Goal: Task Accomplishment & Management: Complete application form

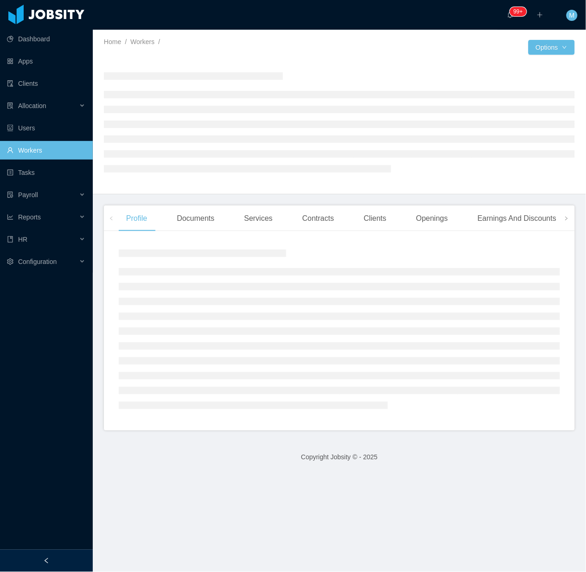
click at [209, 281] on ul at bounding box center [339, 338] width 441 height 141
drag, startPoint x: 73, startPoint y: 553, endPoint x: 92, endPoint y: 541, distance: 22.4
click at [77, 553] on div at bounding box center [46, 560] width 93 height 22
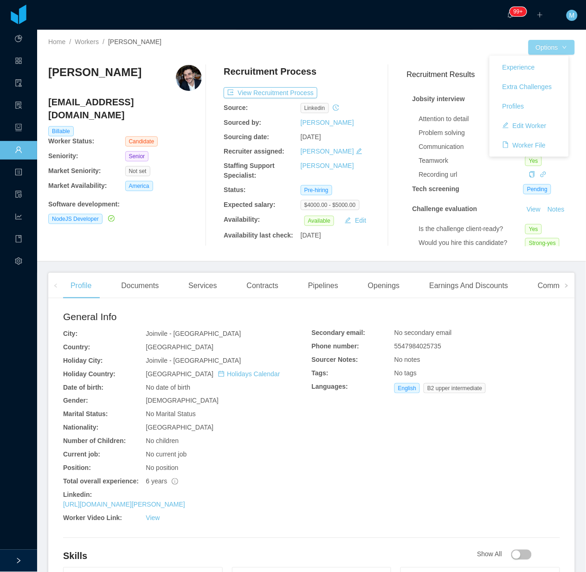
click at [556, 45] on button "Options" at bounding box center [551, 47] width 46 height 15
drag, startPoint x: 354, startPoint y: 121, endPoint x: 347, endPoint y: 114, distance: 9.8
click at [354, 121] on div "[PERSON_NAME]" at bounding box center [338, 123] width 77 height 10
click at [543, 105] on button "Notes" at bounding box center [555, 99] width 25 height 11
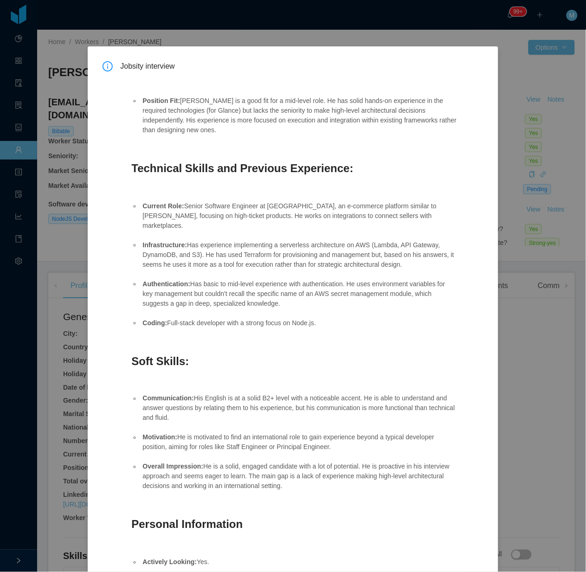
click at [546, 172] on div "Jobsity interview Position Fit: Rodrigo is a good fit for a mid-level role. He …" at bounding box center [293, 286] width 586 height 572
click at [521, 96] on div "Jobsity interview Position Fit: Rodrigo is a good fit for a mid-level role. He …" at bounding box center [293, 286] width 586 height 572
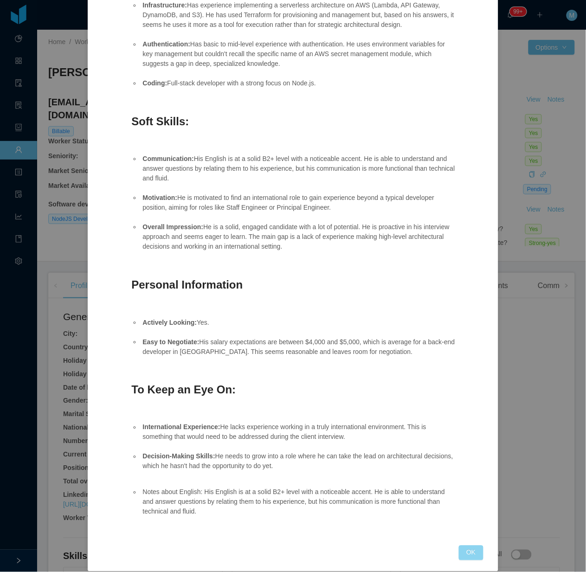
drag, startPoint x: 462, startPoint y: 535, endPoint x: 456, endPoint y: 515, distance: 21.4
click at [460, 545] on button "OK" at bounding box center [471, 552] width 24 height 15
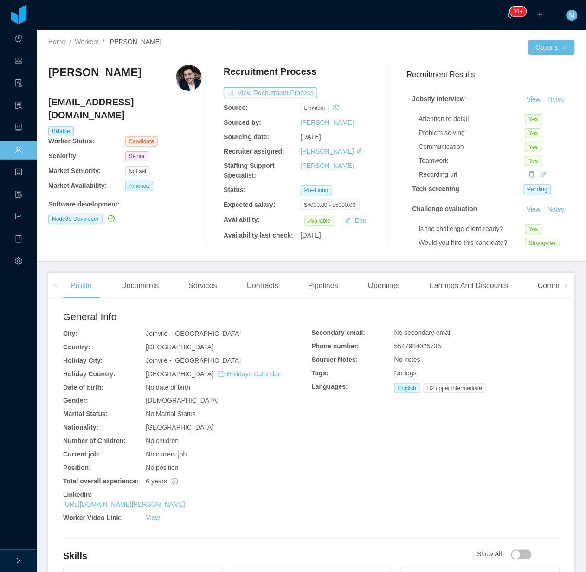
scroll to position [193, 0]
click at [523, 96] on link "View" at bounding box center [533, 99] width 20 height 7
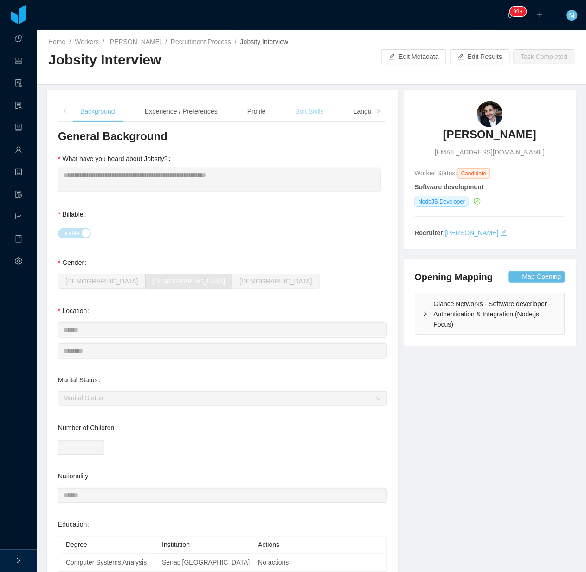
click at [316, 122] on div "Soft Skills" at bounding box center [309, 111] width 43 height 21
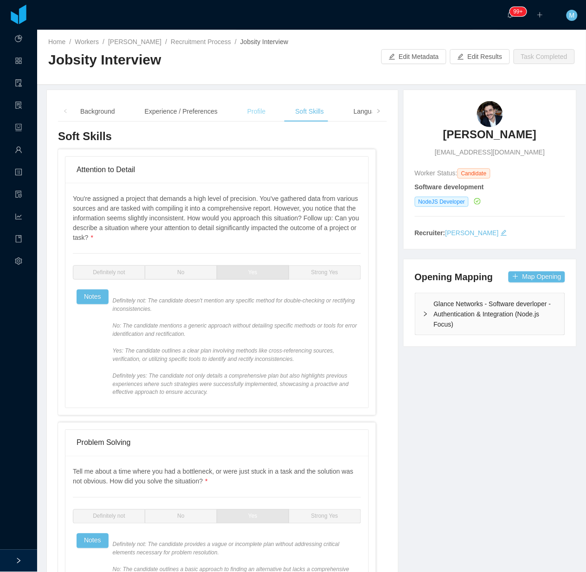
click at [254, 118] on div "Profile" at bounding box center [256, 111] width 33 height 21
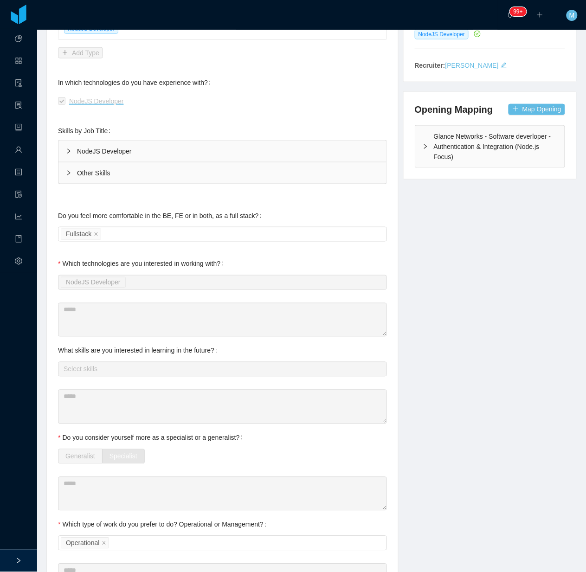
scroll to position [174, 0]
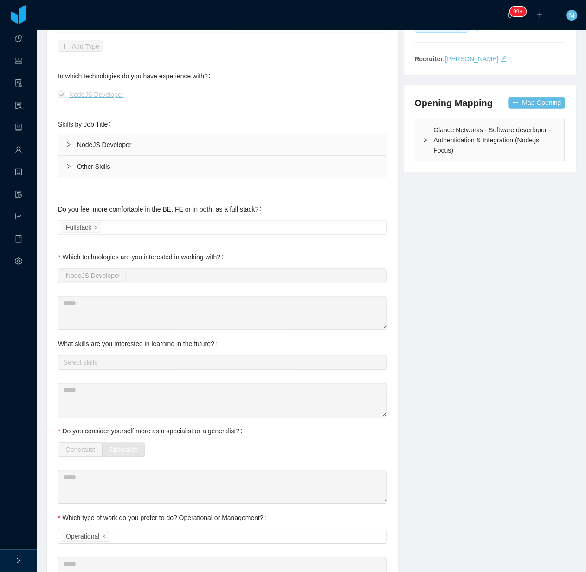
click at [76, 177] on div "Other Skills" at bounding box center [222, 166] width 328 height 21
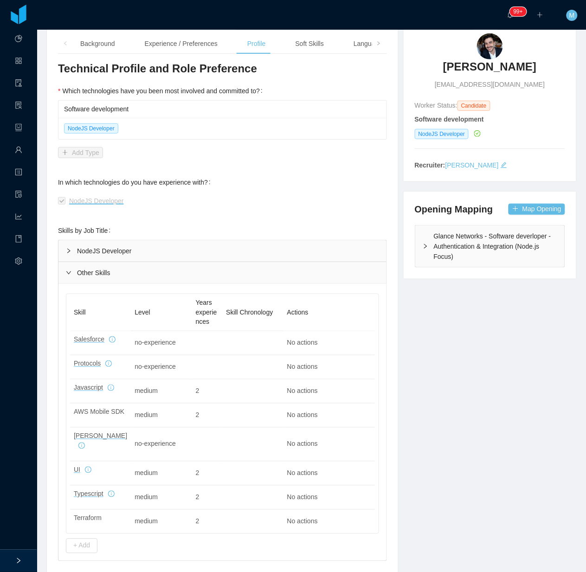
scroll to position [0, 0]
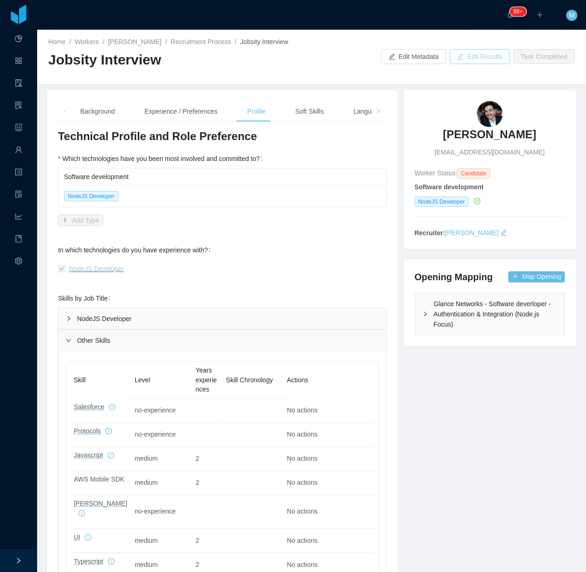
click at [466, 59] on button "Edit Results" at bounding box center [480, 56] width 60 height 15
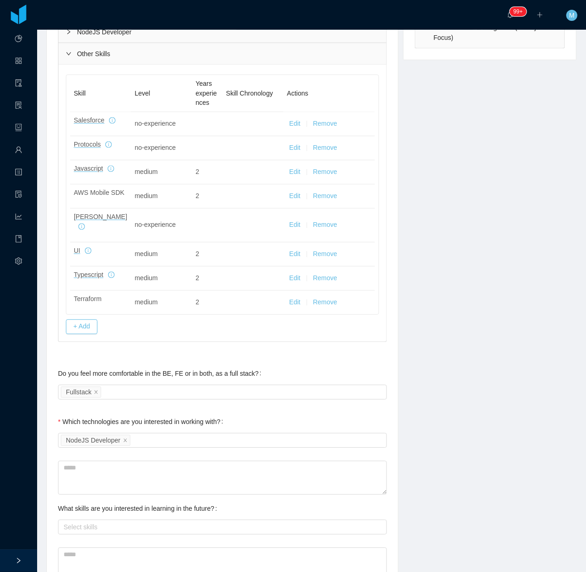
scroll to position [290, 0]
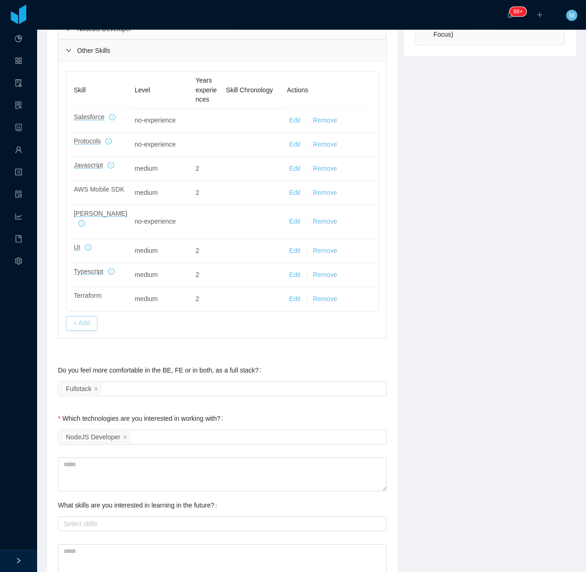
click at [81, 323] on button "+ Add" at bounding box center [82, 323] width 32 height 15
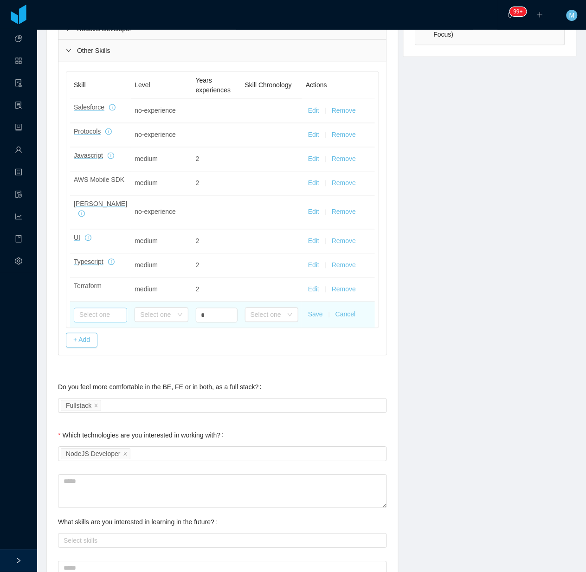
click at [114, 311] on input "text" at bounding box center [100, 315] width 53 height 15
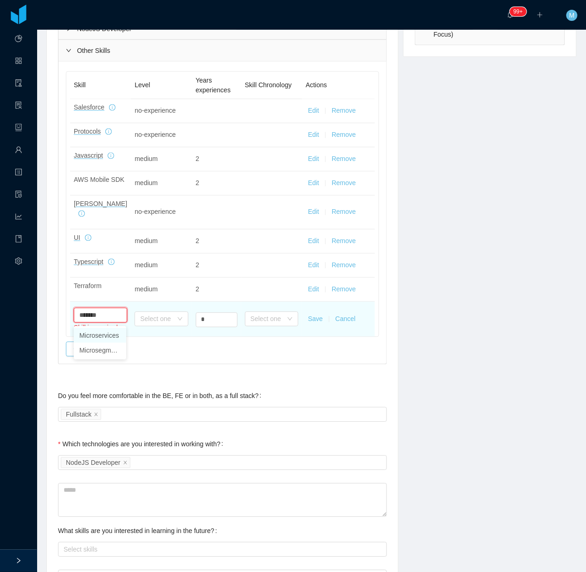
drag, startPoint x: 105, startPoint y: 334, endPoint x: 121, endPoint y: 334, distance: 16.2
click at [108, 334] on li "Microservices" at bounding box center [100, 335] width 52 height 15
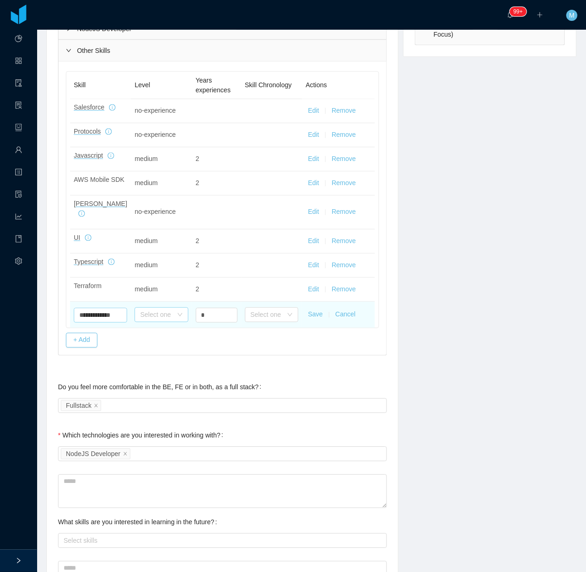
type input "**********"
click at [153, 322] on div "Select one" at bounding box center [160, 314] width 53 height 15
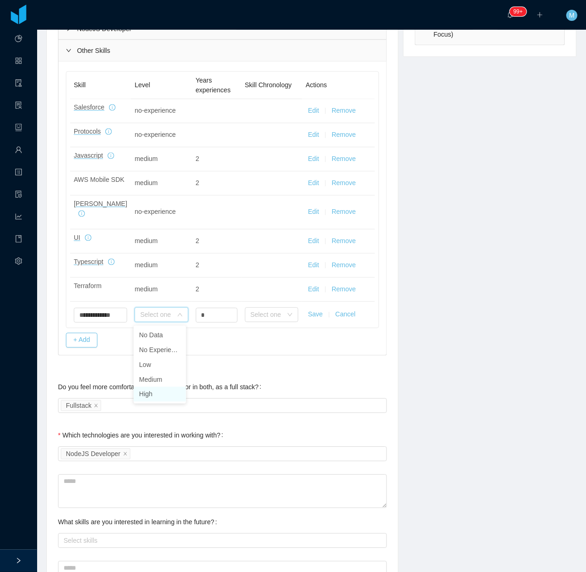
drag, startPoint x: 147, startPoint y: 393, endPoint x: 151, endPoint y: 387, distance: 7.1
click at [149, 389] on li "High" at bounding box center [160, 394] width 52 height 15
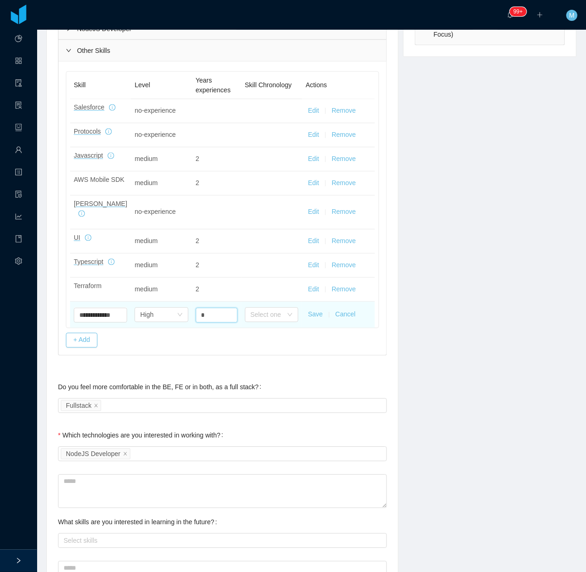
drag, startPoint x: 204, startPoint y: 319, endPoint x: 192, endPoint y: 316, distance: 12.4
click at [192, 316] on td "*" at bounding box center [216, 315] width 49 height 26
type input "*"
click at [312, 316] on button "Save" at bounding box center [315, 315] width 15 height 10
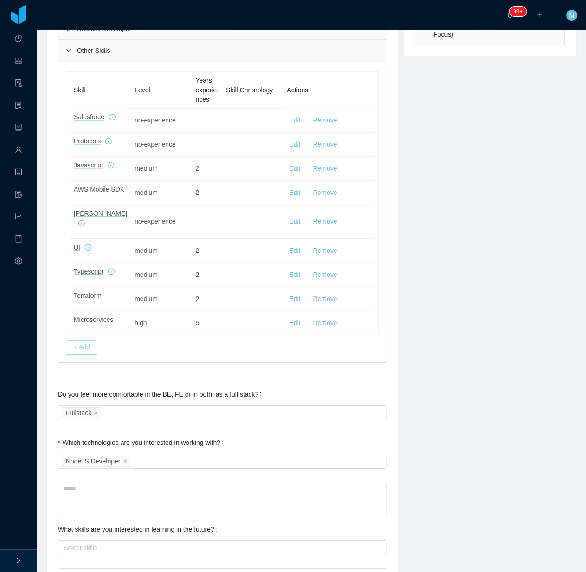
click at [87, 344] on button "+ Add" at bounding box center [82, 347] width 32 height 15
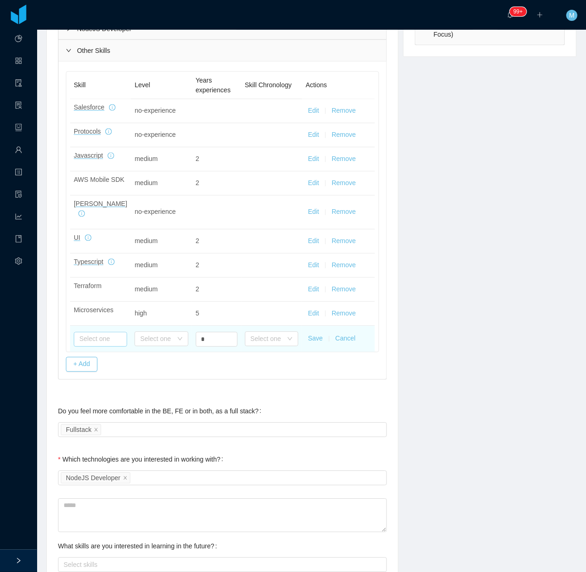
click at [95, 341] on input "text" at bounding box center [100, 339] width 53 height 15
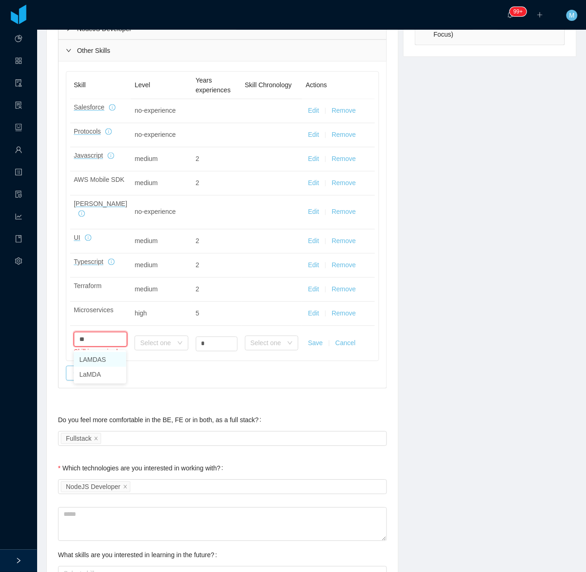
type input "*"
click at [115, 358] on li "AWS Lambda" at bounding box center [100, 359] width 52 height 15
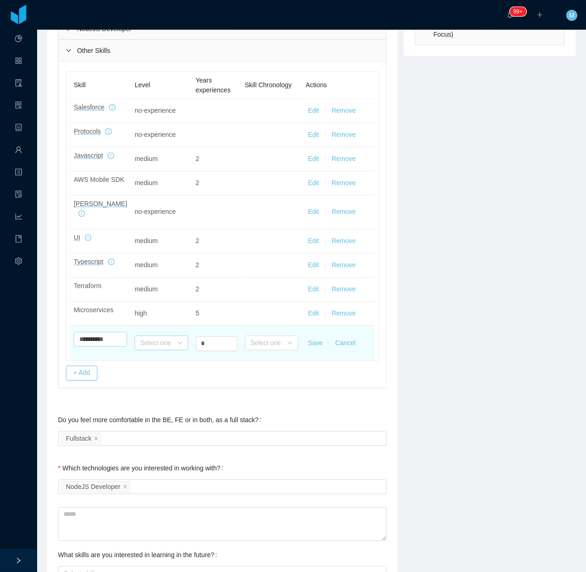
type input "**********"
click at [167, 350] on div "Select one" at bounding box center [160, 343] width 53 height 19
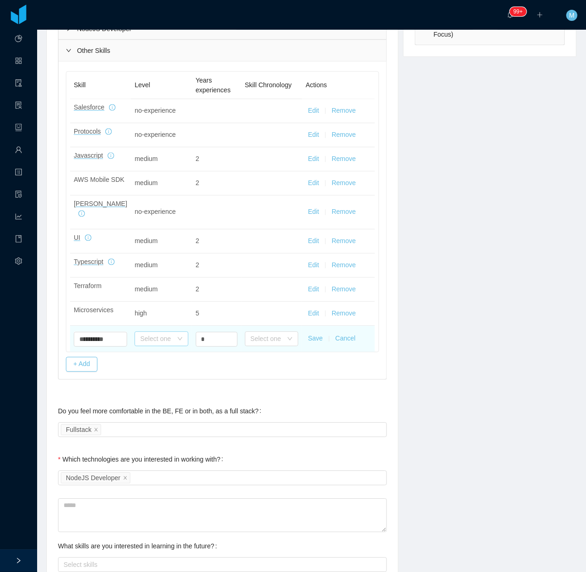
click at [163, 339] on div "Select one" at bounding box center [156, 338] width 32 height 9
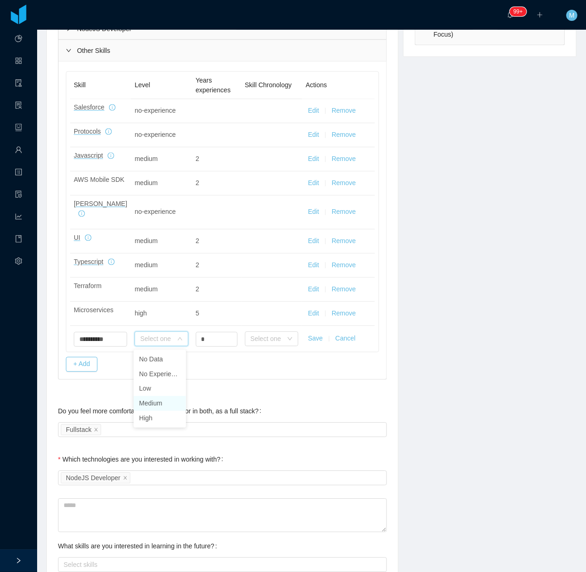
click at [155, 404] on li "Medium" at bounding box center [160, 403] width 52 height 15
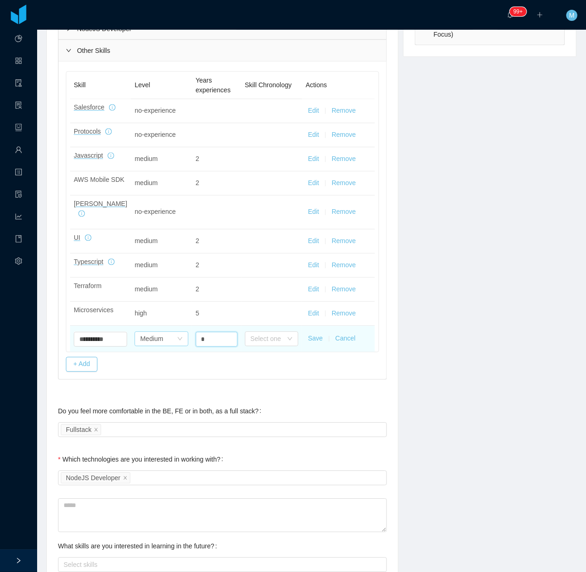
drag, startPoint x: 211, startPoint y: 344, endPoint x: 177, endPoint y: 342, distance: 34.8
click at [177, 342] on tr "**********" at bounding box center [222, 339] width 305 height 26
type input "*"
click at [314, 342] on button "Save" at bounding box center [315, 339] width 15 height 10
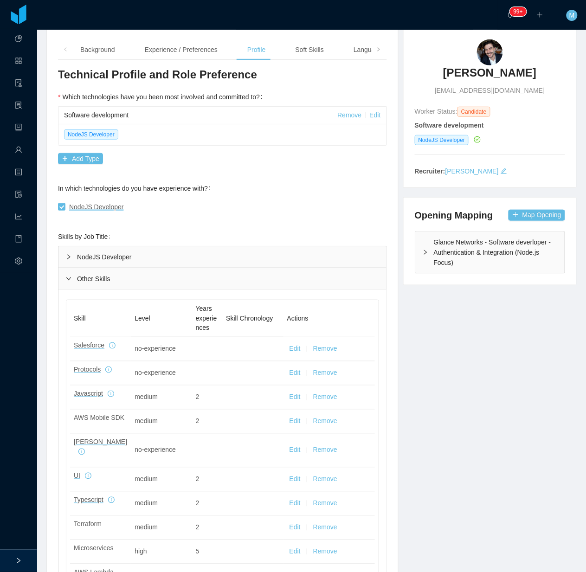
scroll to position [0, 0]
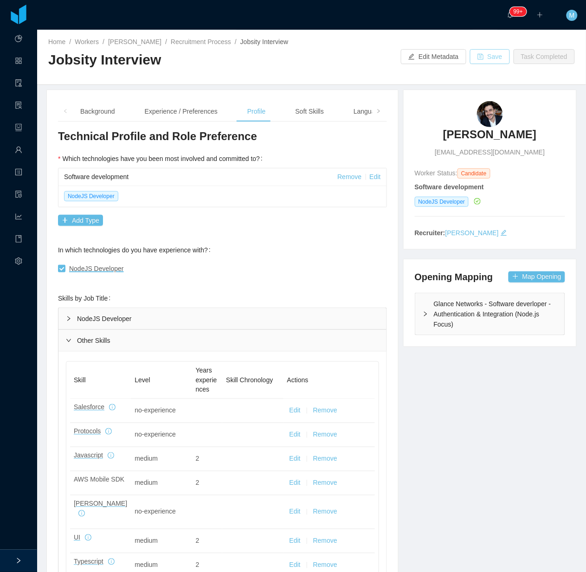
click at [481, 64] on button "Save" at bounding box center [490, 56] width 40 height 15
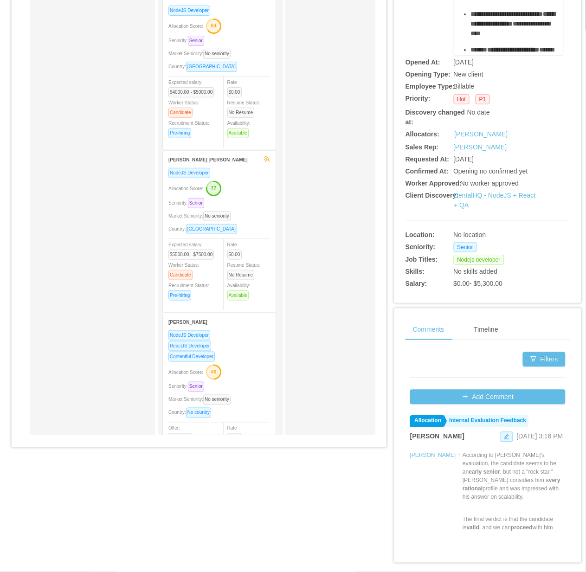
scroll to position [142, 0]
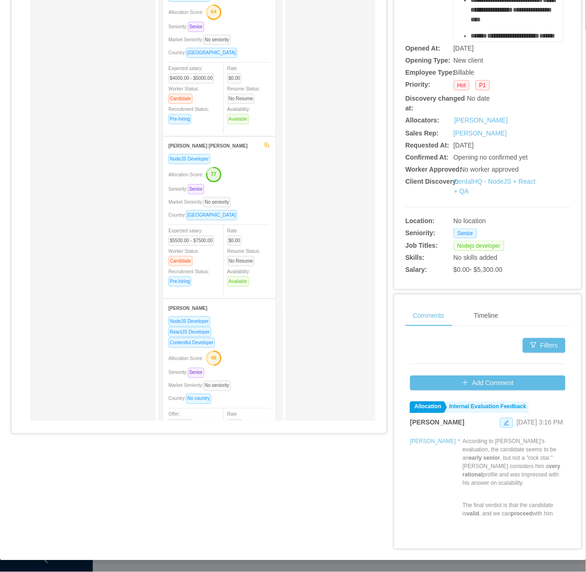
drag, startPoint x: 89, startPoint y: 174, endPoint x: 83, endPoint y: 217, distance: 43.2
click at [93, 174] on div "Applied" at bounding box center [99, 189] width 130 height 455
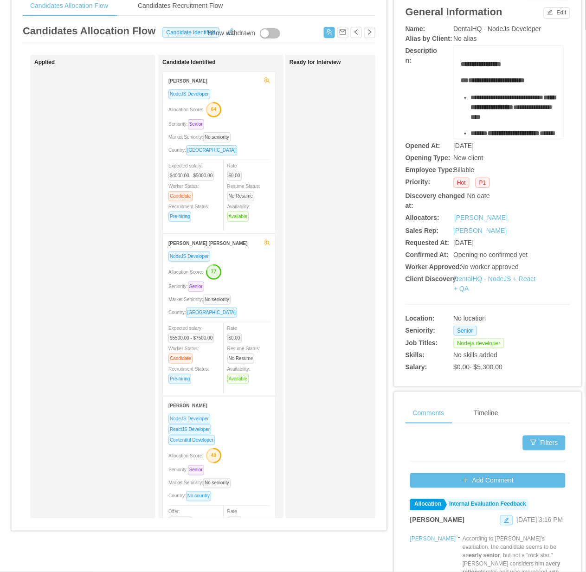
scroll to position [0, 0]
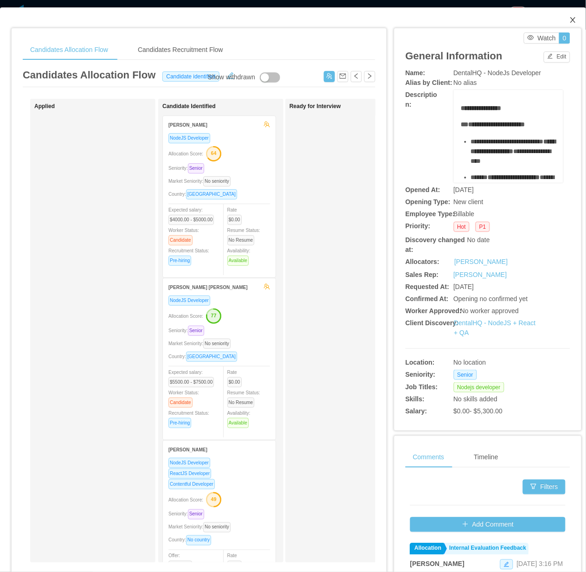
click at [560, 21] on span "Close" at bounding box center [573, 20] width 26 height 26
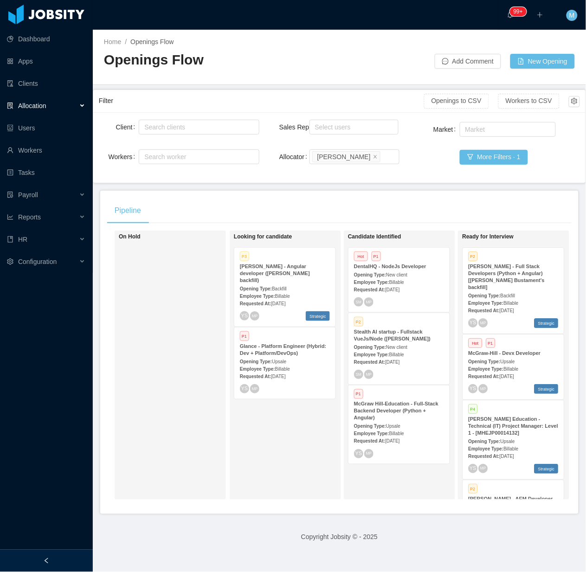
click at [196, 420] on div "On Hold" at bounding box center [184, 365] width 130 height 261
click at [37, 553] on div at bounding box center [46, 560] width 93 height 22
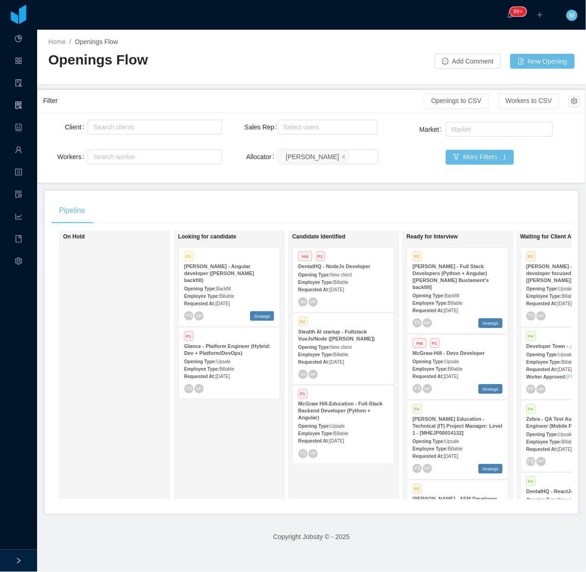
click at [253, 462] on div "Looking for candidate P3 McGraw-Hill - Angular developer (Delcio Polanco backfi…" at bounding box center [243, 365] width 130 height 261
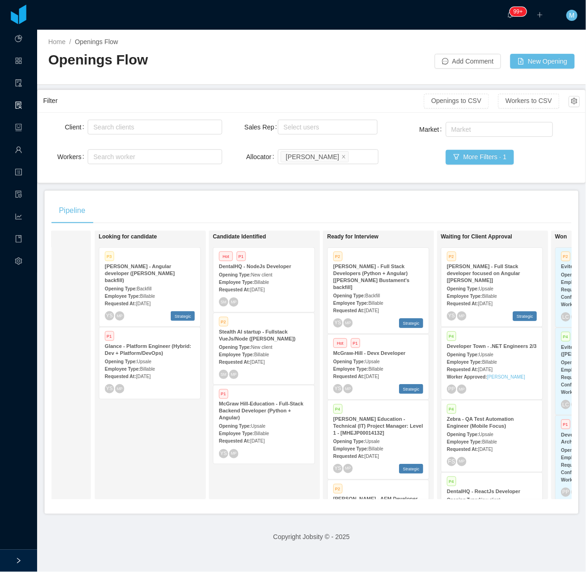
scroll to position [0, 101]
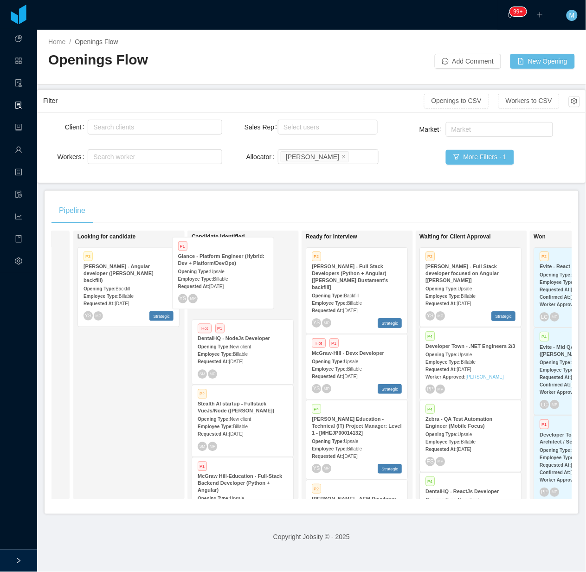
drag, startPoint x: 159, startPoint y: 367, endPoint x: 254, endPoint y: 284, distance: 125.8
click at [254, 284] on div "On Hold Looking for candidate P3 McGraw-Hill - Angular developer (Delcio Polanc…" at bounding box center [311, 368] width 520 height 276
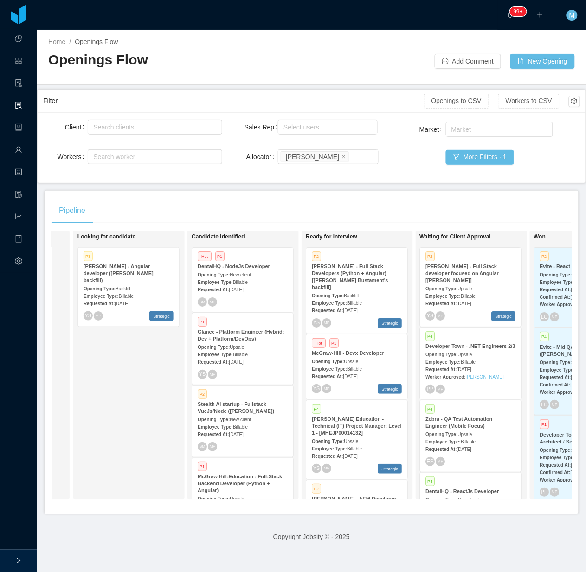
click at [253, 383] on div "P1 Glance - Platform Engineer (Hybrid: Dev + Platform/DevOps) Opening Type: Ups…" at bounding box center [242, 348] width 101 height 71
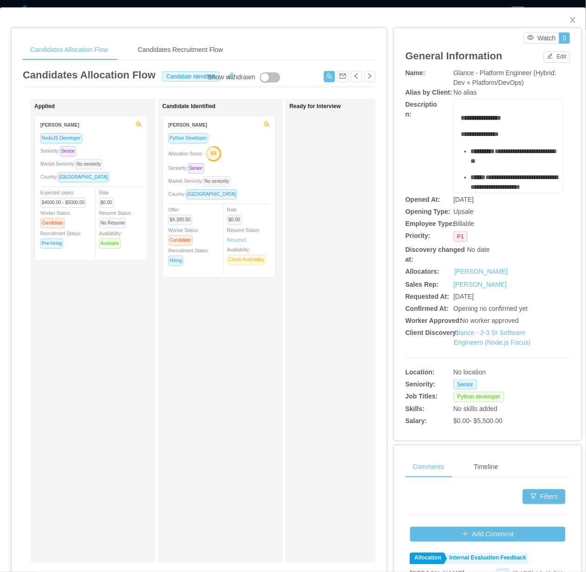
click at [235, 451] on div "Candidate Identified Ricardo Dantas Python Developer Allocation Score: 60 Senio…" at bounding box center [227, 330] width 130 height 455
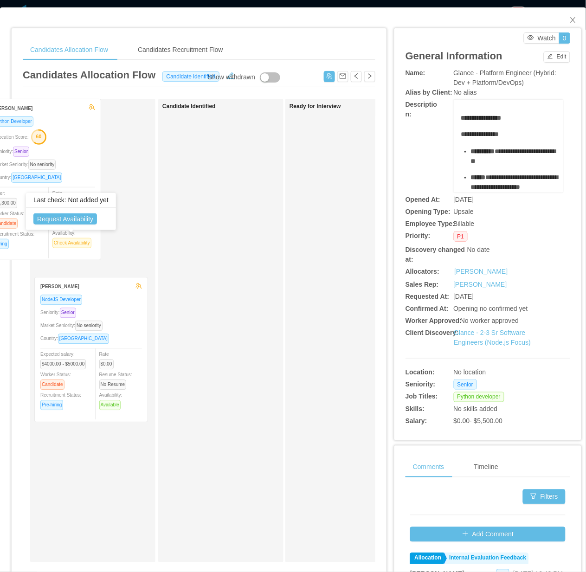
drag, startPoint x: 153, startPoint y: 207, endPoint x: 56, endPoint y: 204, distance: 97.9
click at [56, 204] on div "Last check: Not added yet" at bounding box center [71, 200] width 90 height 15
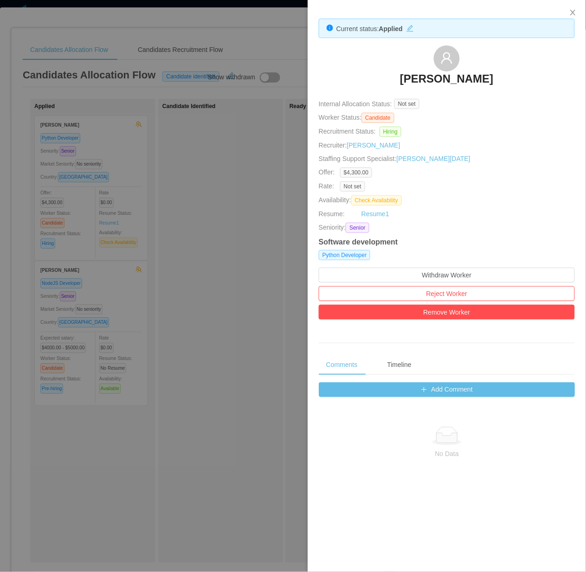
click at [189, 307] on div at bounding box center [293, 286] width 586 height 572
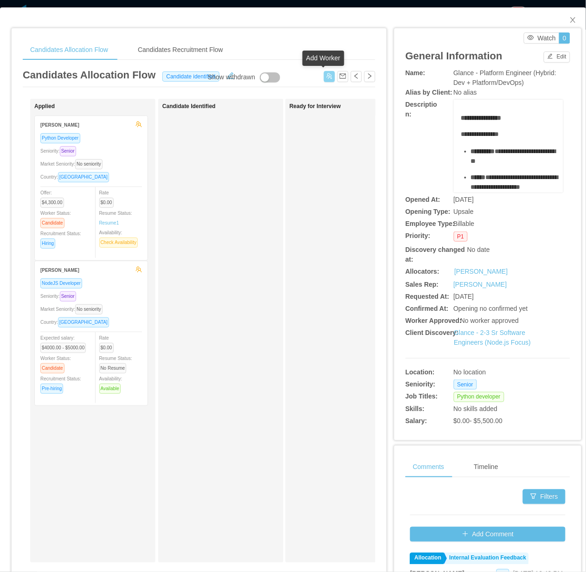
click at [324, 78] on button "button" at bounding box center [329, 76] width 11 height 11
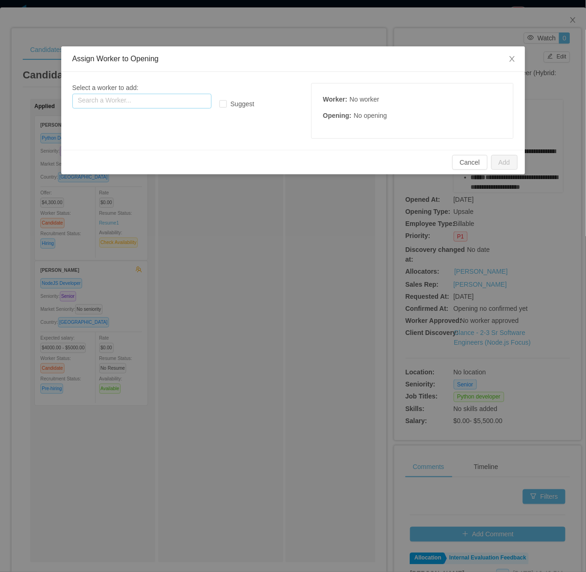
click at [171, 100] on input "text" at bounding box center [141, 101] width 139 height 15
paste input "**********"
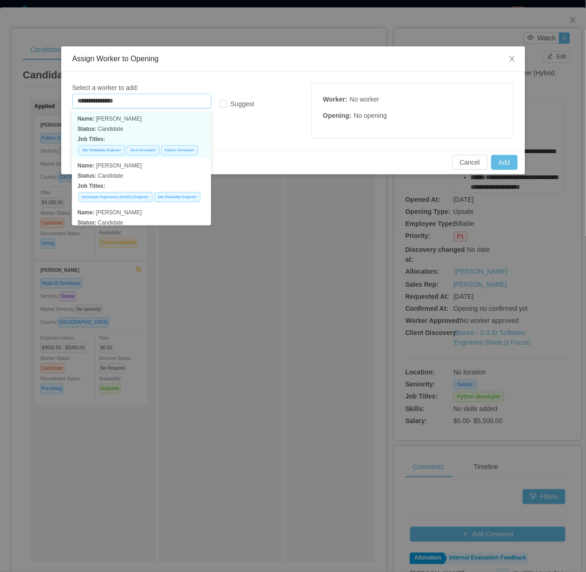
click at [167, 133] on p "Status: Candidate" at bounding box center [141, 129] width 128 height 10
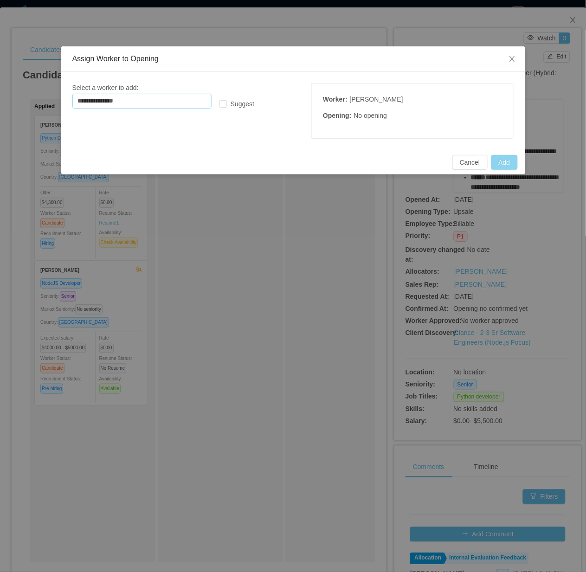
type input "**********"
click at [509, 162] on button "Add" at bounding box center [504, 162] width 26 height 15
click at [512, 61] on icon "icon: close" at bounding box center [511, 58] width 7 height 7
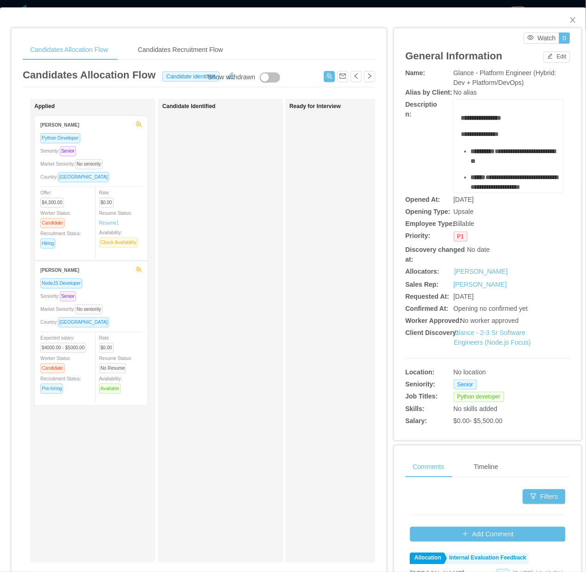
click at [294, 249] on div "Ready for Interview" at bounding box center [354, 330] width 130 height 455
click at [569, 19] on icon "icon: close" at bounding box center [572, 19] width 7 height 7
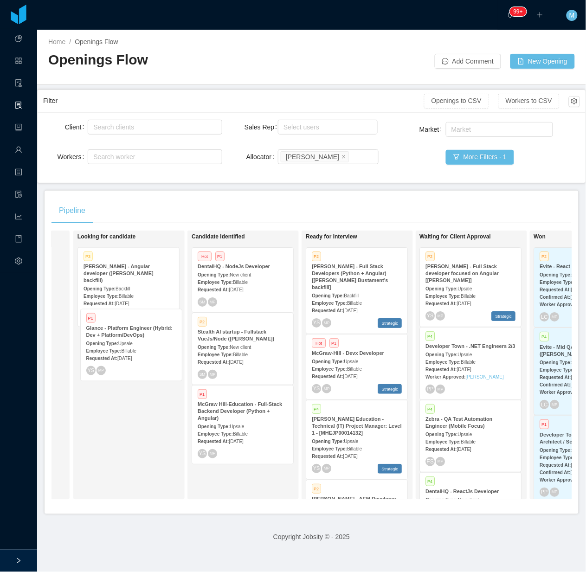
drag, startPoint x: 236, startPoint y: 342, endPoint x: 122, endPoint y: 338, distance: 114.6
click at [125, 338] on div "On Hold Looking for candidate P3 McGraw-Hill - Angular developer (Delcio Polanc…" at bounding box center [311, 368] width 520 height 276
click at [123, 286] on span "Backfill" at bounding box center [122, 288] width 15 height 5
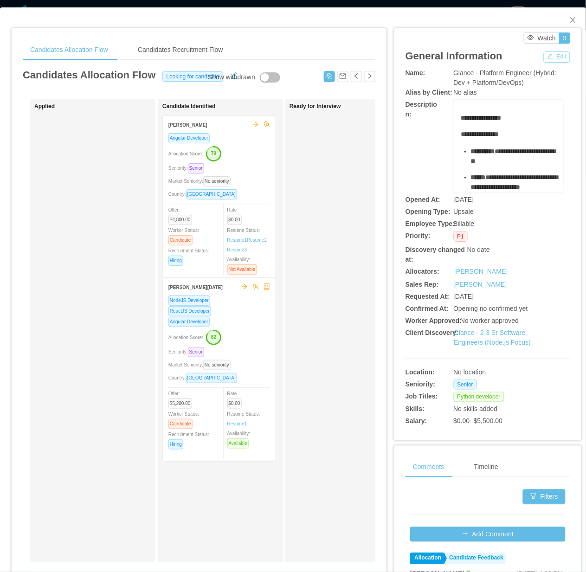
click at [551, 56] on button "Edit" at bounding box center [556, 56] width 26 height 11
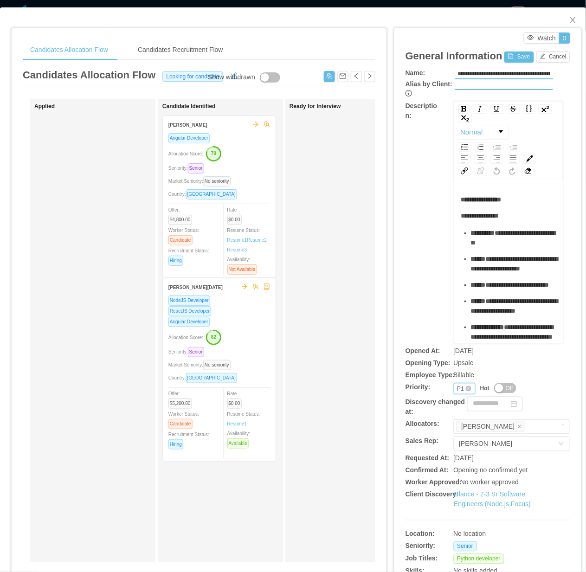
drag, startPoint x: 448, startPoint y: 374, endPoint x: 448, endPoint y: 381, distance: 6.5
click at [453, 383] on div "Priority P1" at bounding box center [464, 388] width 22 height 11
click at [568, 16] on span "Close" at bounding box center [573, 20] width 26 height 26
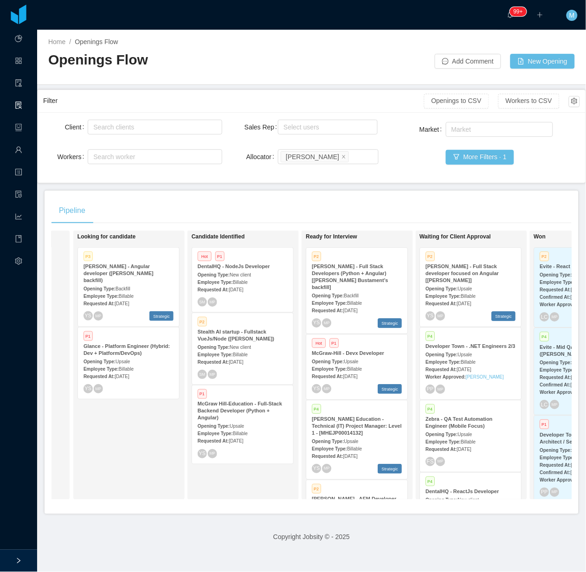
click at [140, 283] on div "Opening Type: Backfill" at bounding box center [128, 288] width 90 height 10
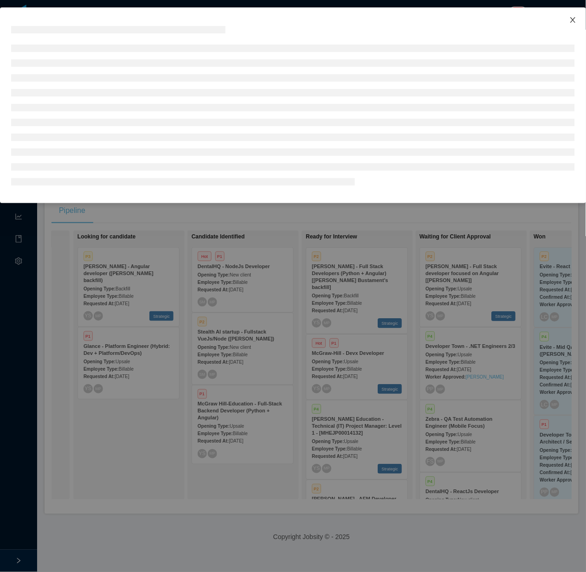
drag, startPoint x: 572, startPoint y: 23, endPoint x: 565, endPoint y: 28, distance: 8.6
click at [571, 25] on span "Close" at bounding box center [573, 20] width 26 height 26
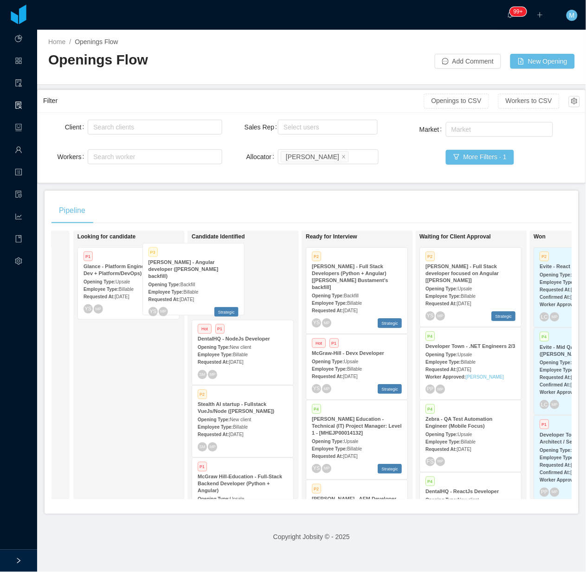
drag, startPoint x: 121, startPoint y: 280, endPoint x: 200, endPoint y: 275, distance: 78.9
click at [200, 275] on div "On Hold Looking for candidate P3 McGraw-Hill - Angular developer (Delcio Polanc…" at bounding box center [311, 368] width 520 height 276
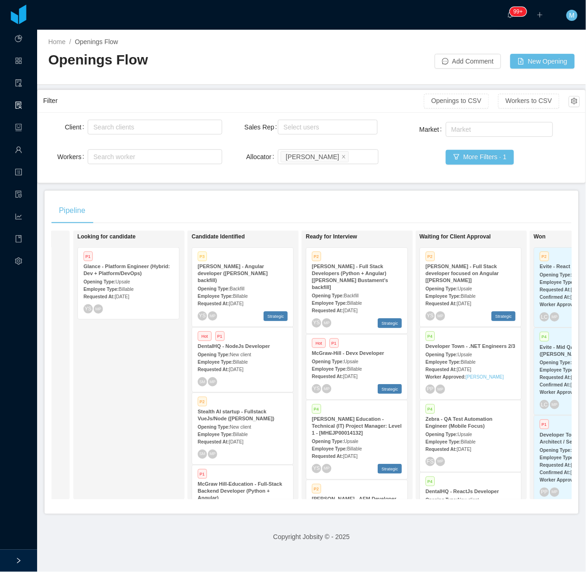
click at [242, 293] on span "Billable" at bounding box center [240, 295] width 15 height 5
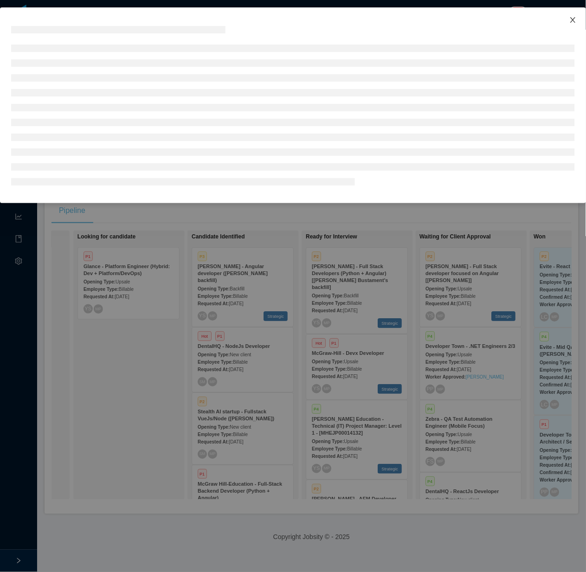
click at [569, 16] on icon "icon: close" at bounding box center [572, 19] width 7 height 7
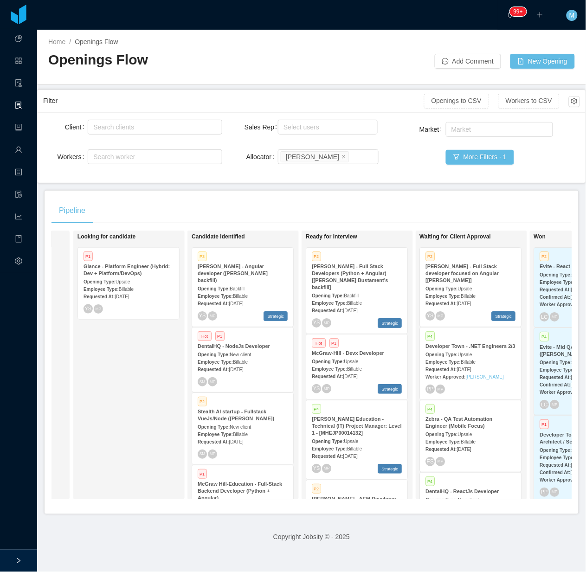
click at [233, 286] on span "Backfill" at bounding box center [236, 288] width 15 height 5
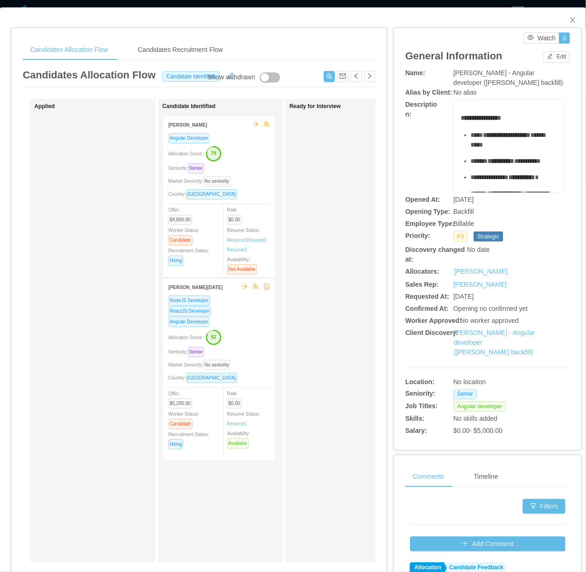
drag, startPoint x: 357, startPoint y: 275, endPoint x: 438, endPoint y: 191, distance: 116.4
click at [357, 274] on div "Ready for Interview" at bounding box center [354, 330] width 130 height 455
click at [569, 20] on icon "icon: close" at bounding box center [572, 19] width 7 height 7
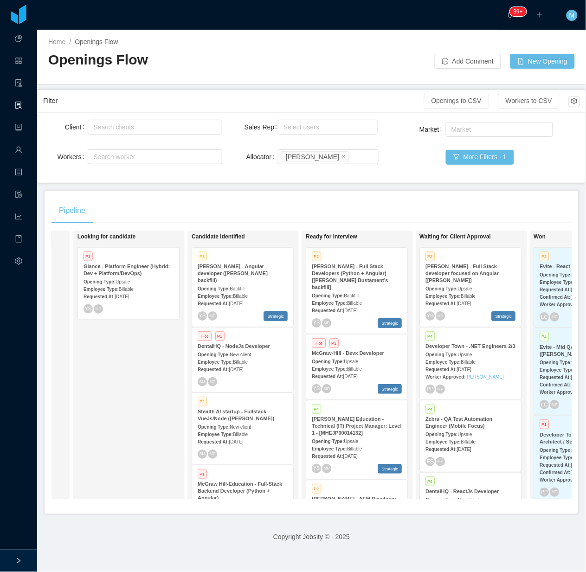
click at [242, 286] on span "Backfill" at bounding box center [236, 288] width 15 height 5
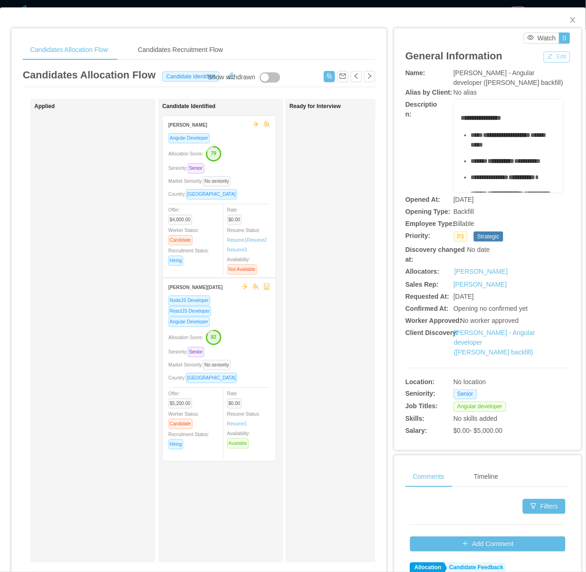
click at [545, 59] on button "Edit" at bounding box center [556, 56] width 26 height 11
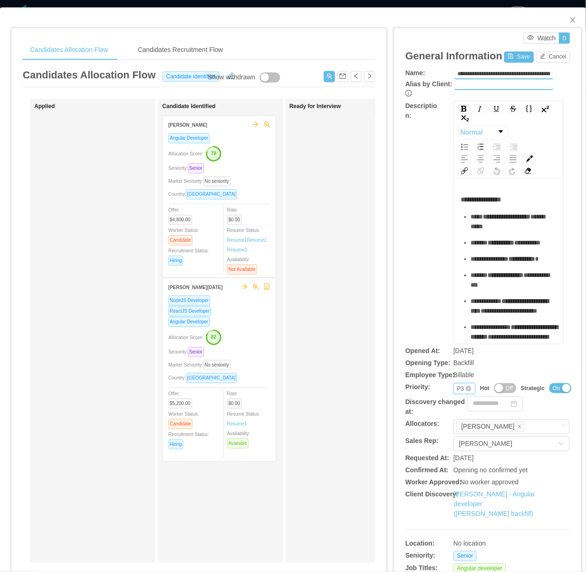
click at [453, 383] on div "Priority P3" at bounding box center [464, 388] width 22 height 11
click at [458, 406] on li "P2" at bounding box center [457, 408] width 22 height 15
drag, startPoint x: 429, startPoint y: 297, endPoint x: 468, endPoint y: 117, distance: 184.0
click at [429, 296] on div "**********" at bounding box center [487, 222] width 165 height 242
click at [507, 58] on button "Save" at bounding box center [518, 56] width 29 height 11
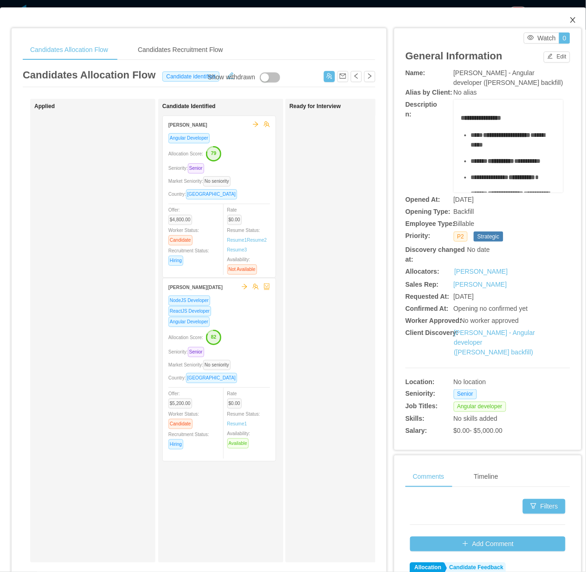
click at [569, 19] on icon "icon: close" at bounding box center [572, 19] width 7 height 7
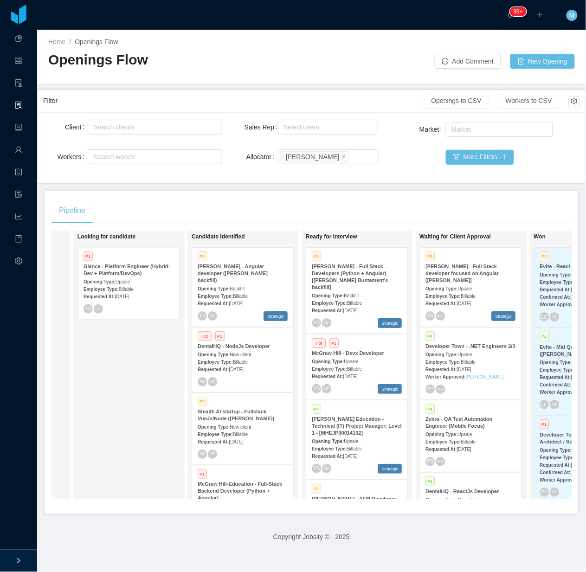
click at [481, 200] on div "Pipeline" at bounding box center [311, 210] width 520 height 26
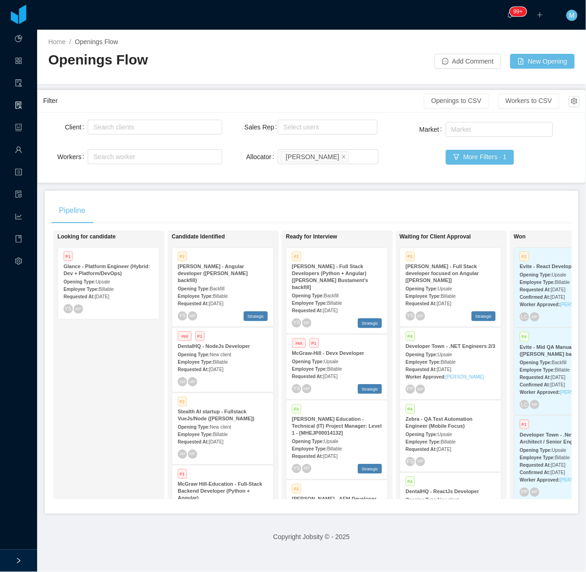
click at [411, 203] on div "Pipeline" at bounding box center [311, 210] width 520 height 26
click at [381, 213] on div "Pipeline" at bounding box center [311, 210] width 520 height 26
click at [340, 178] on div "Client Search clients Workers Search worker Sales Rep Select users Allocator Se…" at bounding box center [312, 147] width 548 height 70
click at [337, 139] on div "Sales Rep Select users Allocator Search allocators Merwin Ponce" at bounding box center [311, 147] width 134 height 59
drag, startPoint x: 446, startPoint y: 211, endPoint x: 585, endPoint y: 197, distance: 139.3
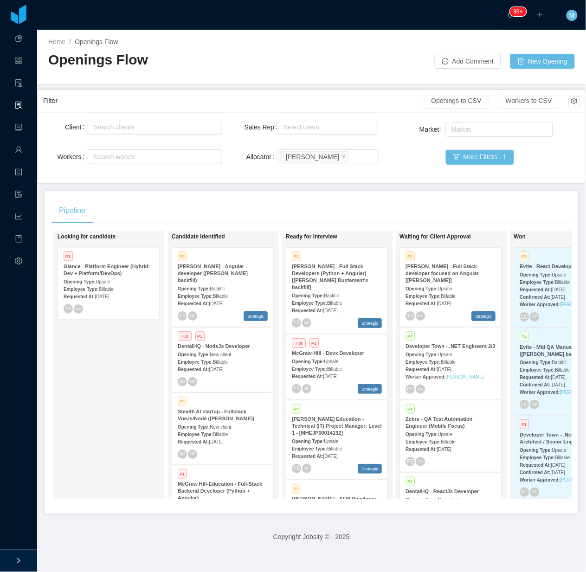
click at [446, 211] on div "Pipeline" at bounding box center [311, 210] width 520 height 26
click at [140, 418] on div "Looking for candidate P1 Glance - Platform Engineer (Hybrid: Dev + Platform/Dev…" at bounding box center [122, 365] width 130 height 261
click at [124, 401] on div "Looking for candidate P1 Glance - Platform Engineer (Hybrid: Dev + Platform/Dev…" at bounding box center [122, 365] width 130 height 261
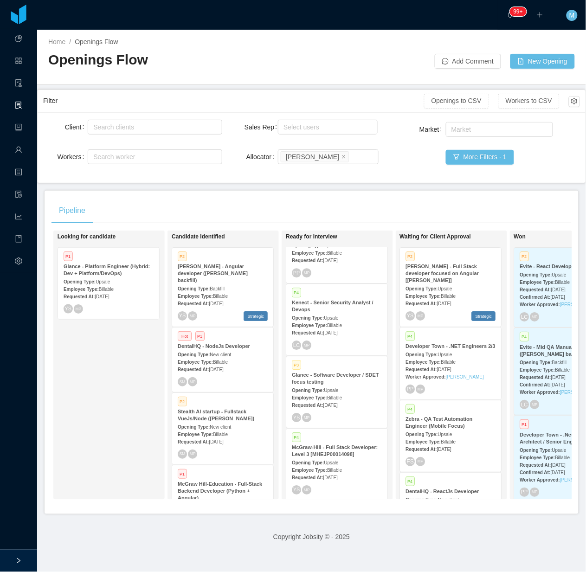
scroll to position [905, 0]
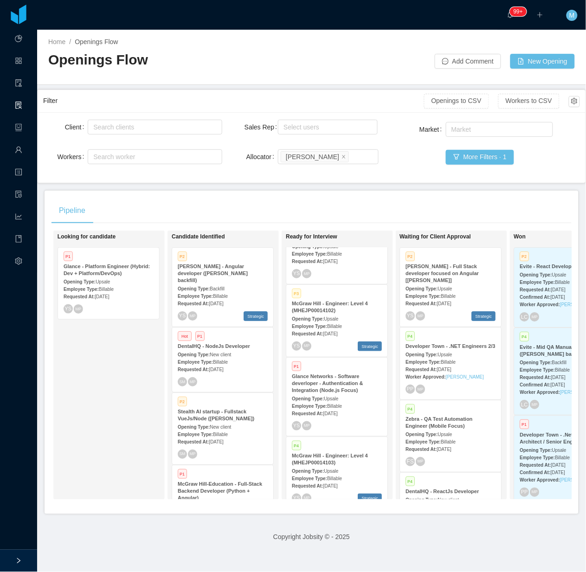
click at [344, 421] on div "YS MP" at bounding box center [337, 425] width 90 height 9
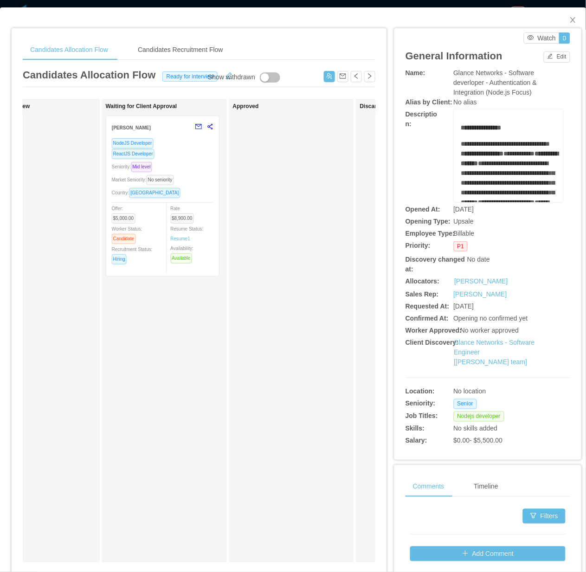
click at [256, 407] on div "Approved" at bounding box center [298, 330] width 130 height 455
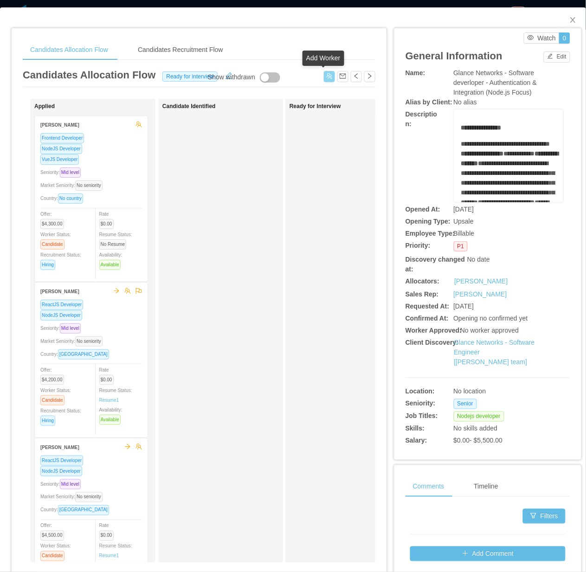
drag, startPoint x: 324, startPoint y: 74, endPoint x: 249, endPoint y: 86, distance: 75.1
click at [314, 80] on div "Candidates Allocation Flow Ready for interview" at bounding box center [199, 77] width 352 height 20
drag, startPoint x: 323, startPoint y: 73, endPoint x: 242, endPoint y: 86, distance: 82.6
click at [310, 80] on div "Candidates Allocation Flow Ready for interview" at bounding box center [199, 77] width 352 height 20
click at [324, 76] on button "button" at bounding box center [329, 76] width 11 height 11
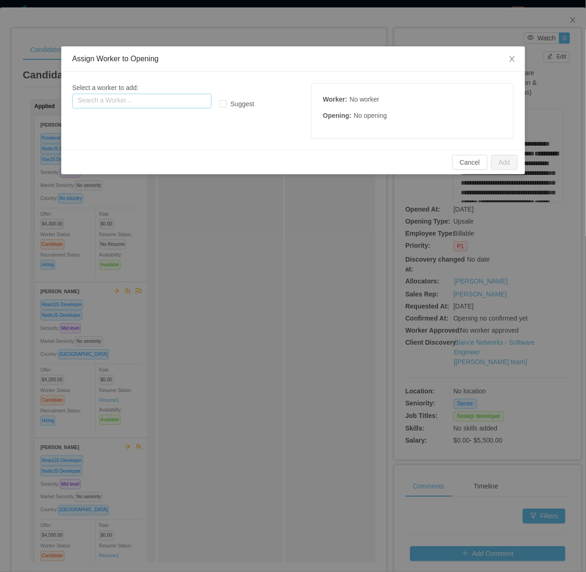
click at [175, 99] on input "text" at bounding box center [141, 101] width 139 height 15
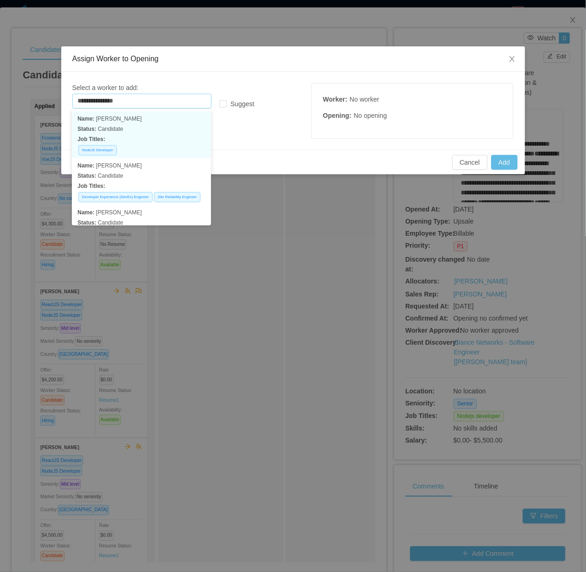
click at [161, 134] on p "Job Titles:" at bounding box center [141, 139] width 128 height 10
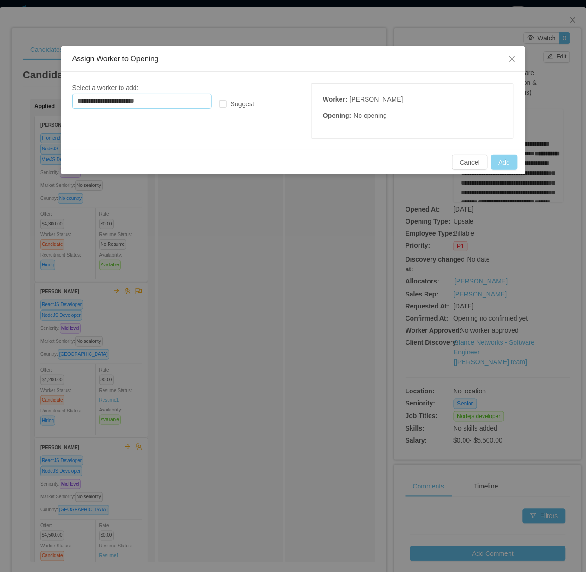
type input "**********"
click at [505, 161] on button "Add" at bounding box center [504, 162] width 26 height 15
click at [509, 163] on button "Add" at bounding box center [504, 162] width 26 height 15
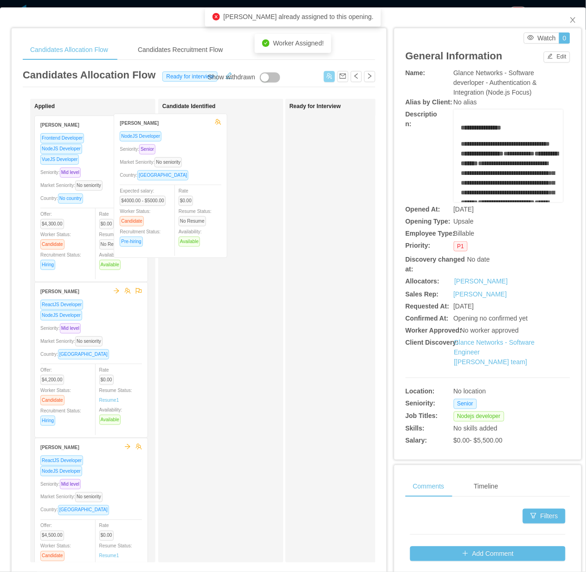
drag, startPoint x: 137, startPoint y: 205, endPoint x: 217, endPoint y: 203, distance: 79.8
click at [217, 203] on div "Applied Rodrigo Moreira de Matos NodeJS Developer Seniority: Senior Market Seni…" at bounding box center [199, 334] width 352 height 471
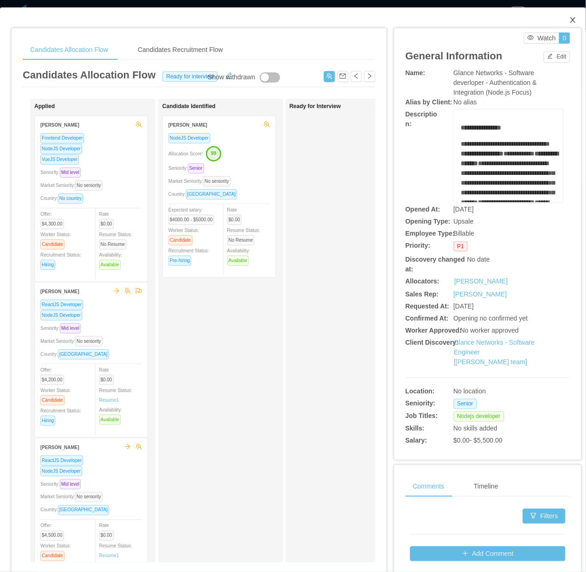
click at [569, 13] on span "Close" at bounding box center [573, 20] width 26 height 26
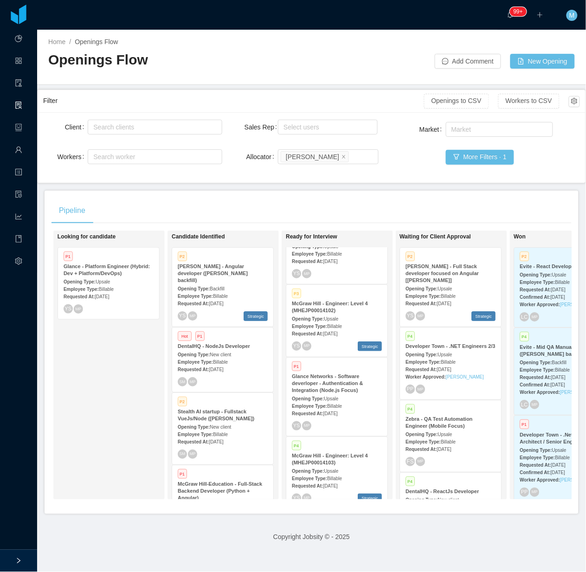
click at [152, 406] on div "Looking for candidate P1 Glance - Platform Engineer (Hybrid: Dev + Platform/Dev…" at bounding box center [122, 365] width 130 height 261
click at [328, 200] on div "Pipeline" at bounding box center [311, 210] width 520 height 26
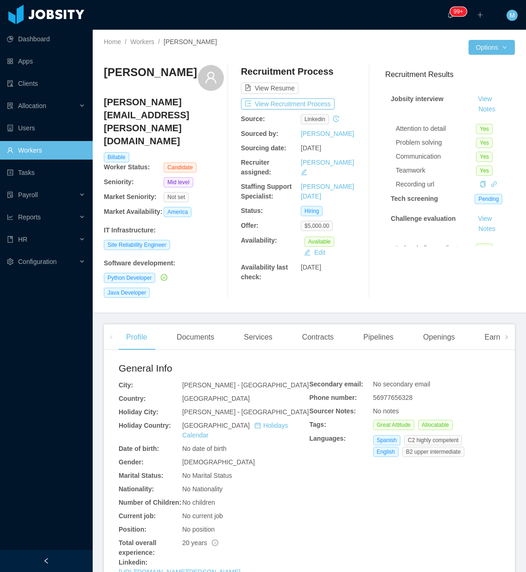
drag, startPoint x: 44, startPoint y: 560, endPoint x: 53, endPoint y: 539, distance: 22.8
click at [44, 560] on icon "icon: left" at bounding box center [46, 560] width 6 height 6
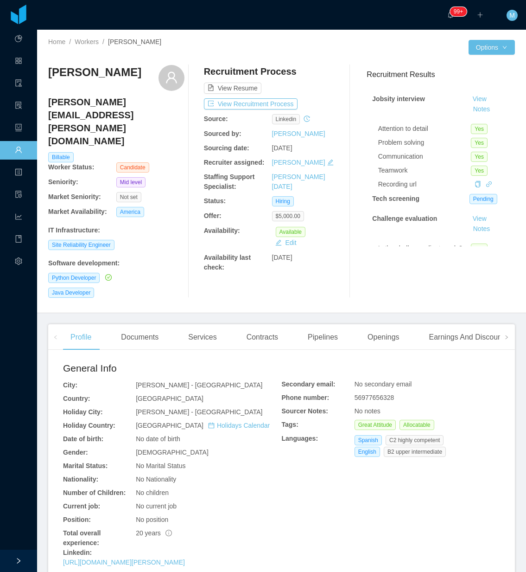
drag, startPoint x: 134, startPoint y: 74, endPoint x: 49, endPoint y: 75, distance: 85.3
click at [49, 75] on div "Rodrigo Estrada" at bounding box center [116, 78] width 136 height 26
copy h3 "Rodrigo Estrada"
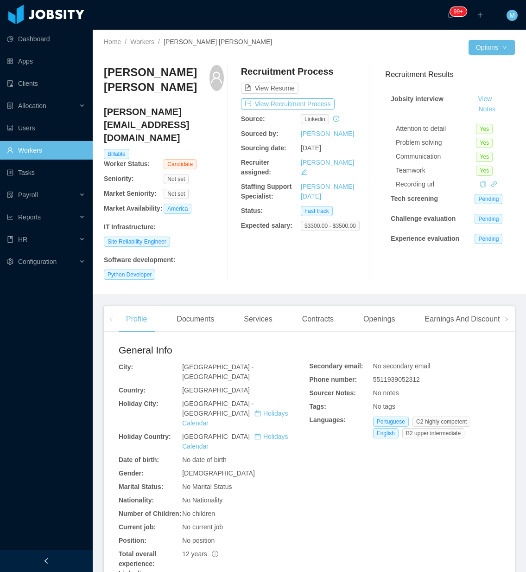
click at [295, 237] on div "Recruitment Process View Resume View Recruitment Process Source: linkedin Sourc…" at bounding box center [301, 172] width 120 height 215
drag, startPoint x: 158, startPoint y: 90, endPoint x: 105, endPoint y: 75, distance: 55.2
click at [105, 75] on h3 "[PERSON_NAME] [PERSON_NAME]" at bounding box center [157, 80] width 106 height 30
click at [187, 571] on link "https://www.linkedin.com/in/fernandomedin" at bounding box center [153, 582] width 69 height 7
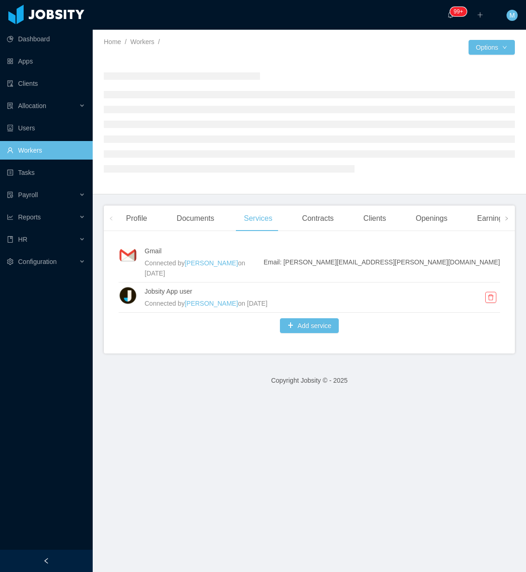
click at [68, 145] on link "Workers" at bounding box center [46, 150] width 78 height 19
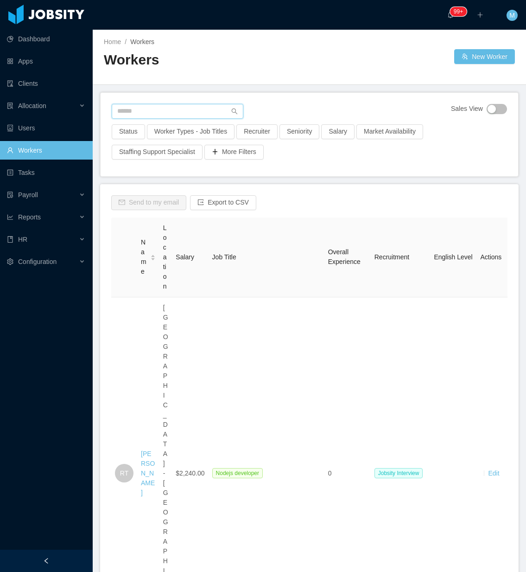
click at [188, 110] on input "text" at bounding box center [178, 111] width 132 height 15
paste input "**********"
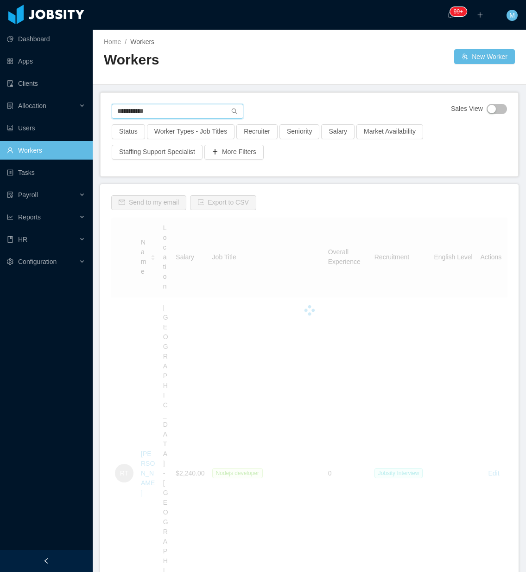
type input "**********"
click at [53, 552] on div at bounding box center [46, 560] width 93 height 22
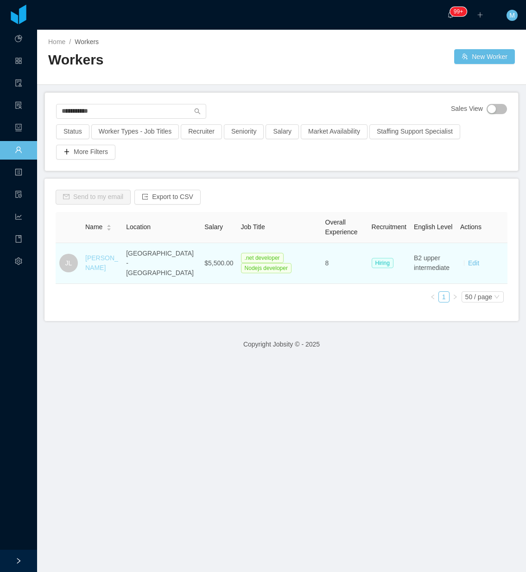
click at [97, 266] on link "[PERSON_NAME]" at bounding box center [101, 262] width 33 height 17
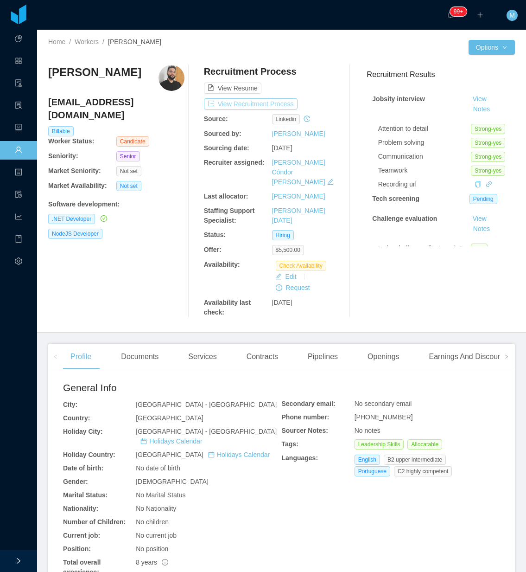
click at [243, 101] on button "View Recruitment Process" at bounding box center [251, 103] width 94 height 11
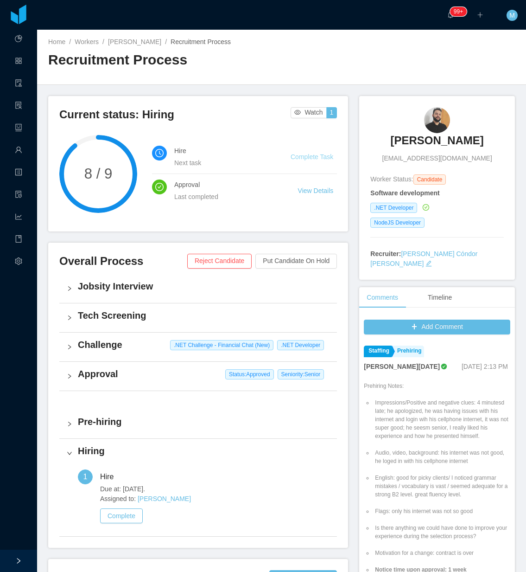
click at [315, 153] on link "Complete Task" at bounding box center [312, 156] width 43 height 7
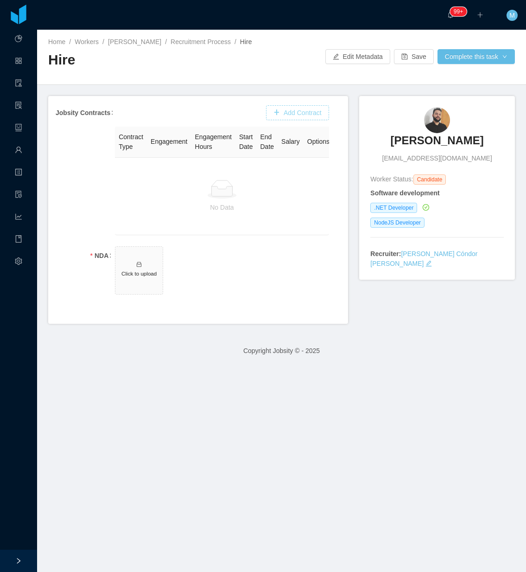
click at [288, 114] on button "Add Contract" at bounding box center [297, 112] width 63 height 15
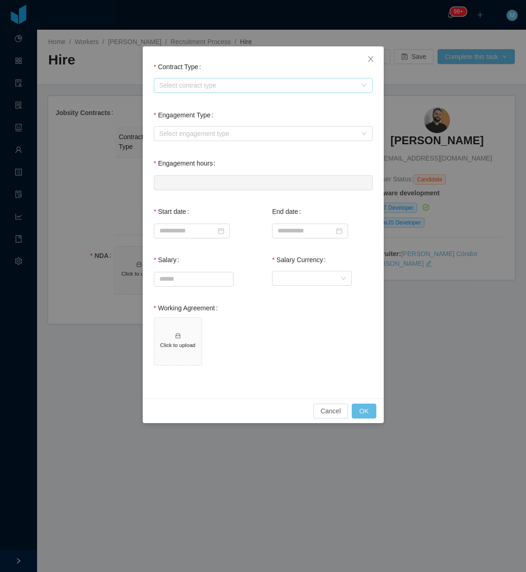
click at [200, 87] on div "Select contract type" at bounding box center [257, 85] width 197 height 9
click at [181, 132] on li "[GEOGRAPHIC_DATA]" at bounding box center [262, 132] width 219 height 15
click at [182, 135] on div "Select engagement type" at bounding box center [257, 133] width 197 height 9
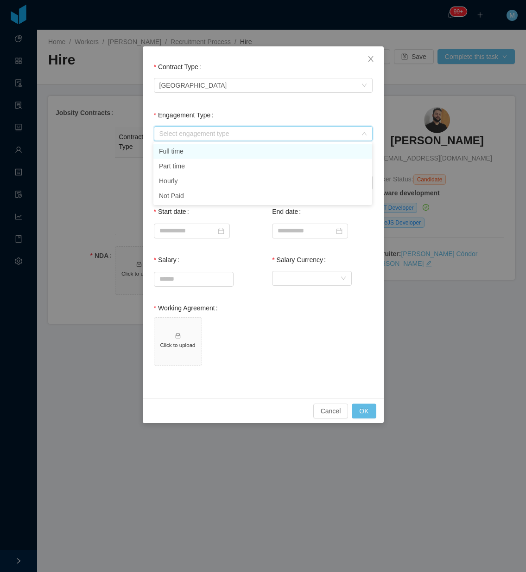
click at [185, 151] on li "Full time" at bounding box center [262, 151] width 219 height 15
type input "*"
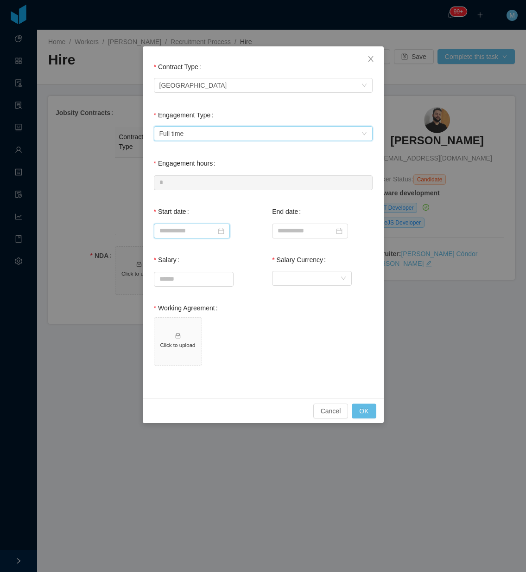
click at [186, 225] on input at bounding box center [192, 230] width 76 height 15
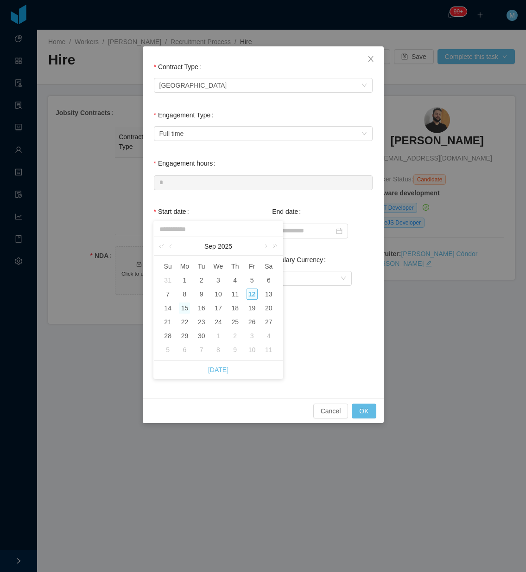
click at [185, 311] on div "15" at bounding box center [184, 307] width 11 height 11
type input "**********"
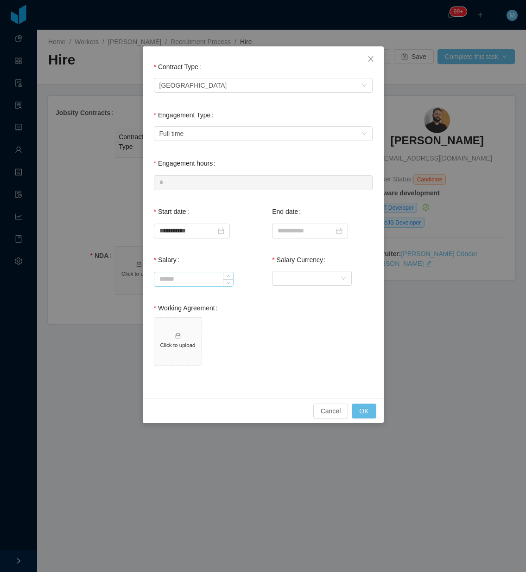
click at [205, 280] on input "Salary" at bounding box center [193, 279] width 79 height 14
type input "*******"
drag, startPoint x: 330, startPoint y: 270, endPoint x: 325, endPoint y: 274, distance: 5.9
click at [329, 271] on div "Currency" at bounding box center [309, 278] width 63 height 14
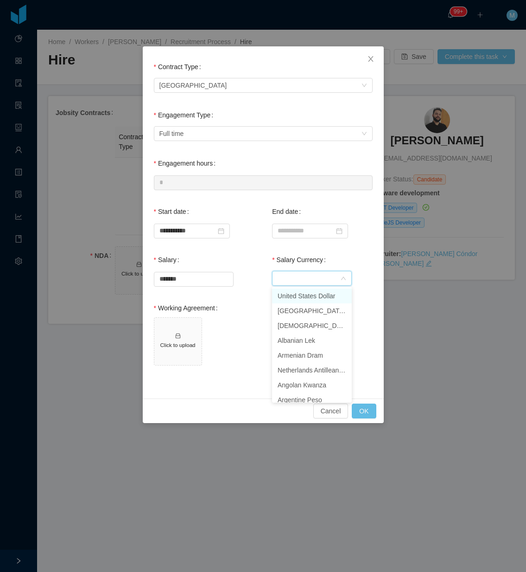
click at [314, 291] on li "United States Dollar" at bounding box center [312, 295] width 80 height 15
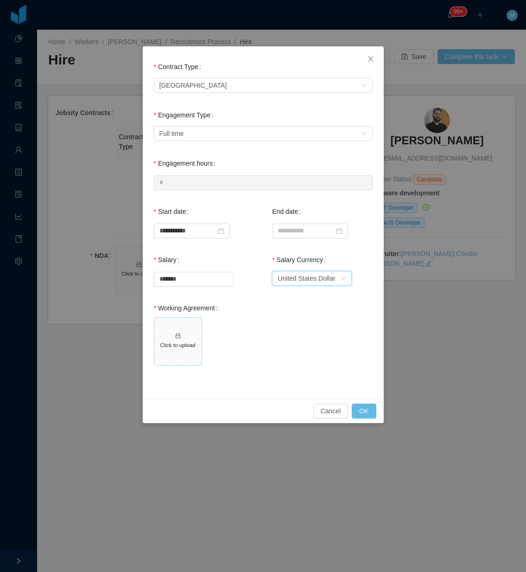
click at [178, 357] on span "Click to upload" at bounding box center [177, 341] width 47 height 47
click at [358, 407] on button "OK" at bounding box center [364, 410] width 24 height 15
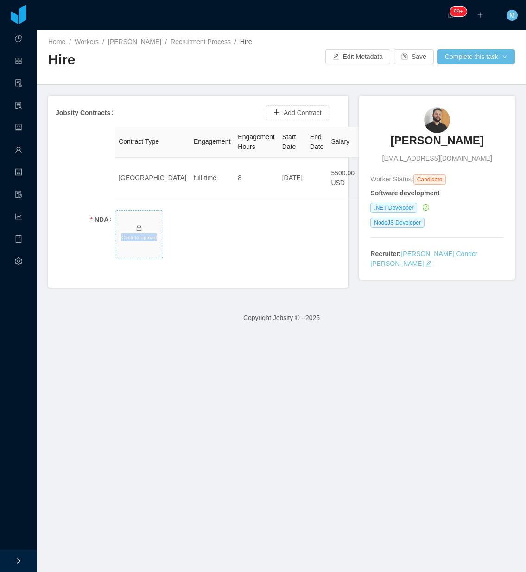
drag, startPoint x: 158, startPoint y: 230, endPoint x: 156, endPoint y: 236, distance: 5.9
click at [156, 236] on span "Click to upload" at bounding box center [138, 233] width 47 height 47
drag, startPoint x: 476, startPoint y: 52, endPoint x: 473, endPoint y: 57, distance: 4.8
click at [476, 52] on button "Complete this task" at bounding box center [476, 56] width 77 height 15
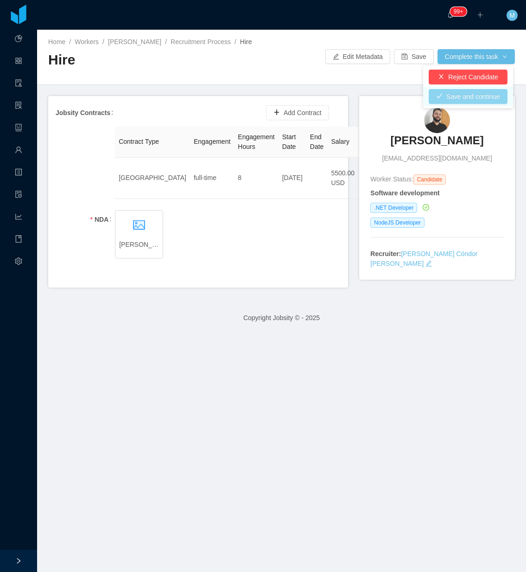
click at [455, 93] on button "Save and continue" at bounding box center [468, 96] width 79 height 15
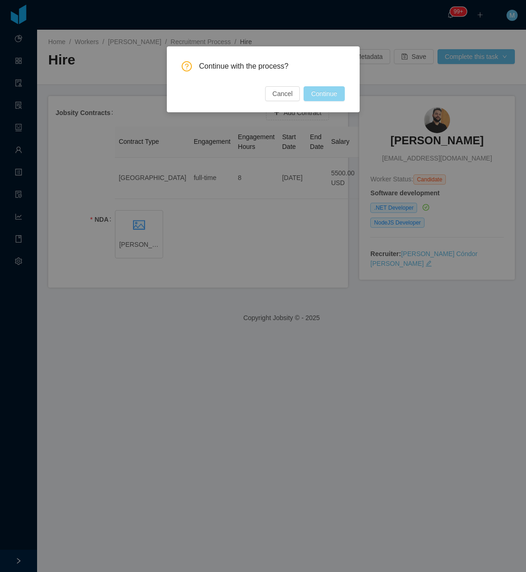
click at [318, 93] on button "Continue" at bounding box center [324, 93] width 41 height 15
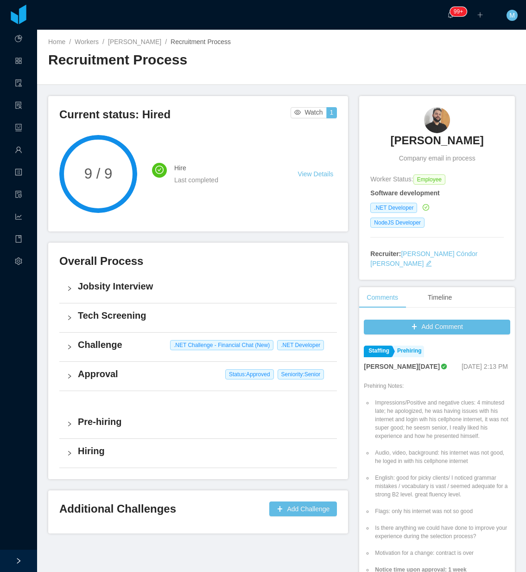
click at [411, 138] on h3 "[PERSON_NAME]" at bounding box center [436, 140] width 93 height 15
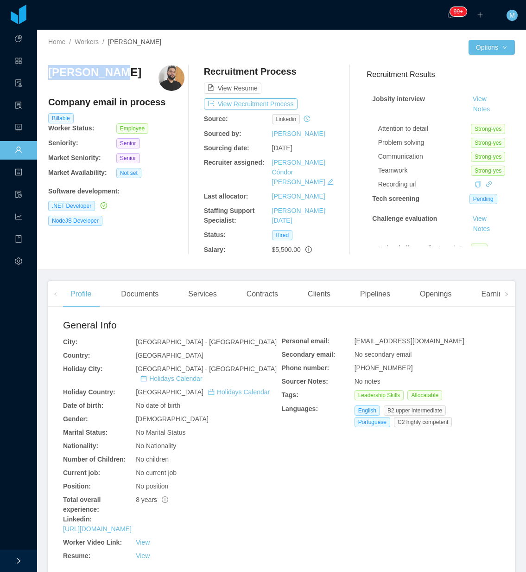
drag, startPoint x: 123, startPoint y: 72, endPoint x: 50, endPoint y: 66, distance: 74.0
click at [50, 66] on div "[PERSON_NAME]" at bounding box center [116, 78] width 136 height 26
click at [320, 286] on div "Clients" at bounding box center [319, 294] width 38 height 26
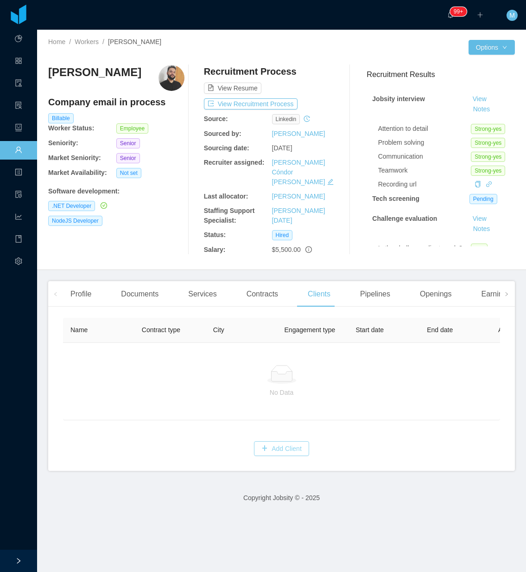
click at [288, 455] on button "Add Client" at bounding box center [281, 448] width 55 height 15
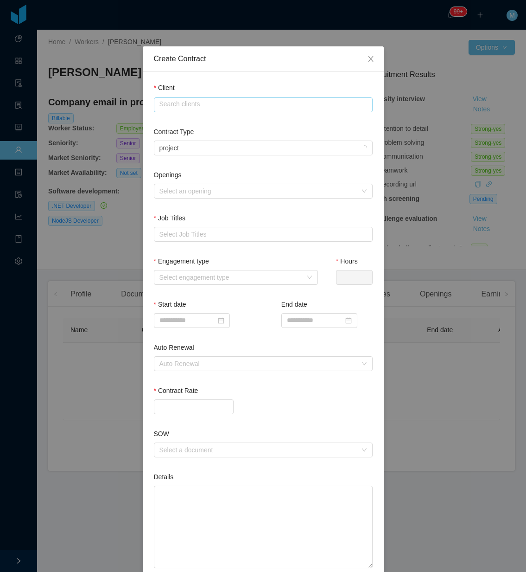
click at [191, 110] on input "text" at bounding box center [263, 104] width 219 height 15
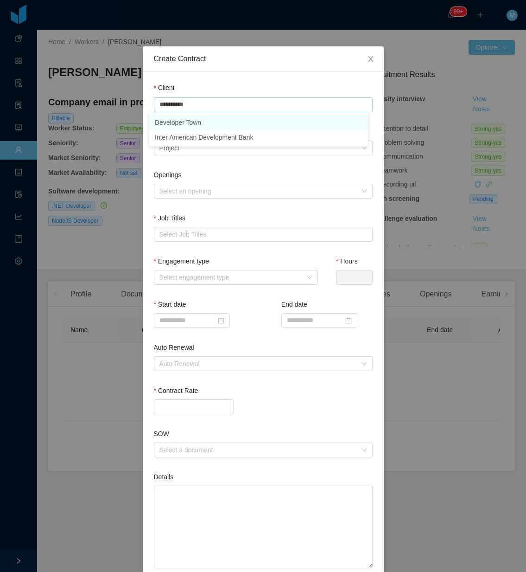
click at [193, 119] on li "Developer Town" at bounding box center [258, 122] width 219 height 15
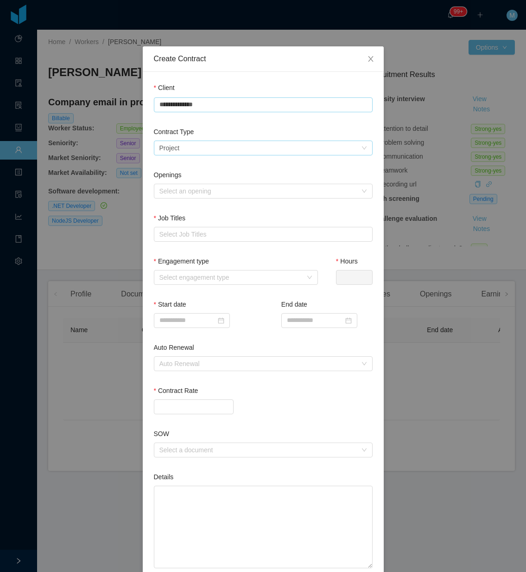
type input "**********"
click at [199, 144] on div "Select a contract type Project" at bounding box center [260, 148] width 202 height 14
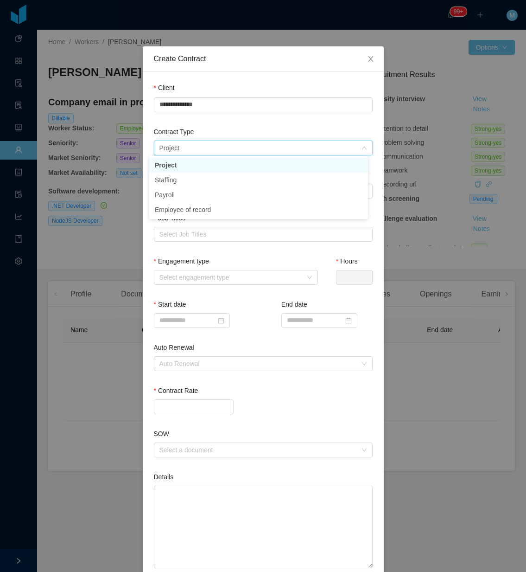
click at [193, 162] on li "Project" at bounding box center [258, 165] width 219 height 15
click at [194, 144] on div "Select a contract type Project" at bounding box center [260, 148] width 202 height 14
click at [193, 181] on li "Staffing" at bounding box center [258, 179] width 219 height 15
drag, startPoint x: 177, startPoint y: 199, endPoint x: 186, endPoint y: 196, distance: 10.4
click at [178, 200] on div "Openings Select an opening" at bounding box center [263, 186] width 219 height 32
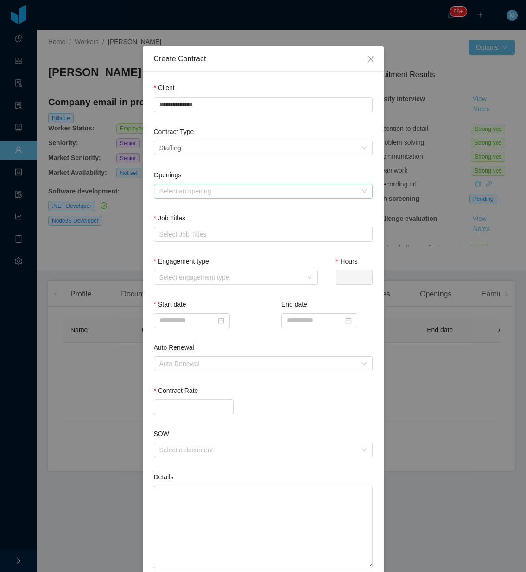
click at [195, 189] on div "Select an opening" at bounding box center [257, 190] width 197 height 9
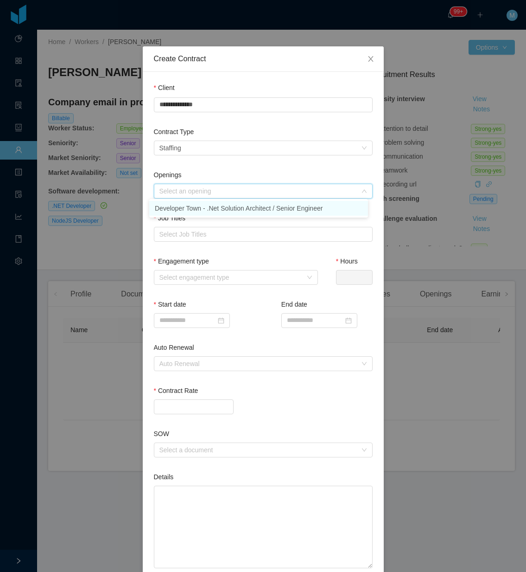
drag, startPoint x: 200, startPoint y: 205, endPoint x: 202, endPoint y: 211, distance: 5.7
click at [200, 206] on li "Developer Town - .Net Solution Architect / Senior Engineer" at bounding box center [258, 208] width 219 height 15
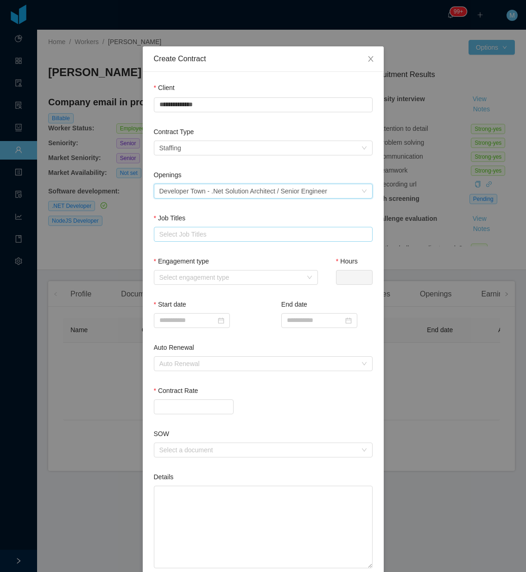
click at [194, 235] on div "Select Job Titles" at bounding box center [261, 233] width 204 height 9
type input "***"
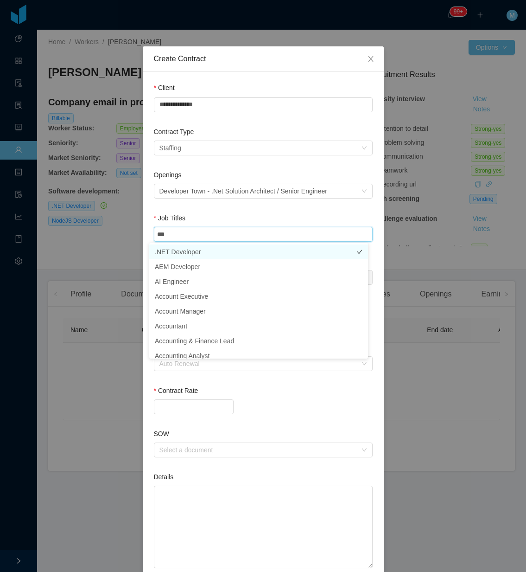
click at [193, 251] on li ".NET Developer" at bounding box center [258, 251] width 219 height 15
click at [235, 218] on div "Job Titles" at bounding box center [263, 219] width 219 height 13
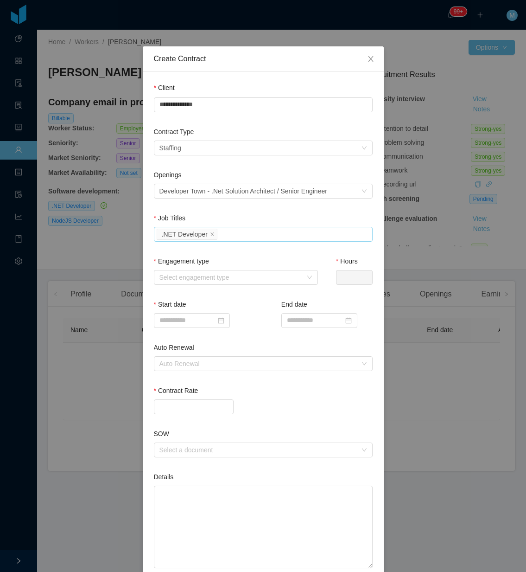
scroll to position [58, 0]
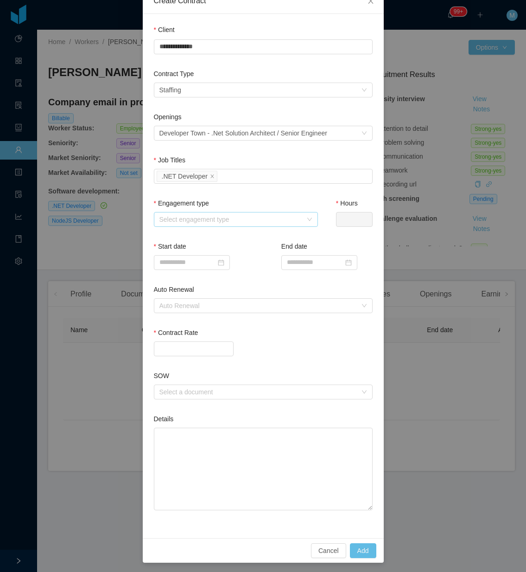
click at [234, 221] on div "Select engagement type" at bounding box center [230, 219] width 143 height 9
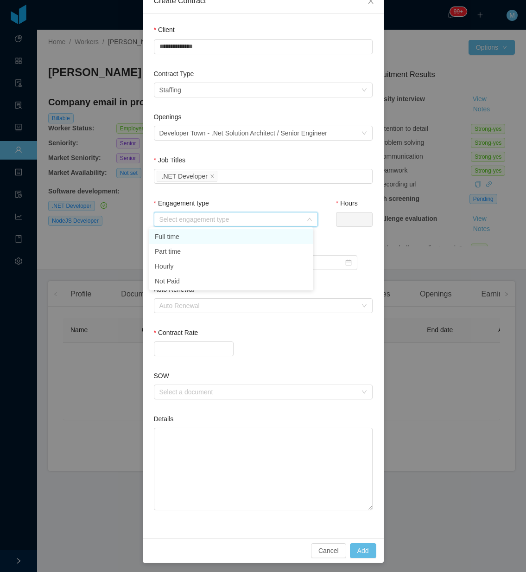
click at [211, 240] on li "Full time" at bounding box center [231, 236] width 164 height 15
type input "*"
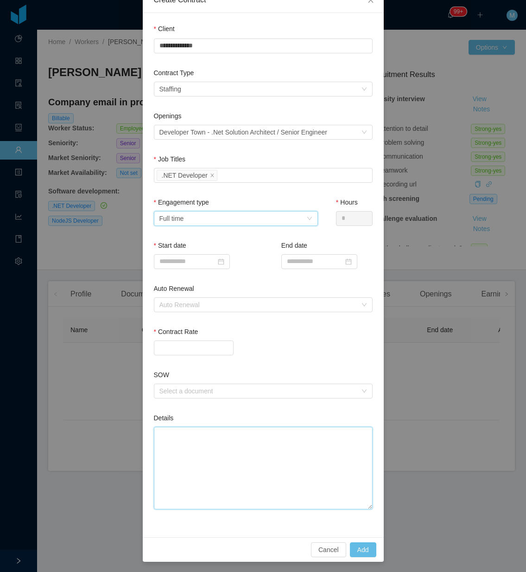
click at [204, 444] on textarea "Details" at bounding box center [263, 468] width 219 height 83
paste textarea "**********"
type textarea "**********"
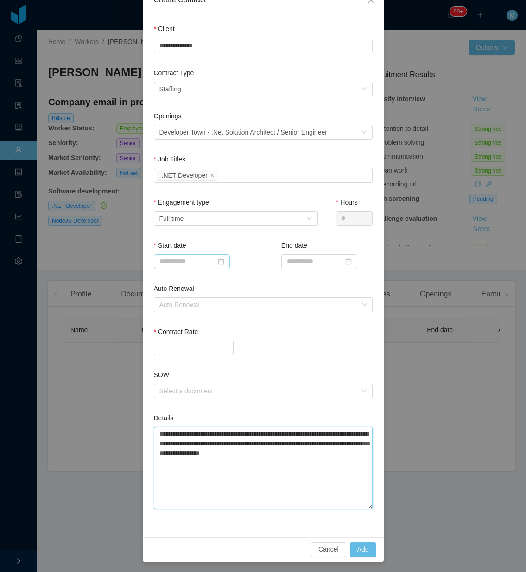
type textarea "**********"
click at [189, 255] on input at bounding box center [192, 261] width 76 height 15
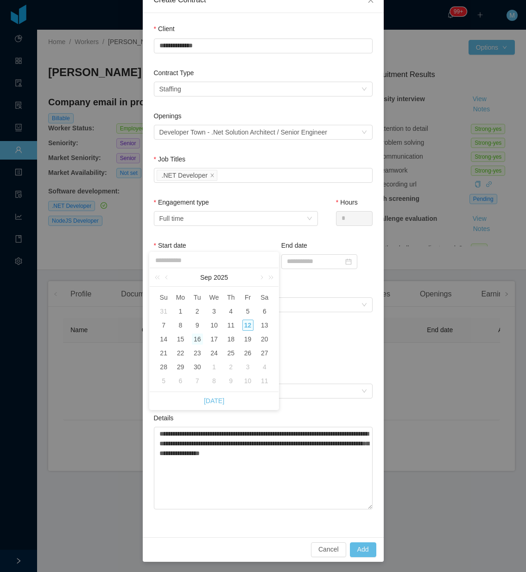
click at [194, 341] on div "16" at bounding box center [197, 338] width 11 height 11
type input "**********"
click at [282, 349] on div at bounding box center [263, 347] width 219 height 15
click at [376, 457] on div "**********" at bounding box center [263, 275] width 241 height 524
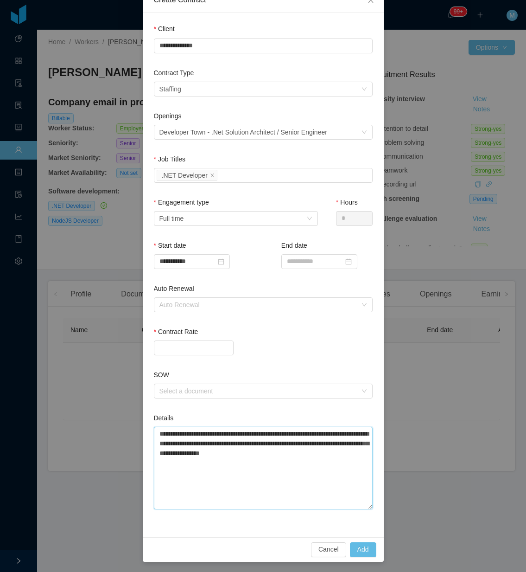
click at [353, 462] on textarea "**********" at bounding box center [263, 468] width 219 height 83
type textarea "**********"
paste textarea "**********"
type textarea "**********"
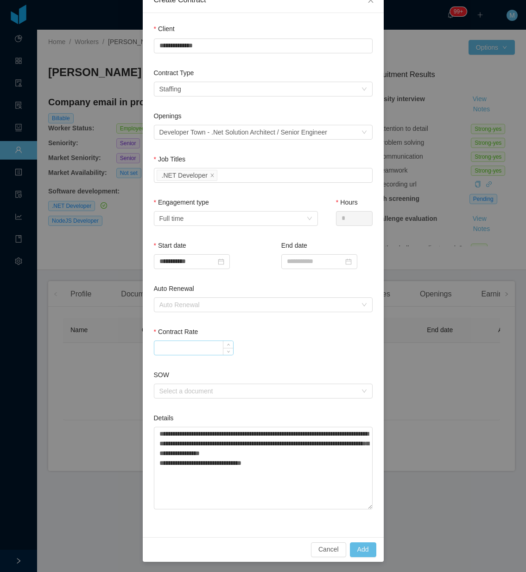
click at [177, 341] on input "Contract Rate" at bounding box center [193, 348] width 79 height 14
type input "*******"
click at [260, 342] on div "*******" at bounding box center [263, 347] width 219 height 15
click at [364, 548] on button "Add" at bounding box center [363, 549] width 26 height 15
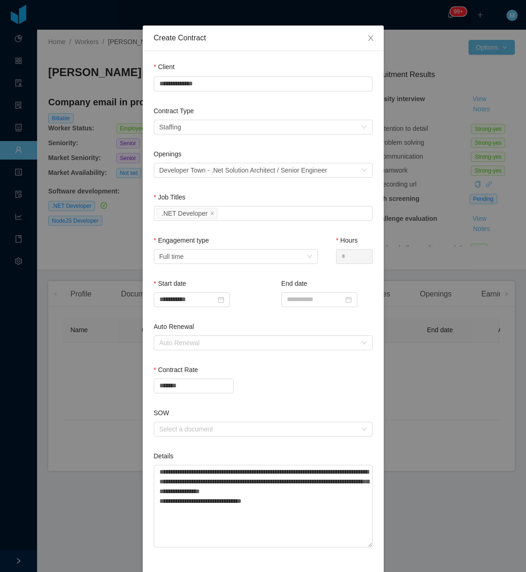
scroll to position [0, 0]
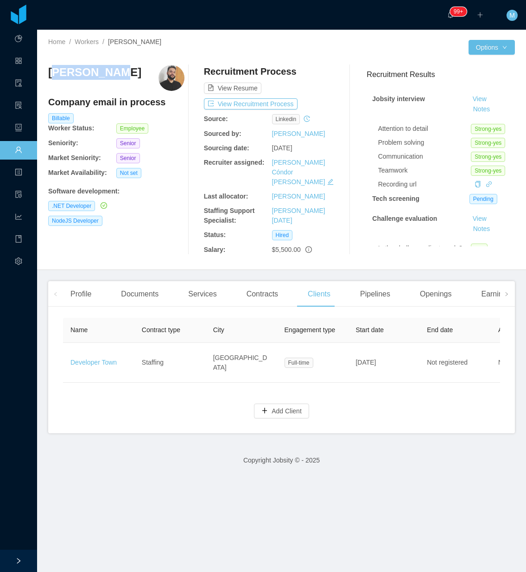
drag, startPoint x: 105, startPoint y: 76, endPoint x: 51, endPoint y: 73, distance: 54.3
click at [51, 73] on div "Julio Lemes" at bounding box center [116, 78] width 136 height 26
drag, startPoint x: 116, startPoint y: 87, endPoint x: 114, endPoint y: 80, distance: 6.9
click at [116, 87] on div "Julio Lemes" at bounding box center [116, 78] width 136 height 26
drag, startPoint x: 108, startPoint y: 79, endPoint x: 43, endPoint y: 71, distance: 65.9
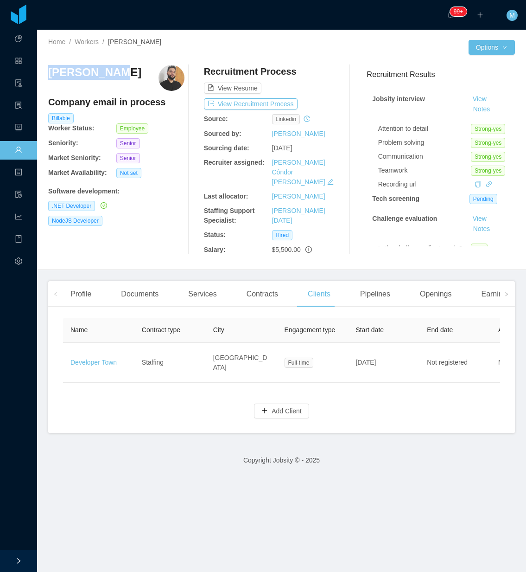
click at [43, 71] on div "Home / Workers / Julio Lemes / Options Julio Lemes Company email in process Bil…" at bounding box center [281, 150] width 489 height 240
copy h3 "Julio Lemes"
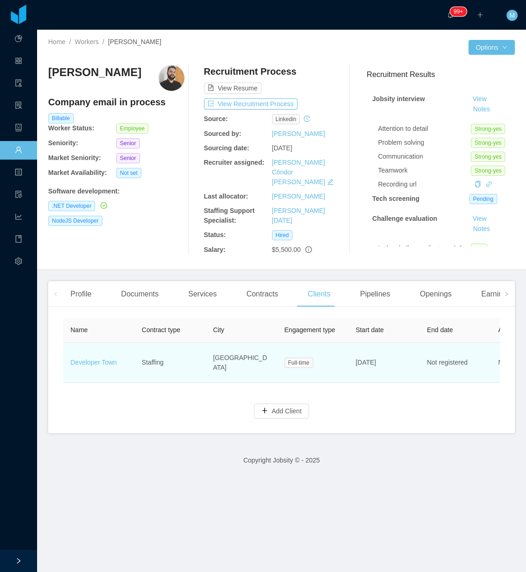
drag, startPoint x: 177, startPoint y: 372, endPoint x: 198, endPoint y: 374, distance: 20.9
click at [198, 374] on td "Staffing" at bounding box center [169, 363] width 71 height 40
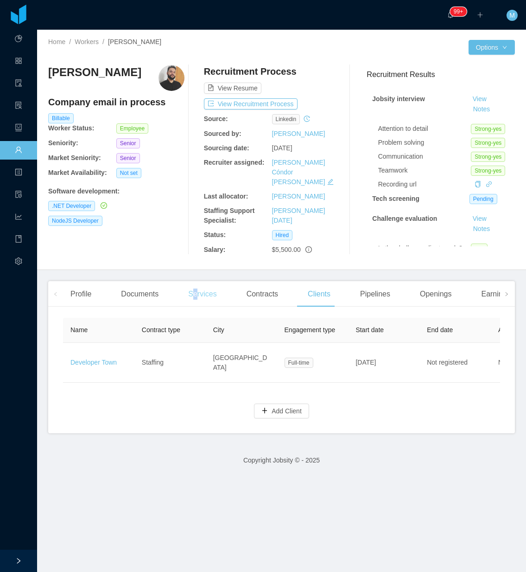
click at [194, 293] on div "Services" at bounding box center [202, 294] width 43 height 26
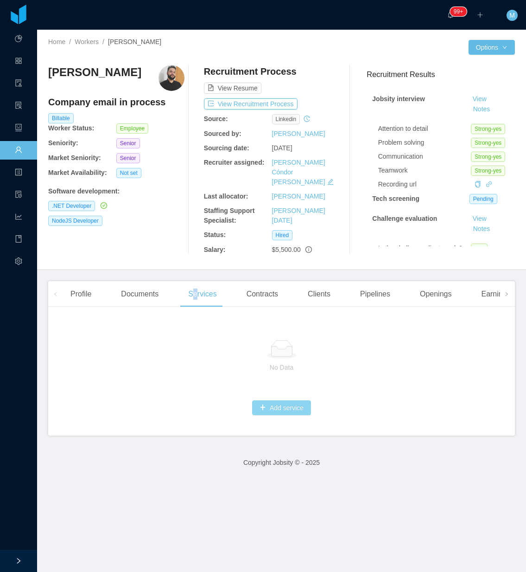
click at [267, 401] on button "Add service" at bounding box center [281, 407] width 59 height 15
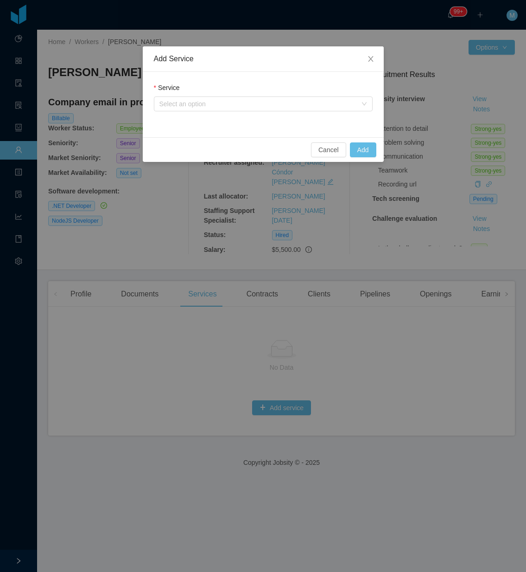
click at [189, 96] on div "Service" at bounding box center [263, 89] width 219 height 13
click at [191, 108] on div "Select an option" at bounding box center [257, 103] width 197 height 9
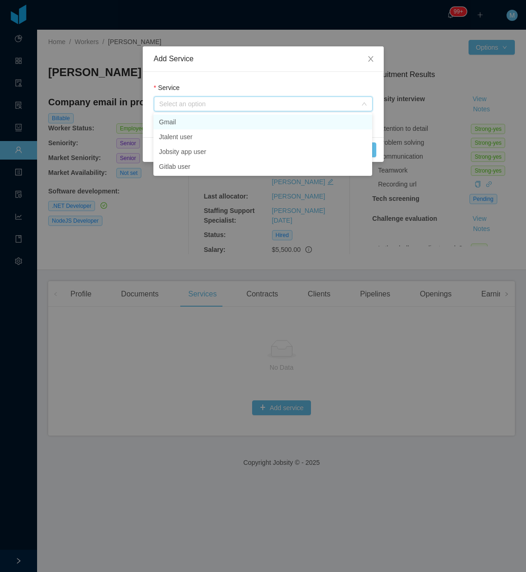
click at [191, 128] on li "Gmail" at bounding box center [262, 122] width 219 height 15
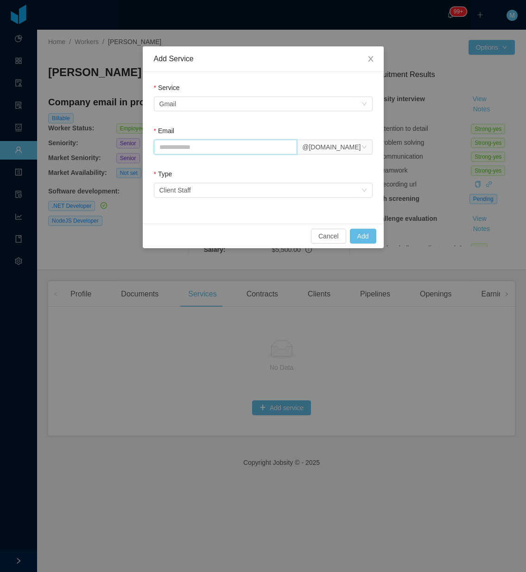
click at [212, 146] on input "Email" at bounding box center [226, 147] width 144 height 15
paste input "**********"
type input "**********"
click at [362, 238] on button "Add" at bounding box center [363, 236] width 26 height 15
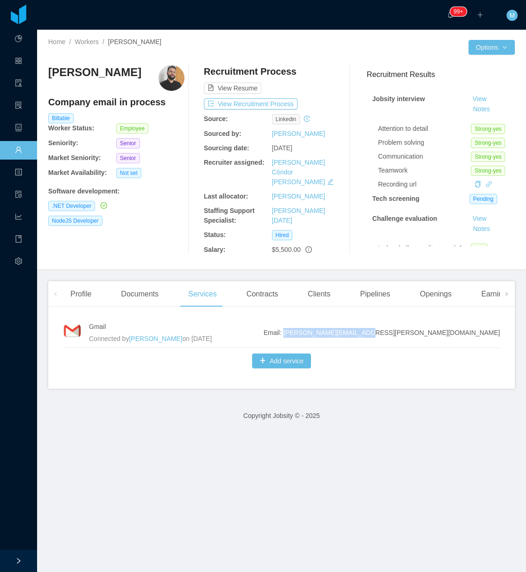
drag, startPoint x: 492, startPoint y: 326, endPoint x: 423, endPoint y: 326, distance: 69.5
click at [423, 326] on div "Gmail Connected by Merwin Ponce on Sep 12th, 2025 Email: julio.lemes@jobsity.co…" at bounding box center [281, 351] width 467 height 75
copy span "[PERSON_NAME][EMAIL_ADDRESS][PERSON_NAME][DOMAIN_NAME]"
click at [276, 353] on button "Add service" at bounding box center [281, 360] width 59 height 15
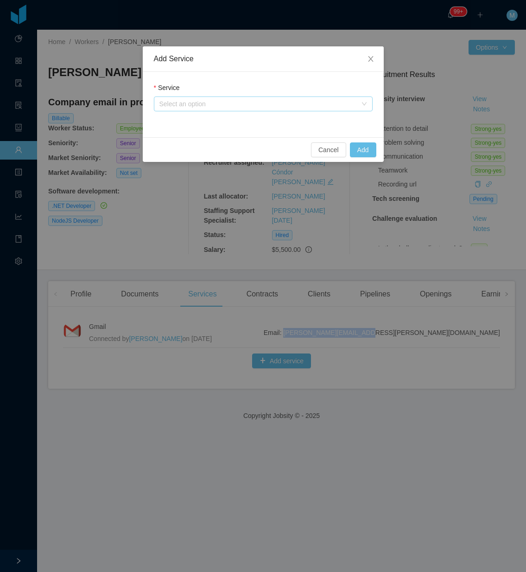
click at [223, 103] on div "Select an option" at bounding box center [257, 103] width 197 height 9
click at [207, 136] on li "Jobsity app user" at bounding box center [262, 136] width 219 height 15
click at [371, 152] on button "Add" at bounding box center [363, 149] width 26 height 15
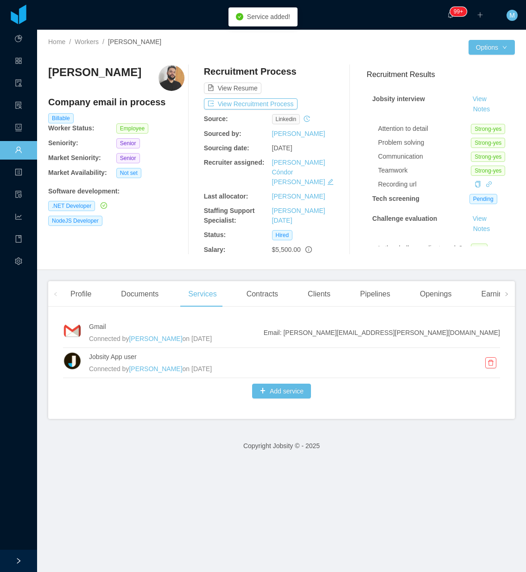
click at [161, 235] on div "Julio Lemes Company email in process Billable Worker Status: Employee Seniority…" at bounding box center [116, 160] width 136 height 190
drag, startPoint x: 472, startPoint y: 324, endPoint x: 421, endPoint y: 321, distance: 51.0
click at [421, 321] on div "Gmail Connected by Merwin Ponce on Sep 12th, 2025 Email: julio.lemes@jobsity.co…" at bounding box center [281, 366] width 467 height 105
copy span "julio.lemes@jobsity.com"
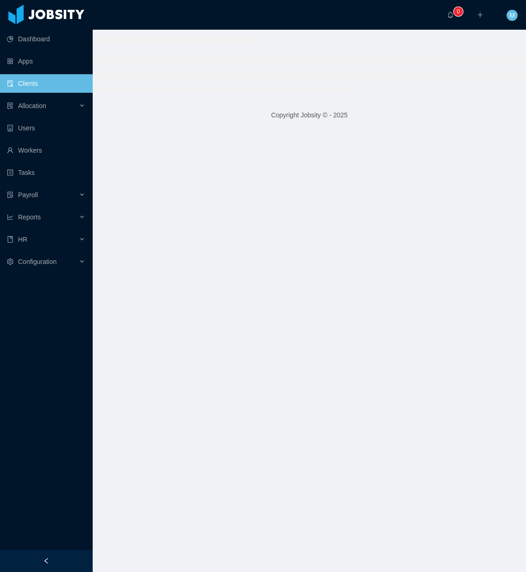
click at [50, 82] on link "Clients" at bounding box center [46, 83] width 78 height 19
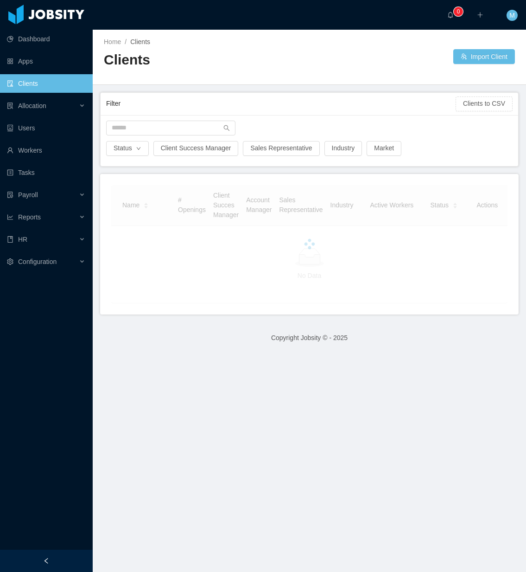
click at [141, 118] on div "Status Client Success Manager Sales Representative Industry Market" at bounding box center [310, 140] width 418 height 51
click at [140, 123] on input "text" at bounding box center [170, 128] width 129 height 15
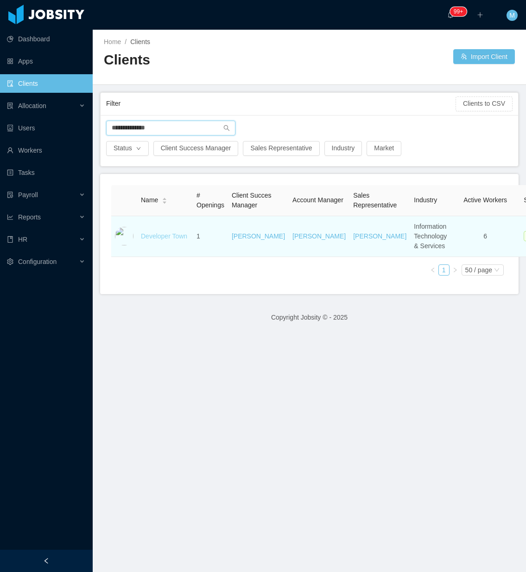
type input "**********"
click at [154, 240] on link "Developer Town" at bounding box center [164, 235] width 46 height 7
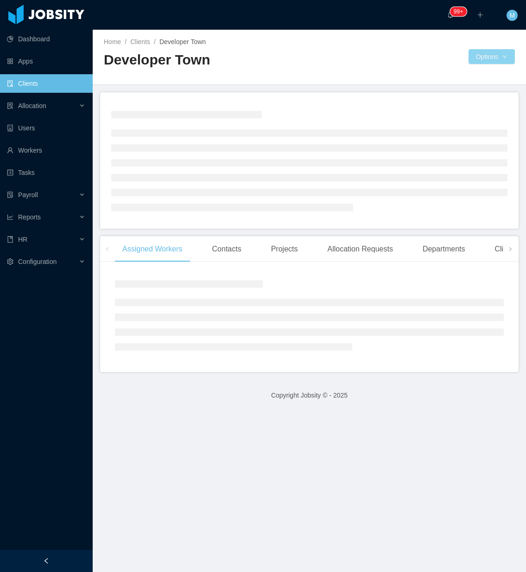
click at [488, 63] on body "Dashboard Apps Clients Allocation Users Workers Tasks Payroll Reports HR Config…" at bounding box center [263, 286] width 526 height 572
click at [63, 556] on div at bounding box center [46, 560] width 93 height 22
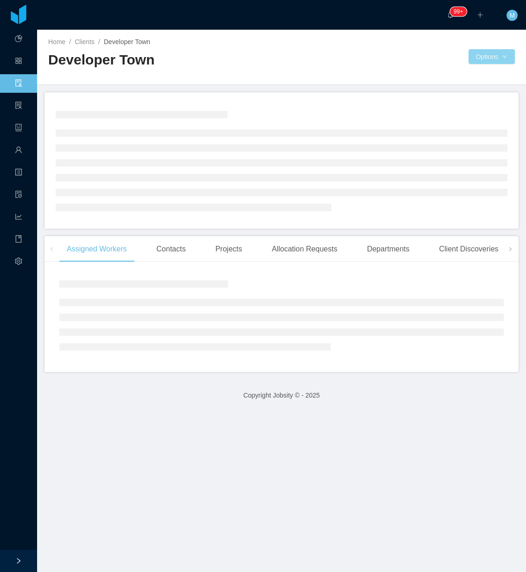
click at [494, 61] on button "Options" at bounding box center [492, 56] width 46 height 15
click at [490, 99] on button "Documents" at bounding box center [489, 96] width 48 height 15
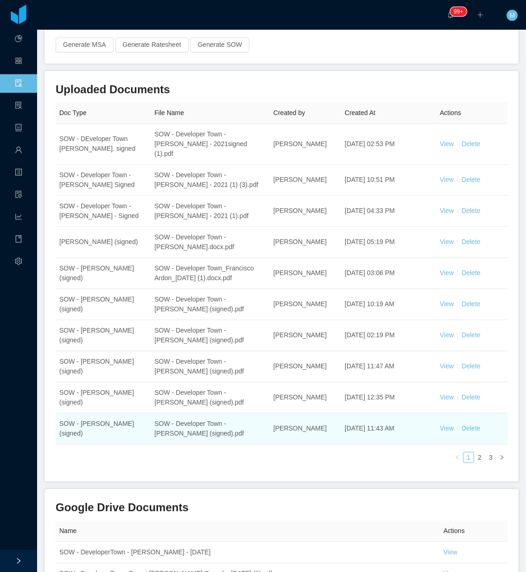
scroll to position [318, 0]
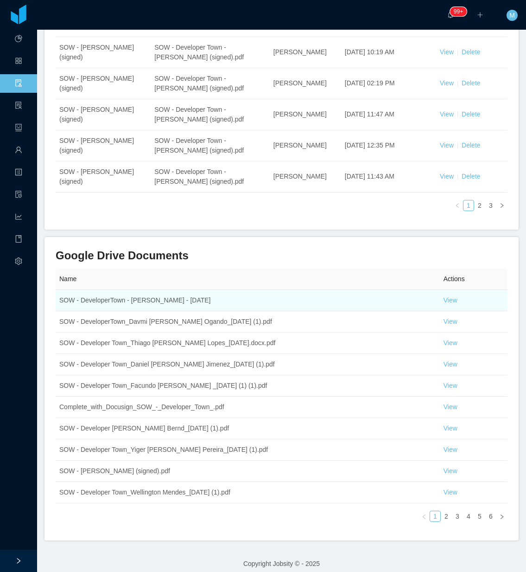
click at [440, 298] on td "View" at bounding box center [474, 300] width 68 height 21
click at [444, 296] on link "View" at bounding box center [451, 299] width 14 height 7
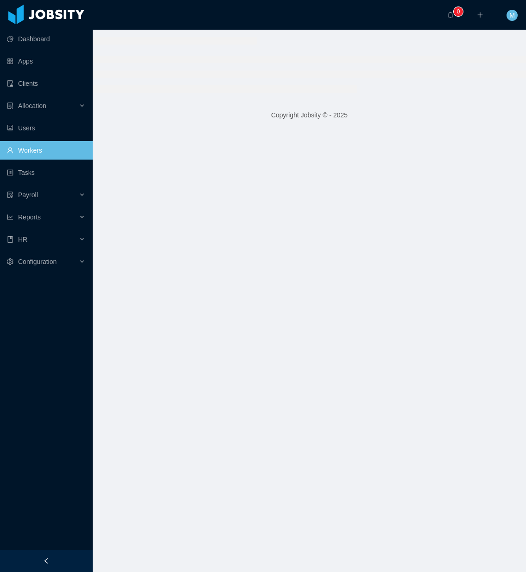
drag, startPoint x: 59, startPoint y: 560, endPoint x: 65, endPoint y: 554, distance: 7.9
click at [65, 557] on div at bounding box center [46, 560] width 93 height 22
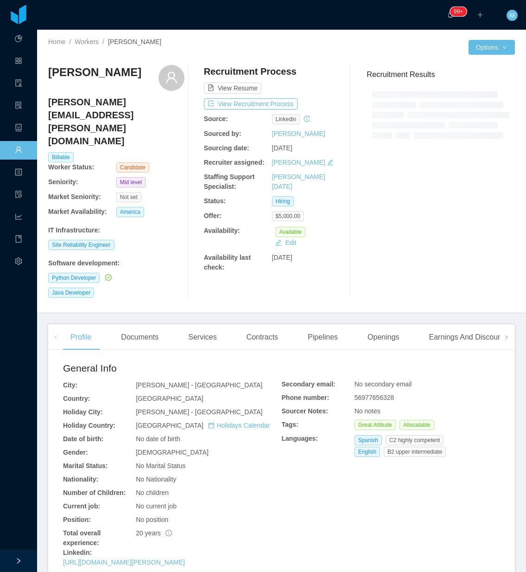
scroll to position [232, 0]
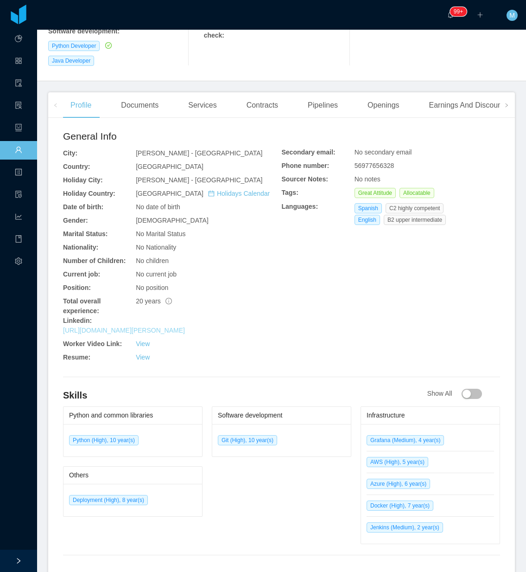
click at [153, 326] on link "[URL][DOMAIN_NAME][PERSON_NAME]" at bounding box center [124, 329] width 122 height 7
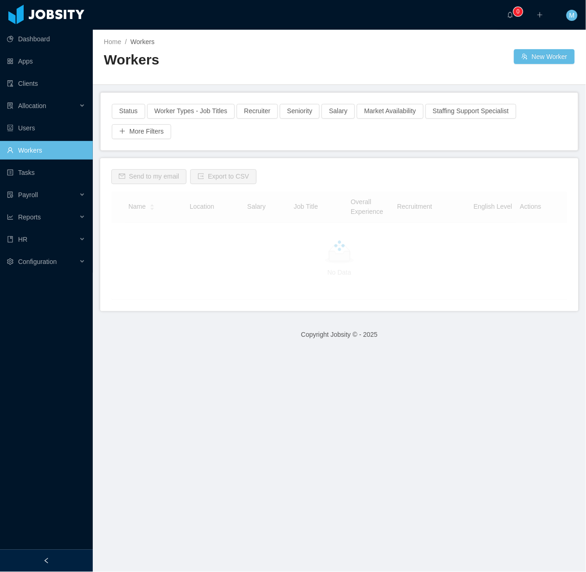
click at [258, 77] on div "Home / Workers / Workers New Worker" at bounding box center [339, 57] width 493 height 55
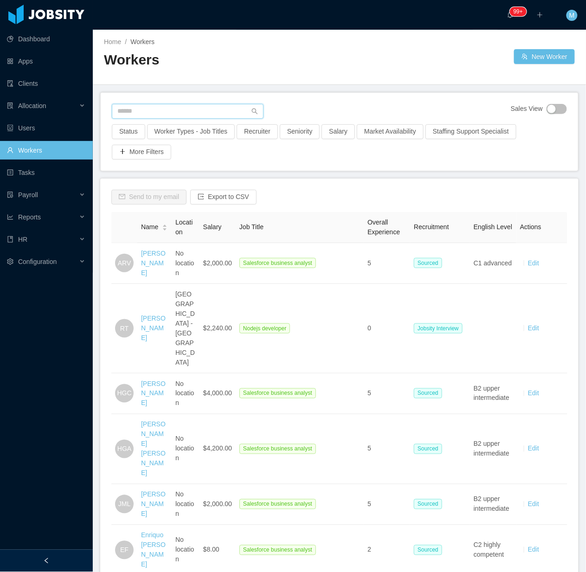
click at [156, 107] on input "text" at bounding box center [188, 111] width 152 height 15
paste input "**********"
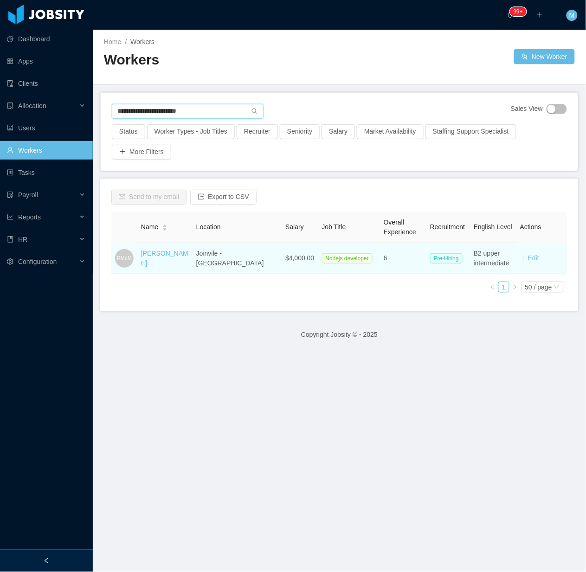
type input "**********"
click at [187, 253] on td "[PERSON_NAME]" at bounding box center [164, 258] width 55 height 31
click at [187, 256] on link "[PERSON_NAME]" at bounding box center [164, 257] width 47 height 17
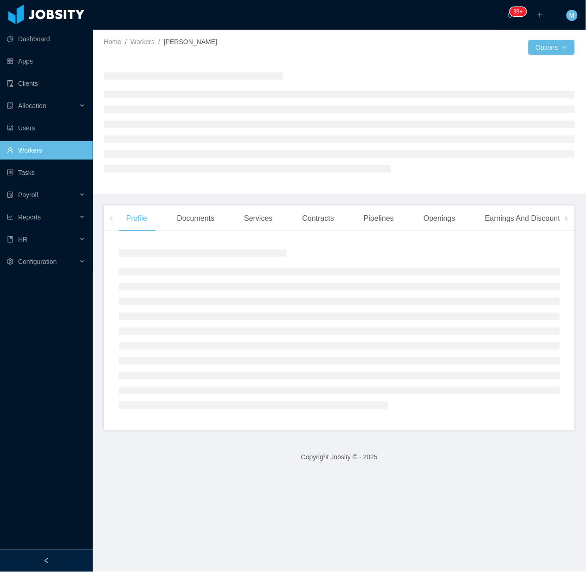
drag, startPoint x: 73, startPoint y: 554, endPoint x: 70, endPoint y: 549, distance: 5.8
click at [73, 555] on div at bounding box center [46, 560] width 93 height 22
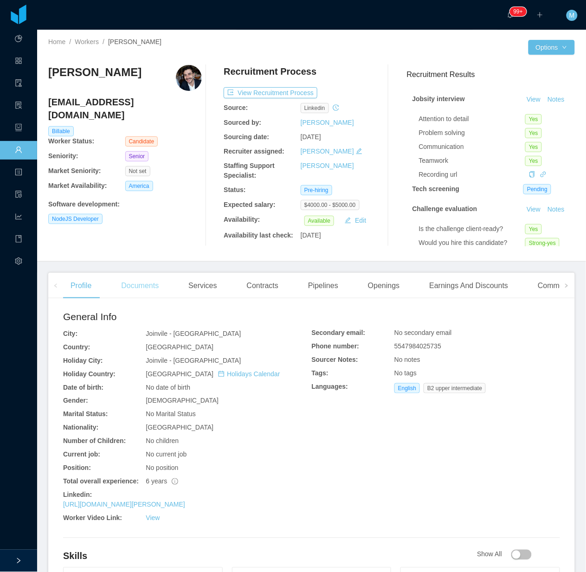
click at [156, 288] on div "Documents" at bounding box center [140, 286] width 52 height 26
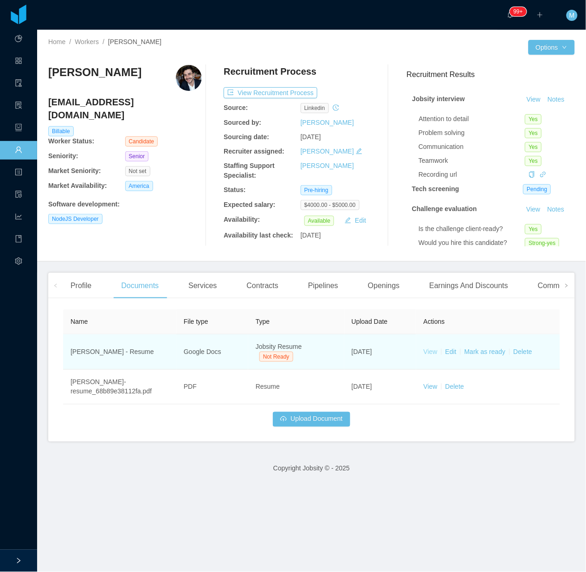
click at [426, 353] on link "View" at bounding box center [430, 351] width 14 height 7
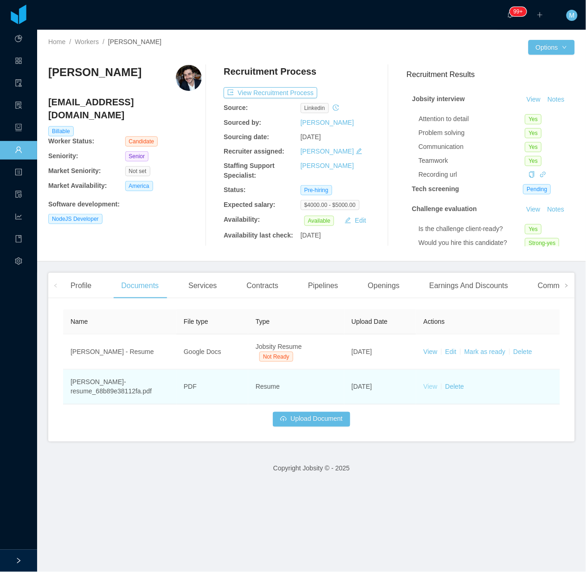
click at [423, 386] on link "View" at bounding box center [430, 385] width 14 height 7
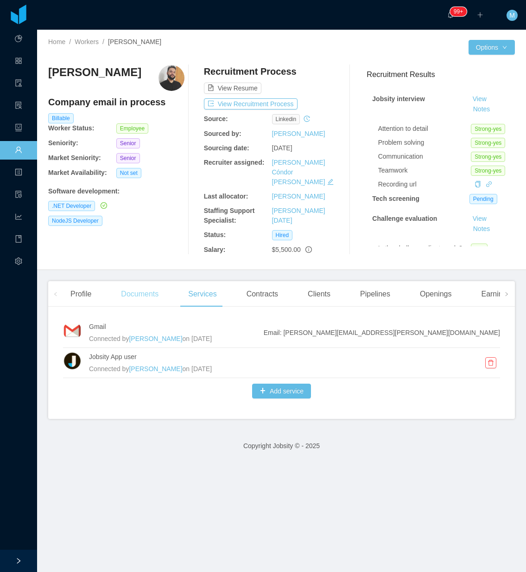
click at [152, 281] on div "Documents" at bounding box center [140, 294] width 52 height 26
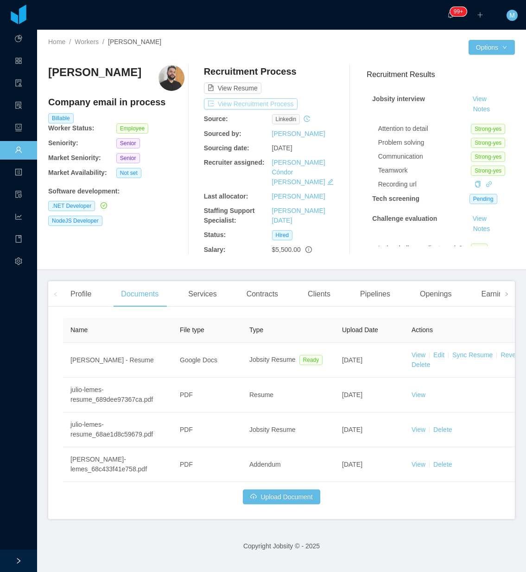
click at [265, 98] on button "View Recruitment Process" at bounding box center [251, 103] width 94 height 11
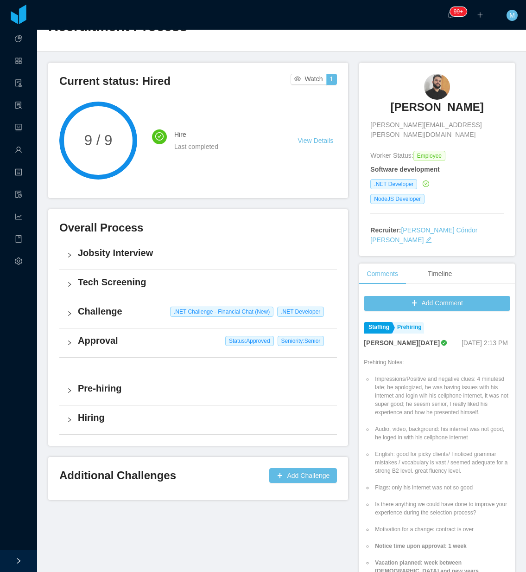
scroll to position [87, 0]
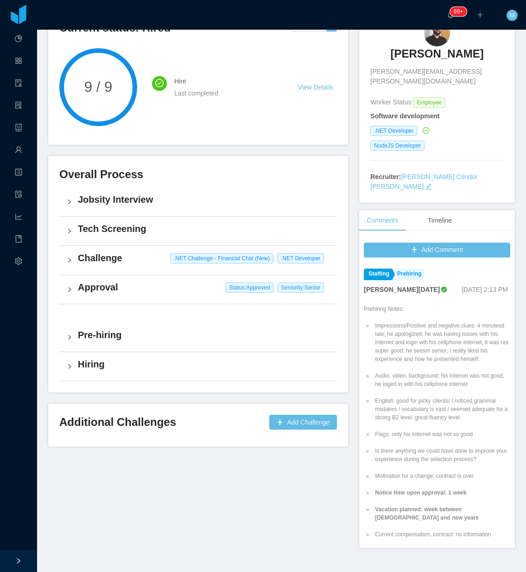
click at [63, 360] on div "Hiring" at bounding box center [198, 366] width 278 height 29
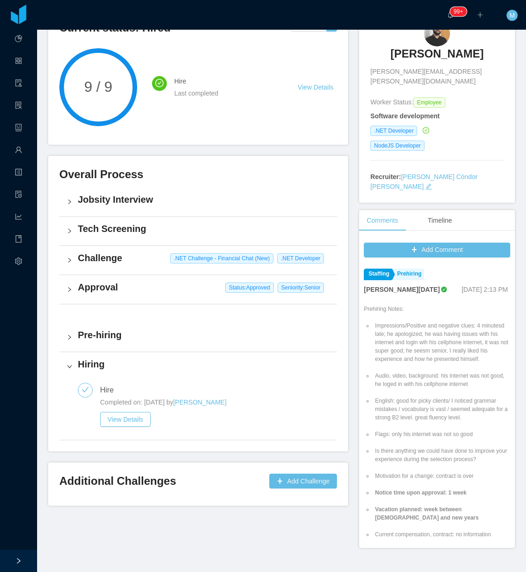
click at [121, 434] on div "Hire Completed on: Sep 12th, 2025 by Merwin Ponce View Details" at bounding box center [198, 410] width 278 height 59
click at [131, 421] on button "View Details" at bounding box center [125, 419] width 51 height 15
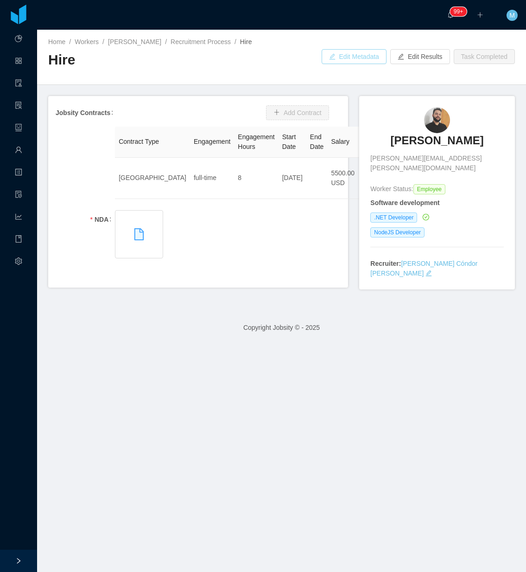
click at [338, 50] on button "Edit Metadata" at bounding box center [354, 56] width 65 height 15
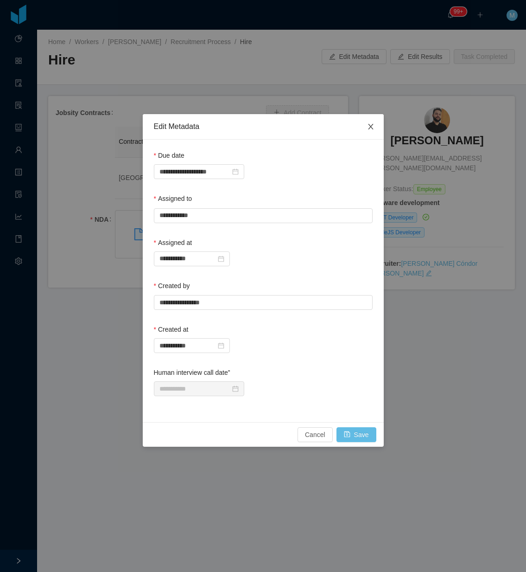
click at [363, 131] on span "Close" at bounding box center [371, 127] width 26 height 26
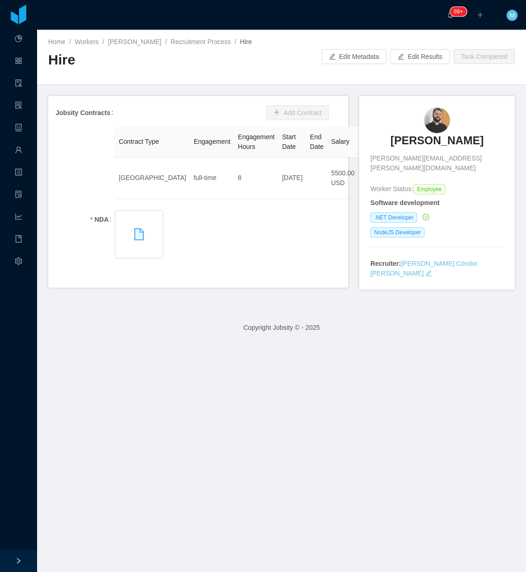
click at [418, 45] on div "Home / Workers / Julio Lemes / Recruitment Process / Hire / Hire Edit Metadata …" at bounding box center [281, 57] width 489 height 55
click at [413, 52] on button "Edit Results" at bounding box center [420, 56] width 60 height 15
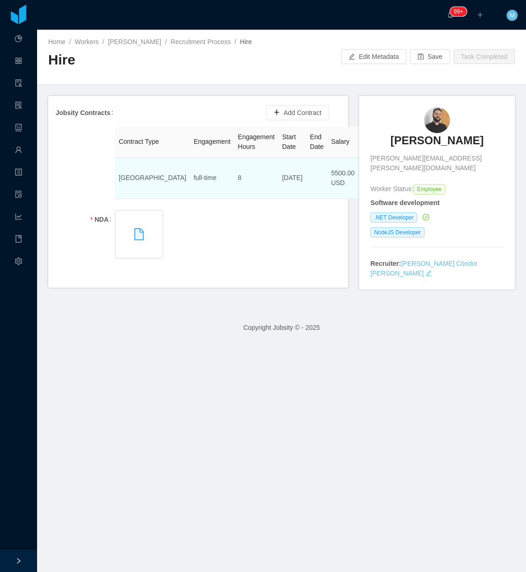
click at [362, 185] on button "Edit" at bounding box center [375, 185] width 26 height 15
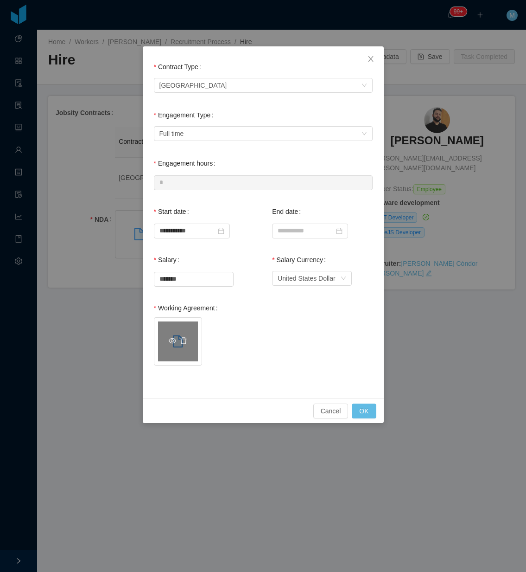
click at [179, 351] on div at bounding box center [178, 341] width 40 height 40
click at [181, 338] on icon "icon: delete" at bounding box center [183, 340] width 6 height 6
click at [181, 338] on span "Click to upload" at bounding box center [177, 341] width 47 height 47
click at [371, 406] on button "OK" at bounding box center [364, 410] width 24 height 15
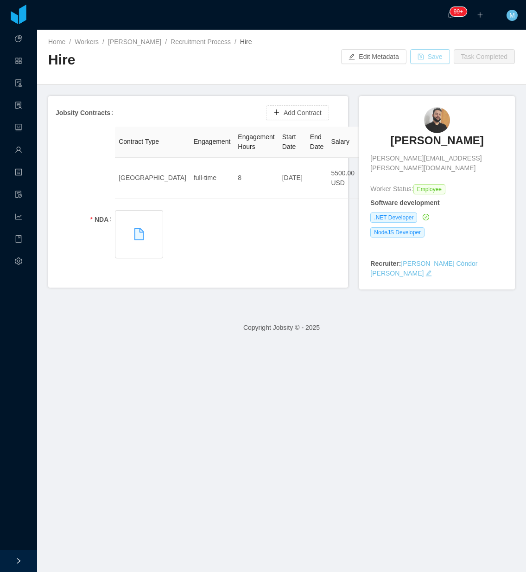
click at [427, 61] on button "Save" at bounding box center [430, 56] width 40 height 15
click at [19, 153] on link "Workers" at bounding box center [18, 150] width 7 height 19
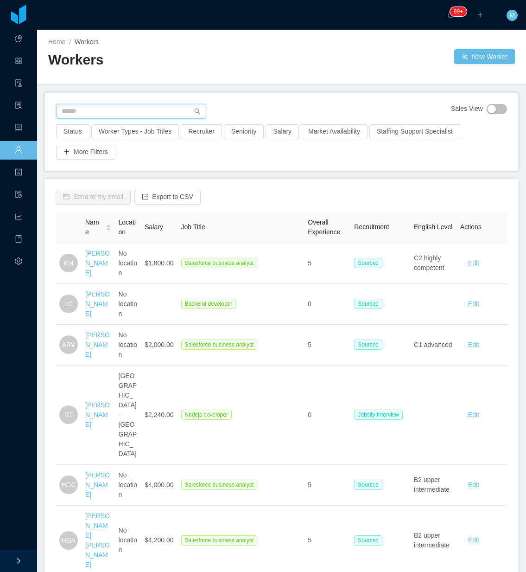
click at [132, 108] on input "text" at bounding box center [131, 111] width 150 height 15
paste input "**********"
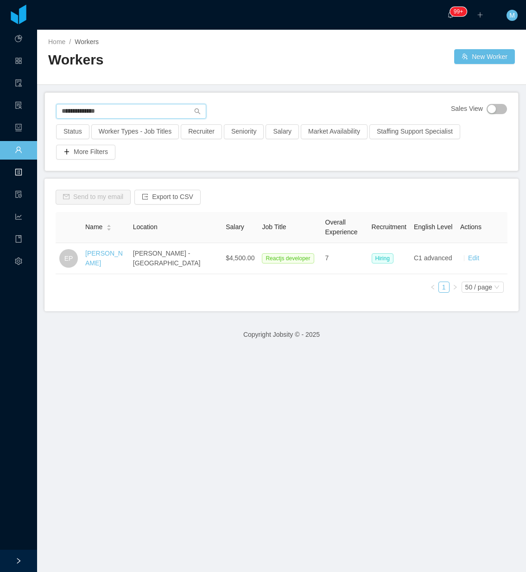
type input "**********"
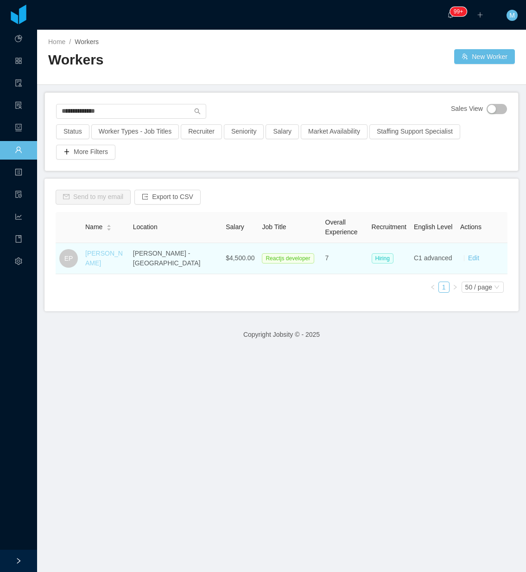
click at [95, 263] on link "Edwin Poueriet" at bounding box center [104, 257] width 38 height 17
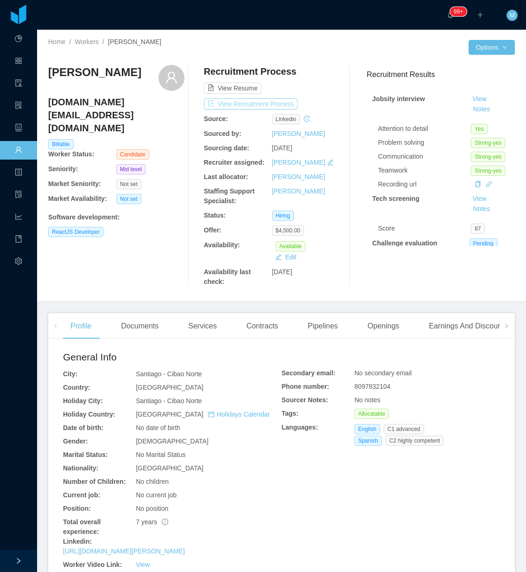
click at [254, 105] on button "View Recruitment Process" at bounding box center [251, 103] width 94 height 11
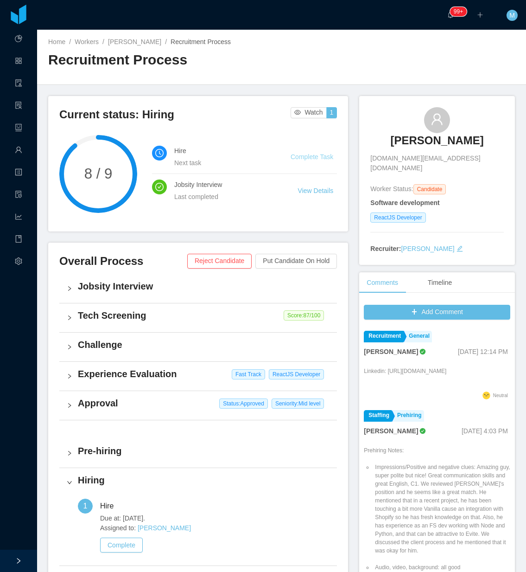
click at [311, 156] on link "Complete Task" at bounding box center [312, 156] width 43 height 7
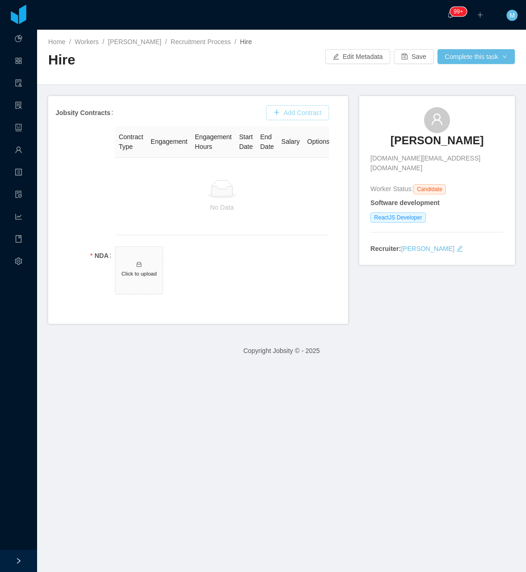
click at [295, 114] on button "Add Contract" at bounding box center [297, 112] width 63 height 15
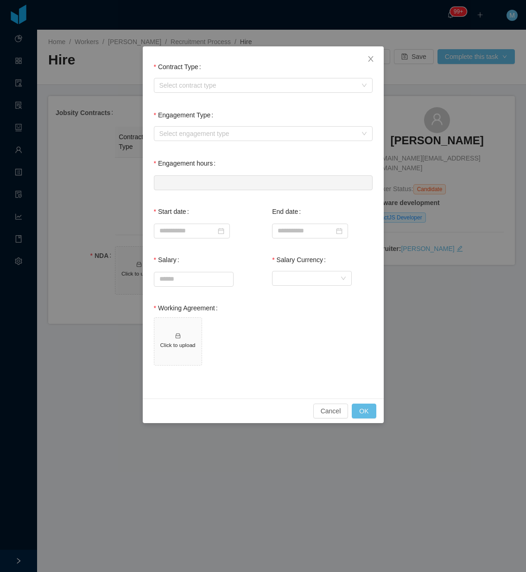
click at [195, 95] on form "Contract Type Select contract type Engagement Type Select engagement type Engag…" at bounding box center [263, 216] width 219 height 318
click at [203, 86] on div "Select contract type" at bounding box center [257, 85] width 197 height 9
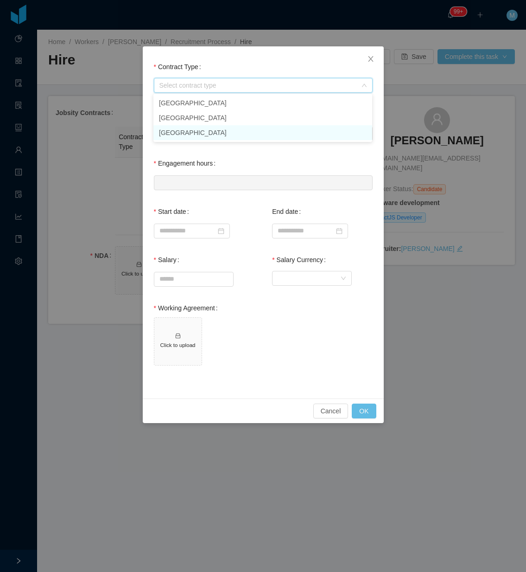
click at [191, 130] on li "USA" at bounding box center [262, 132] width 219 height 15
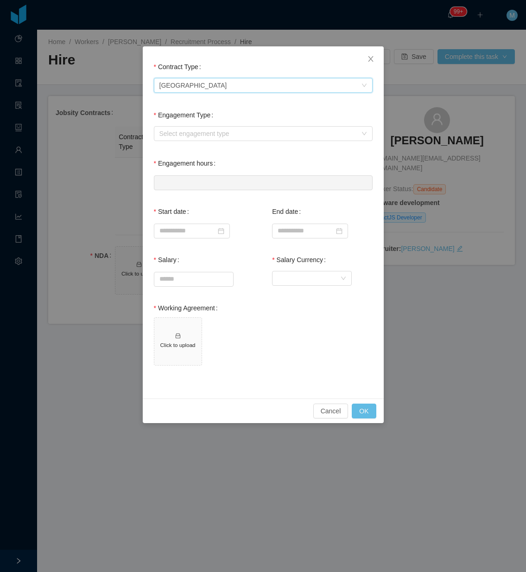
click at [196, 142] on div "Select engagement type" at bounding box center [263, 133] width 219 height 19
click at [200, 136] on div "Select engagement type" at bounding box center [257, 133] width 197 height 9
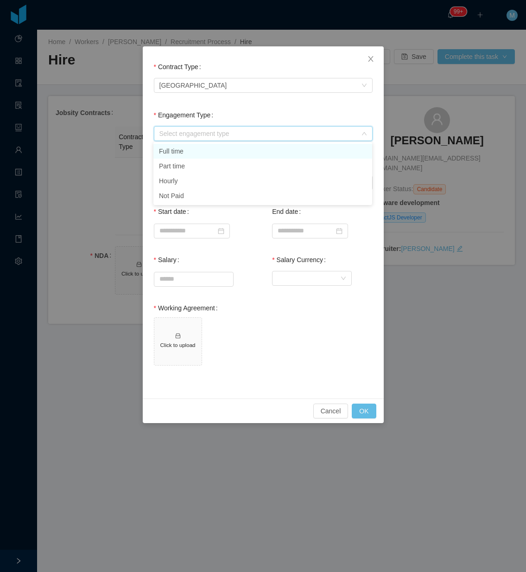
click at [194, 149] on li "Full time" at bounding box center [262, 151] width 219 height 15
type input "*"
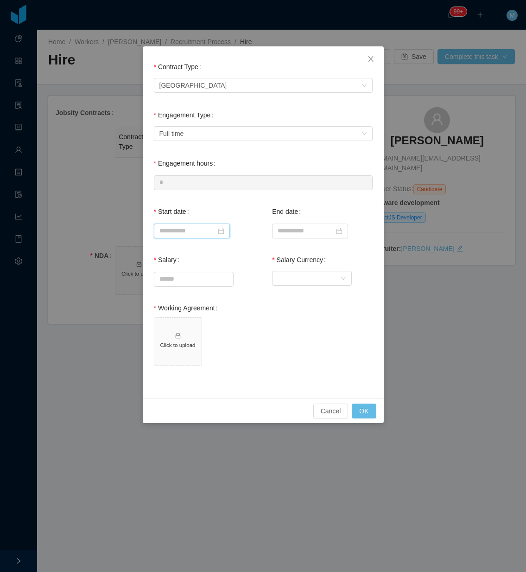
click at [178, 230] on input at bounding box center [192, 230] width 76 height 15
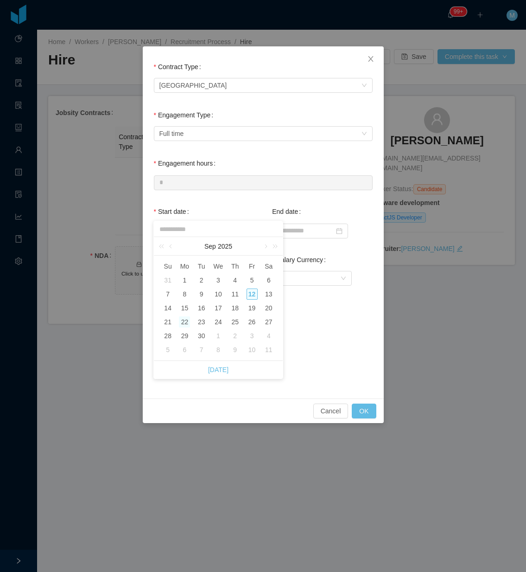
click at [187, 322] on div "22" at bounding box center [184, 321] width 11 height 11
type input "**********"
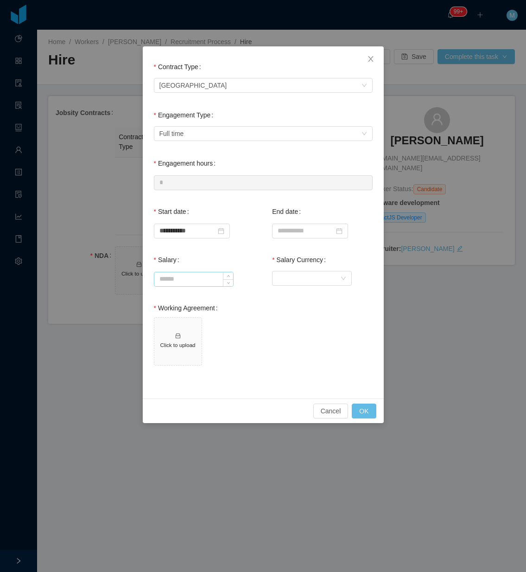
click at [194, 283] on input "Salary" at bounding box center [193, 279] width 79 height 14
type input "*******"
click at [287, 272] on div "Currency" at bounding box center [309, 278] width 63 height 14
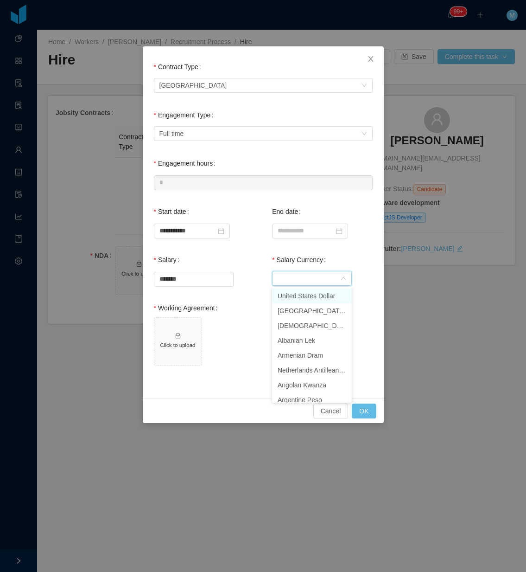
click at [299, 296] on li "United States Dollar" at bounding box center [312, 295] width 80 height 15
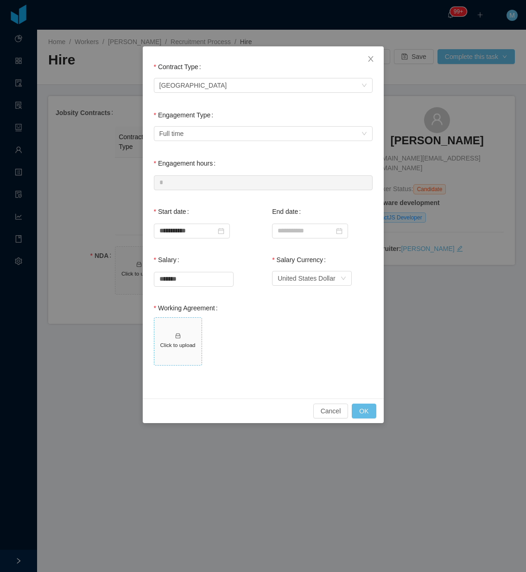
click at [186, 341] on h5 "Click to upload" at bounding box center [178, 345] width 40 height 8
click at [367, 402] on div "Cancel OK" at bounding box center [263, 410] width 241 height 25
click at [363, 409] on button "OK" at bounding box center [364, 410] width 24 height 15
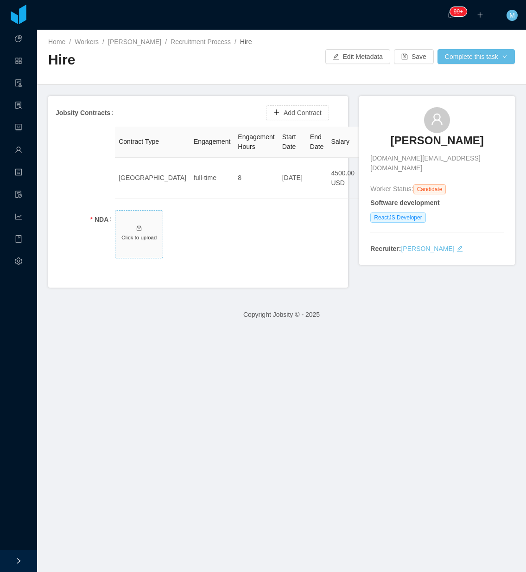
click at [130, 241] on h5 "Click to upload" at bounding box center [139, 237] width 40 height 8
click at [485, 60] on button "Complete this task" at bounding box center [476, 56] width 77 height 15
click at [478, 102] on button "Save and continue" at bounding box center [468, 96] width 79 height 15
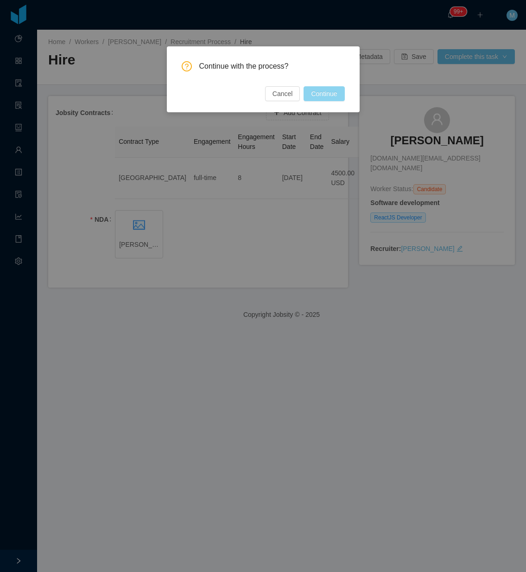
click at [318, 91] on button "Continue" at bounding box center [324, 93] width 41 height 15
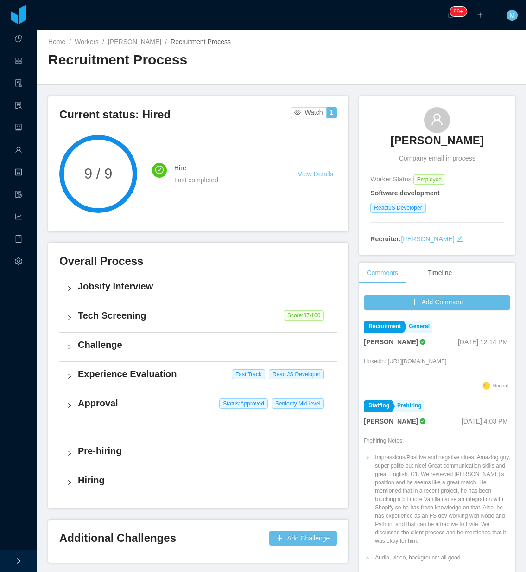
click at [410, 138] on h3 "Edwin Poueriet" at bounding box center [436, 140] width 93 height 15
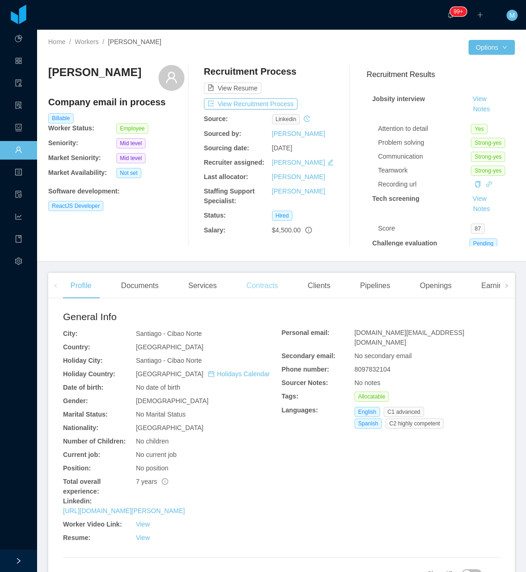
click at [258, 286] on div "Contracts" at bounding box center [262, 286] width 46 height 26
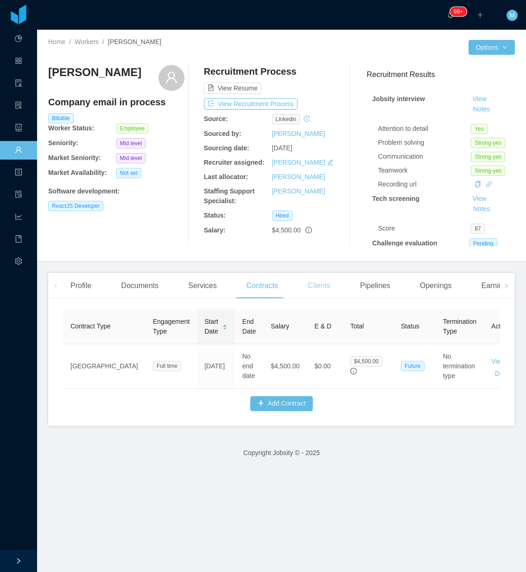
drag, startPoint x: 314, startPoint y: 281, endPoint x: 306, endPoint y: 318, distance: 37.6
click at [314, 281] on div "Clients" at bounding box center [319, 286] width 38 height 26
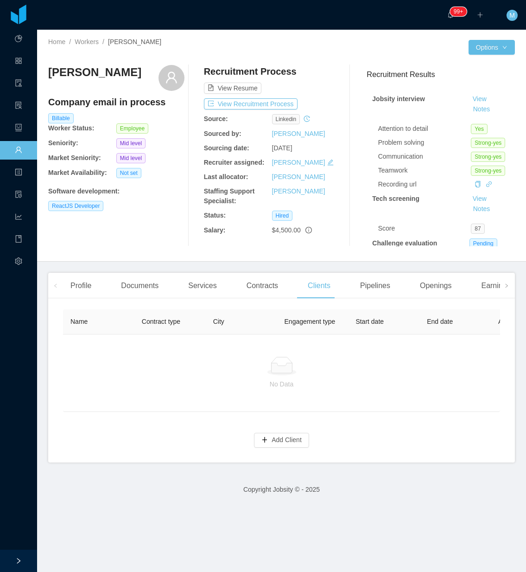
drag, startPoint x: 288, startPoint y: 465, endPoint x: 283, endPoint y: 459, distance: 7.2
click at [287, 462] on div "Name Contract type City Engagement type Start date End date Auto Renewal Rate E…" at bounding box center [281, 384] width 467 height 157
drag, startPoint x: 283, startPoint y: 459, endPoint x: 278, endPoint y: 417, distance: 42.0
click at [282, 460] on div "Name Contract type City Engagement type Start date End date Auto Renewal Rate E…" at bounding box center [281, 384] width 467 height 157
click at [283, 447] on button "Add Client" at bounding box center [281, 440] width 55 height 15
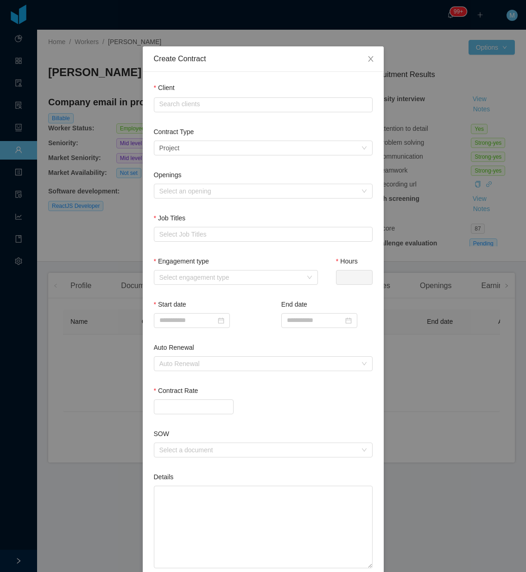
click at [218, 112] on div "Client Search clients" at bounding box center [263, 99] width 219 height 33
click at [219, 111] on input "text" at bounding box center [263, 104] width 219 height 15
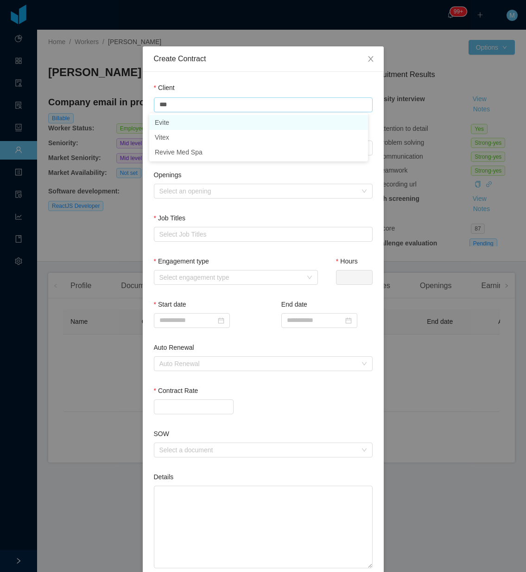
click at [185, 122] on li "Evite" at bounding box center [258, 122] width 219 height 15
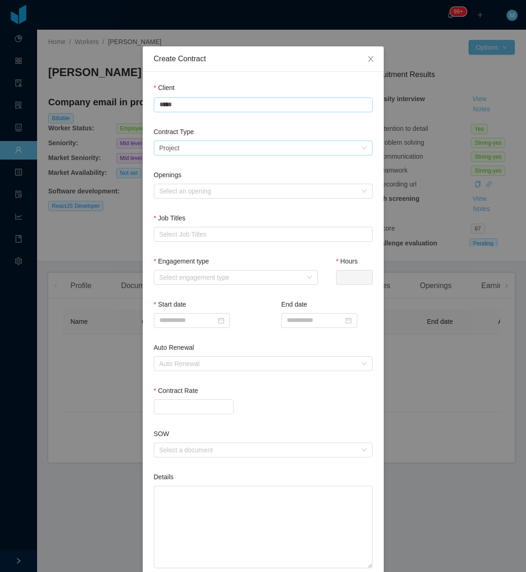
type input "*****"
click at [191, 145] on div "Select a contract type Project" at bounding box center [260, 148] width 202 height 14
click at [193, 184] on li "Staffing" at bounding box center [258, 179] width 219 height 15
click at [205, 513] on textarea "Details" at bounding box center [263, 526] width 219 height 83
paste textarea "**********"
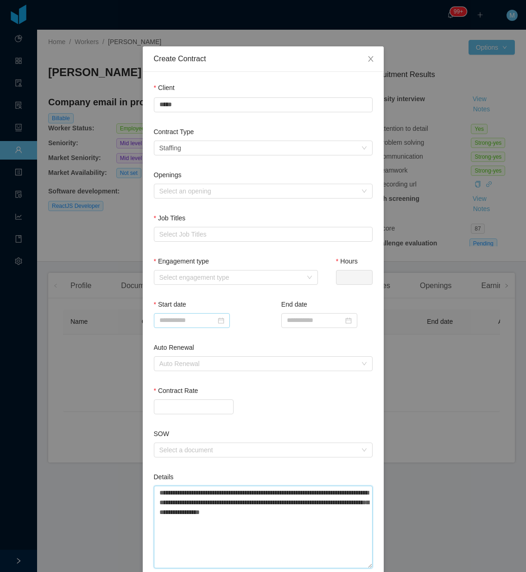
type textarea "**********"
click at [195, 323] on input at bounding box center [192, 320] width 76 height 15
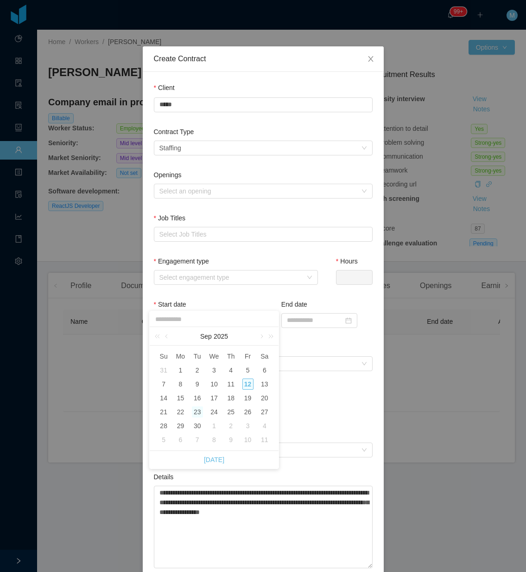
click at [194, 411] on div "23" at bounding box center [197, 411] width 11 height 11
type input "**********"
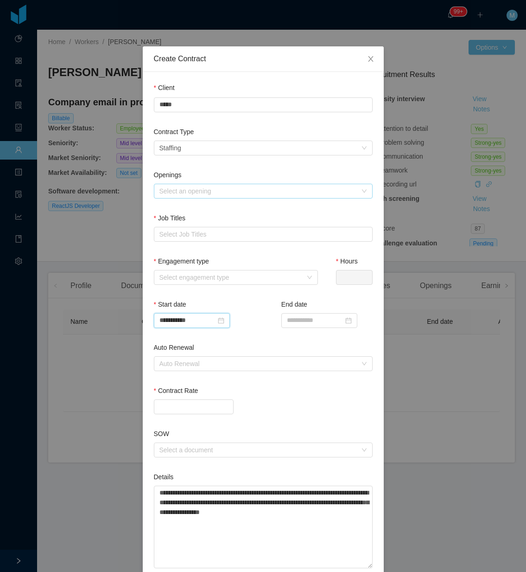
click at [188, 192] on div "Select an opening" at bounding box center [257, 190] width 197 height 9
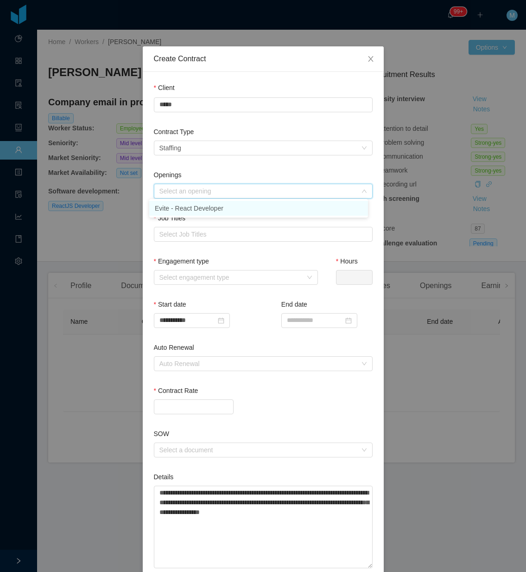
click at [188, 207] on li "Evite - React Developer" at bounding box center [258, 208] width 219 height 15
click at [184, 231] on div "Select Job Titles" at bounding box center [261, 233] width 204 height 9
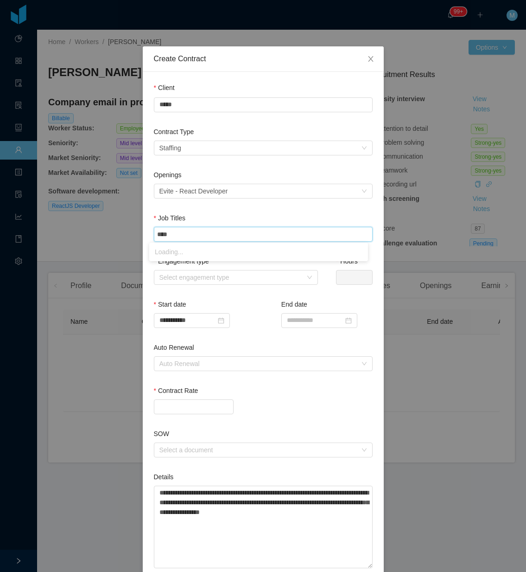
type input "*****"
click at [198, 269] on li "ReactJS Developer" at bounding box center [258, 266] width 219 height 15
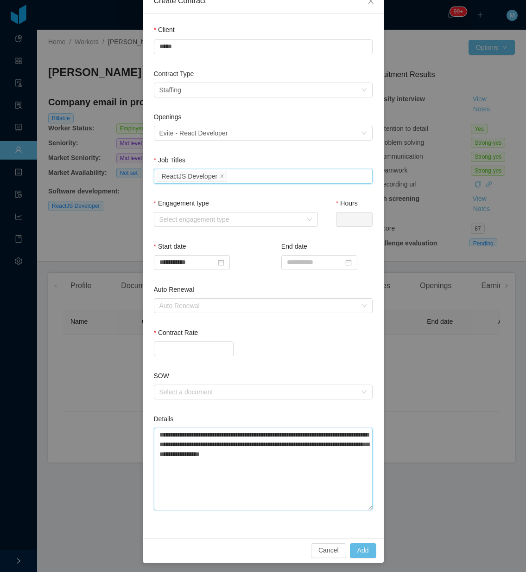
click at [341, 462] on textarea "**********" at bounding box center [263, 468] width 219 height 83
click at [351, 459] on textarea "**********" at bounding box center [263, 468] width 219 height 83
type textarea "**********"
paste textarea "**********"
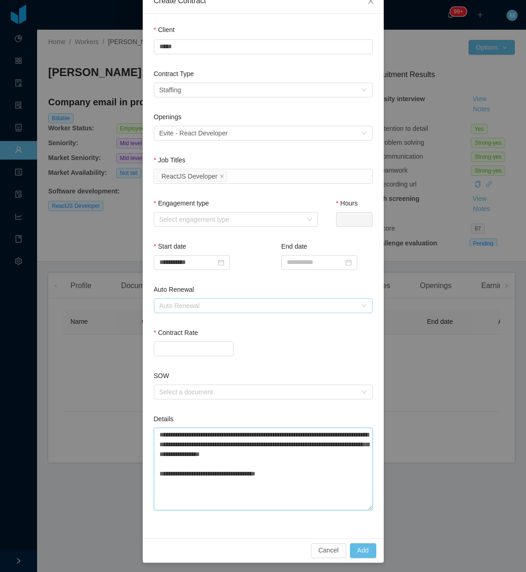
click at [189, 301] on div "Auto Renewal" at bounding box center [257, 305] width 197 height 9
type textarea "**********"
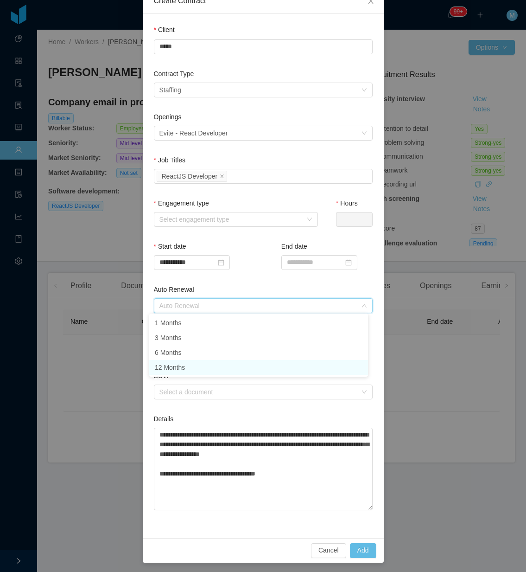
click at [177, 364] on li "12 Months" at bounding box center [258, 367] width 219 height 15
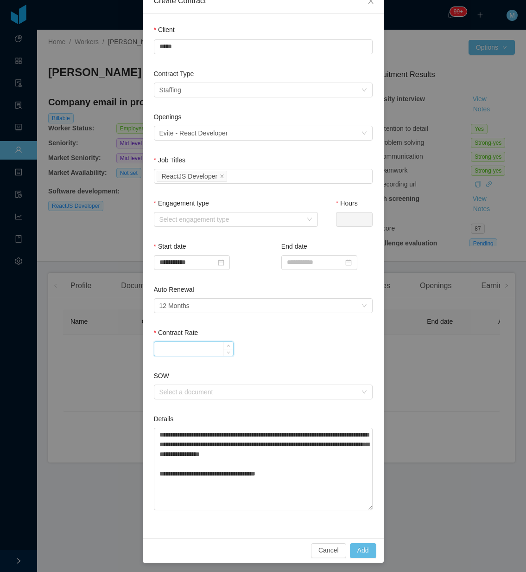
click at [178, 346] on input "Contract Rate" at bounding box center [193, 349] width 79 height 14
type input "*******"
click at [298, 341] on div "*******" at bounding box center [263, 348] width 219 height 15
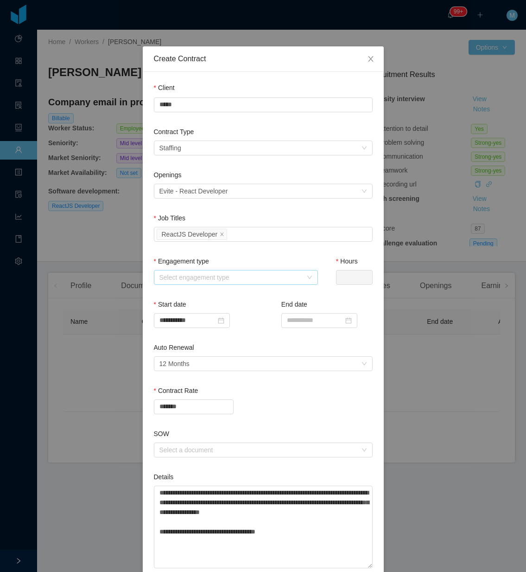
click at [215, 278] on div "Select engagement type" at bounding box center [230, 277] width 143 height 9
click at [191, 293] on li "Full time" at bounding box center [231, 294] width 164 height 15
type input "*"
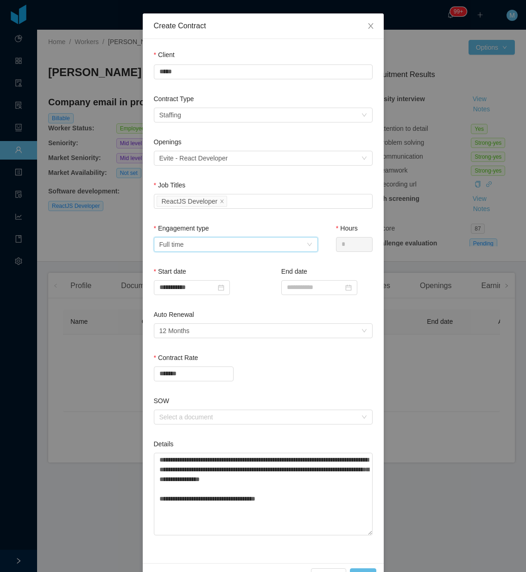
scroll to position [59, 0]
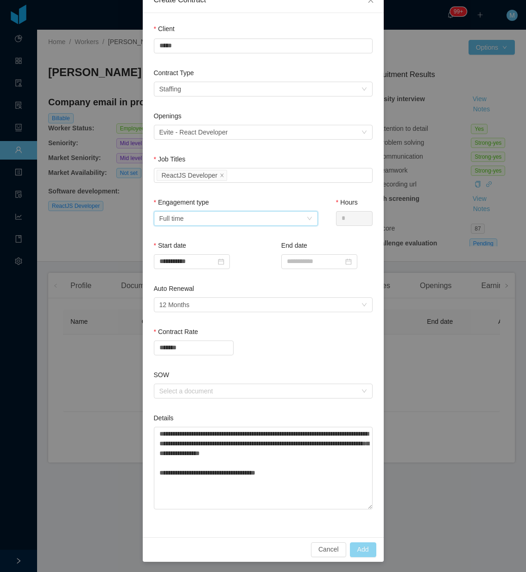
click at [358, 552] on button "Add" at bounding box center [363, 549] width 26 height 15
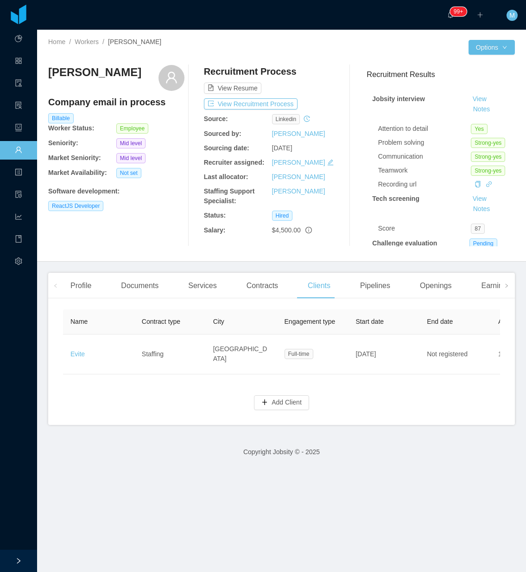
scroll to position [0, 499]
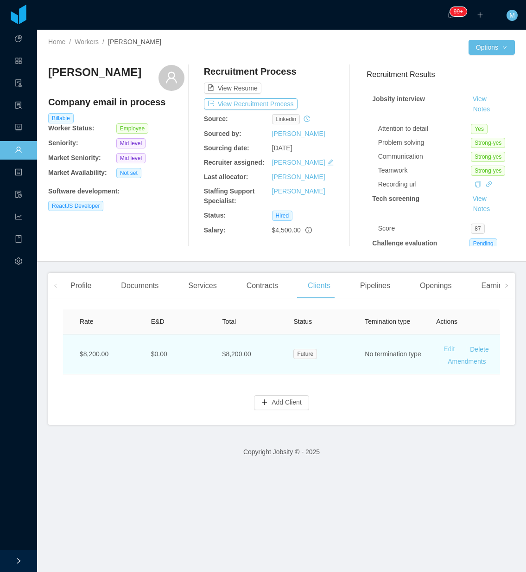
click at [444, 349] on link "Edit" at bounding box center [449, 348] width 11 height 7
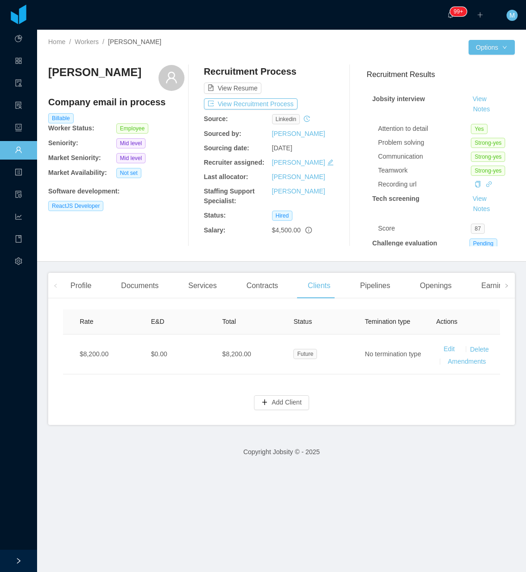
type input "*****"
type input "*"
type input "**********"
type input "*******"
type textarea "**********"
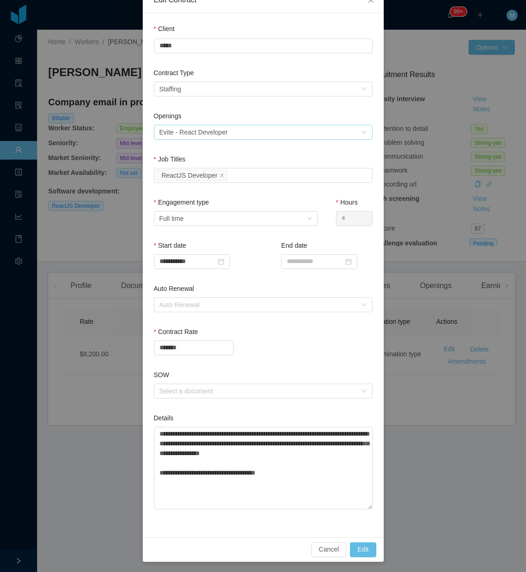
scroll to position [0, 0]
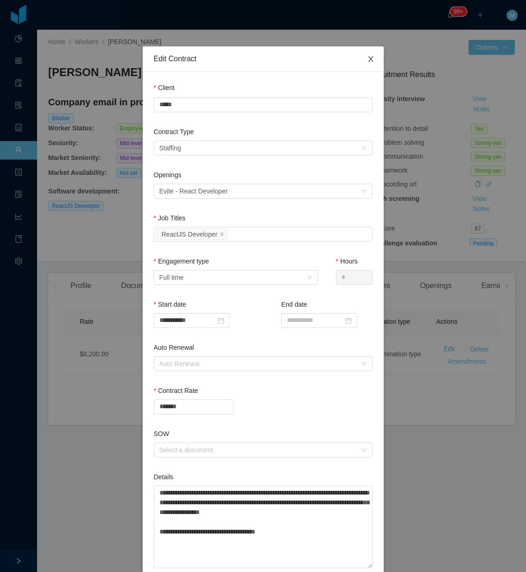
drag, startPoint x: 365, startPoint y: 56, endPoint x: 314, endPoint y: 110, distance: 74.5
click at [367, 58] on icon "icon: close" at bounding box center [370, 58] width 7 height 7
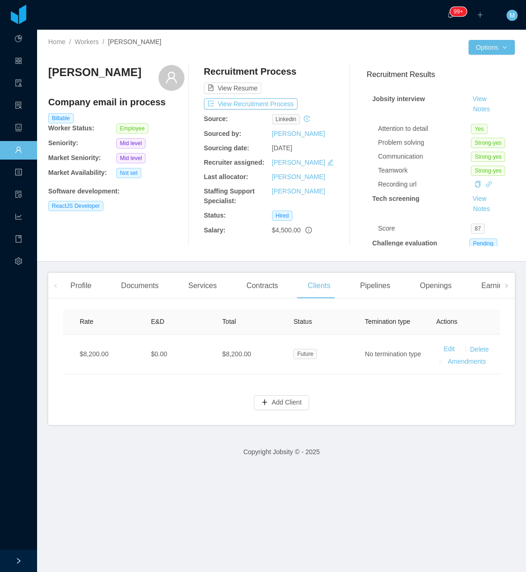
drag, startPoint x: 116, startPoint y: 73, endPoint x: 45, endPoint y: 74, distance: 71.4
click at [45, 74] on div "Home / Workers / Edwin Poueriet / Options Edwin Poueriet Company email in proce…" at bounding box center [281, 146] width 489 height 232
copy h3 "Edwin Poueriet"
click at [198, 297] on div "Services" at bounding box center [202, 286] width 43 height 26
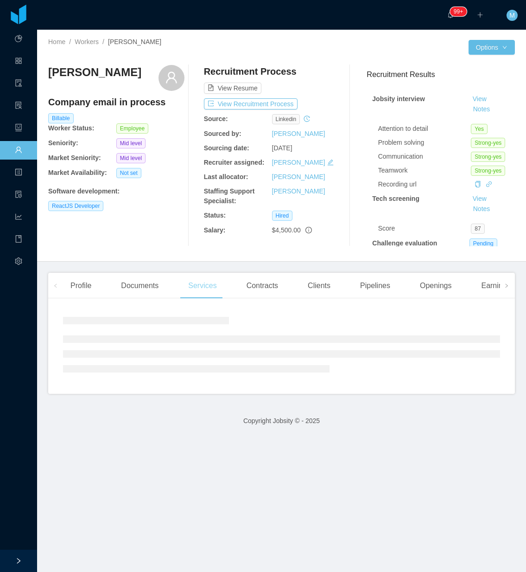
scroll to position [0, 469]
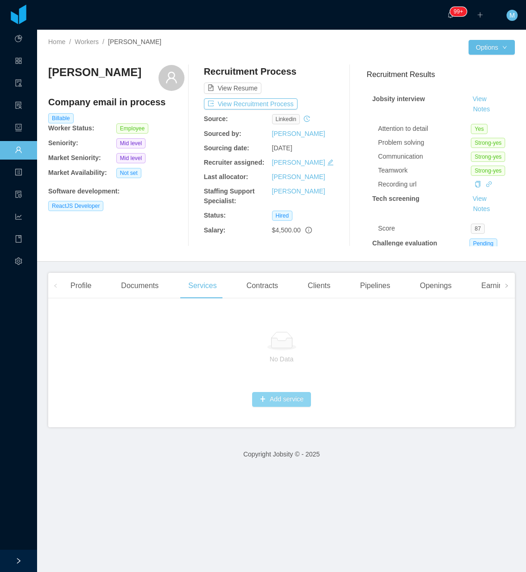
click at [284, 399] on button "Add service" at bounding box center [281, 399] width 59 height 15
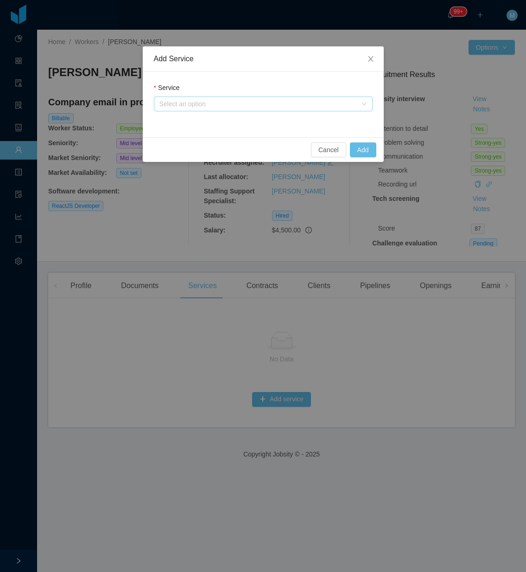
click at [198, 102] on div "Select an option" at bounding box center [257, 103] width 197 height 9
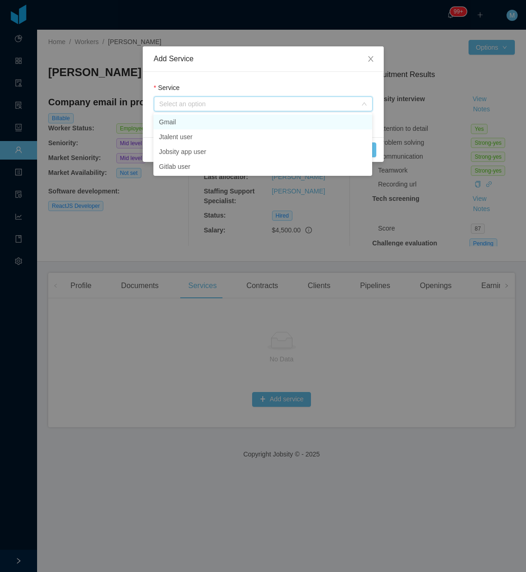
click at [188, 123] on li "Gmail" at bounding box center [262, 122] width 219 height 15
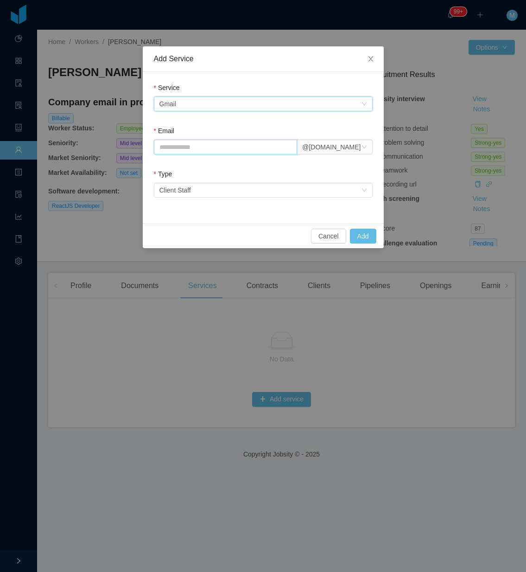
click at [187, 153] on input "Email" at bounding box center [226, 147] width 144 height 15
paste input "**********"
type input "**********"
click at [356, 239] on button "Add" at bounding box center [363, 236] width 26 height 15
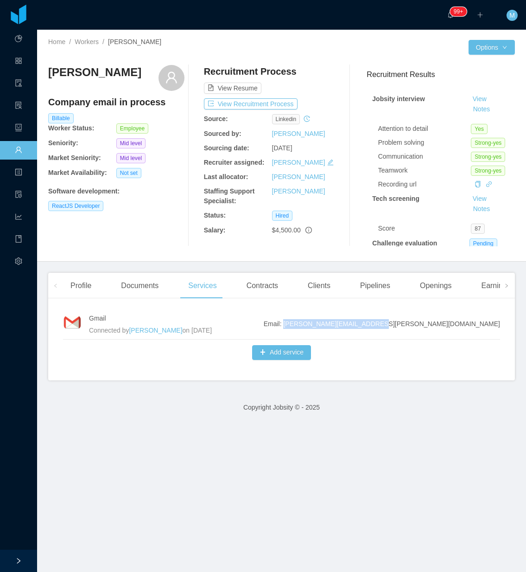
drag, startPoint x: 490, startPoint y: 325, endPoint x: 411, endPoint y: 324, distance: 79.3
click at [411, 324] on span "Email: edwin.poueriet@jobsity.com" at bounding box center [382, 324] width 236 height 10
copy span "edwin.poueriet@jobsity.com"
click at [22, 147] on span "Workers" at bounding box center [22, 150] width 0 height 19
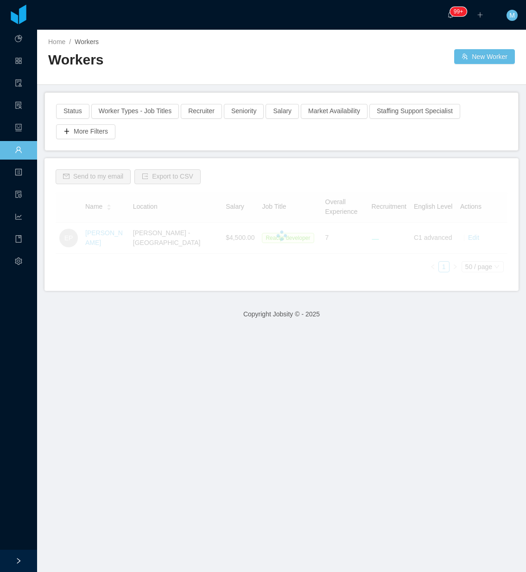
click at [119, 76] on div at bounding box center [281, 76] width 467 height 0
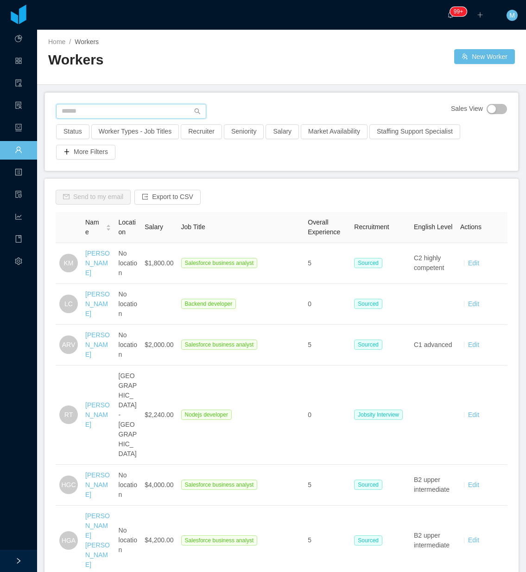
click at [110, 110] on input "text" at bounding box center [131, 111] width 150 height 15
paste input "**********"
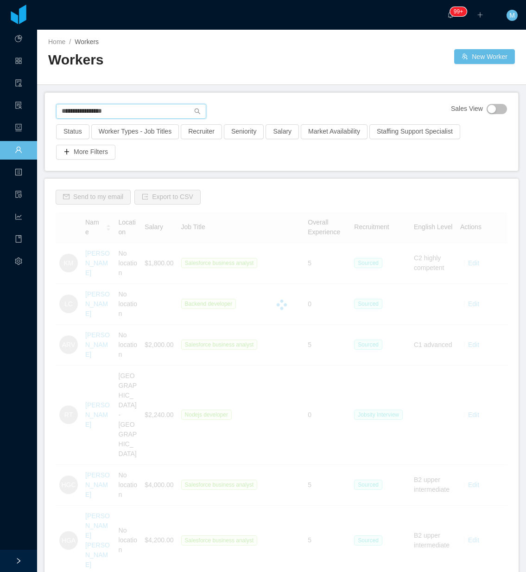
type input "**********"
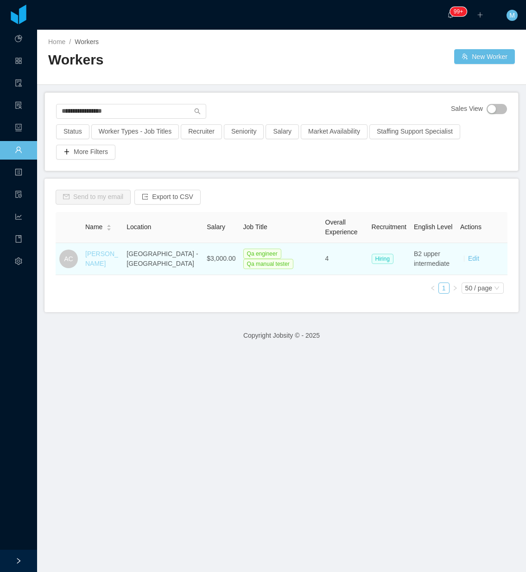
click at [101, 253] on link "Antonia Castells" at bounding box center [101, 258] width 33 height 17
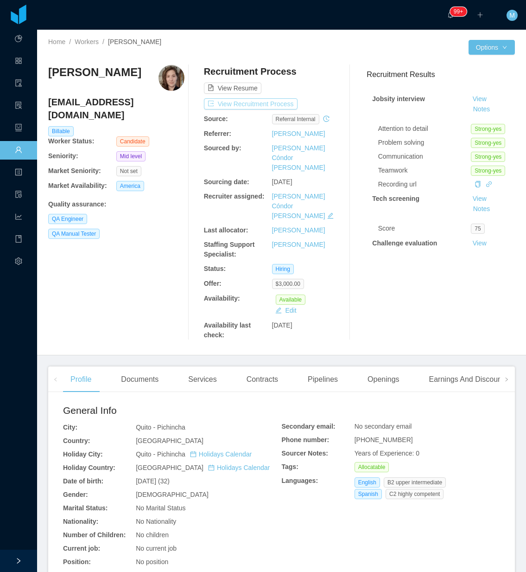
click at [252, 105] on button "View Recruitment Process" at bounding box center [251, 103] width 94 height 11
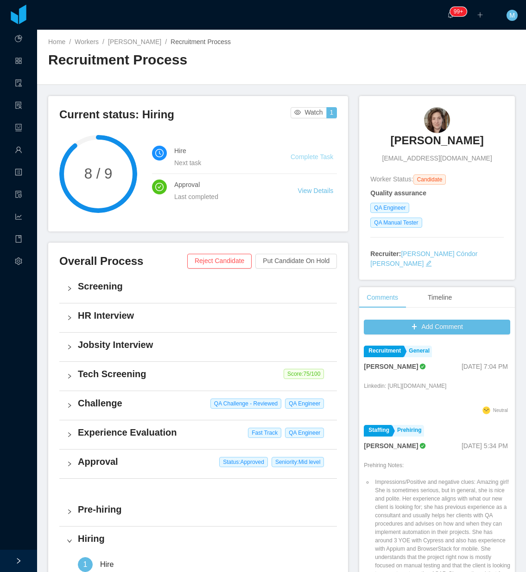
click at [309, 154] on link "Complete Task" at bounding box center [312, 156] width 43 height 7
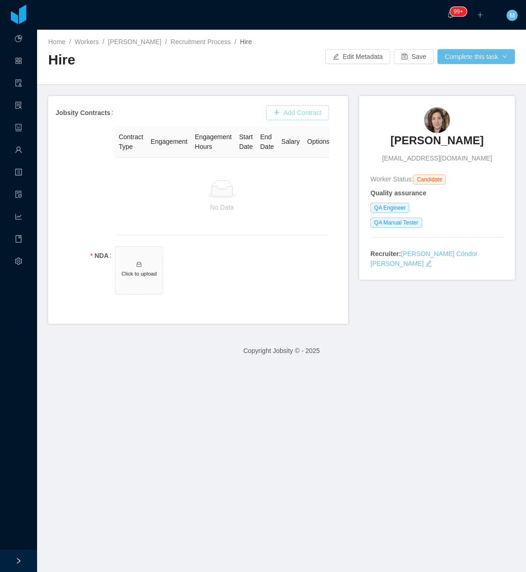
click at [281, 113] on button "Add Contract" at bounding box center [297, 112] width 63 height 15
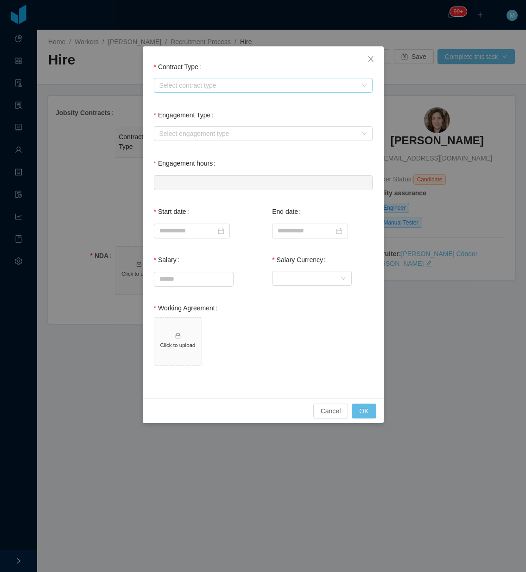
click at [203, 89] on div "Select contract type" at bounding box center [257, 85] width 197 height 9
click at [180, 133] on li "USA" at bounding box center [262, 132] width 219 height 15
click at [184, 135] on div "Select engagement type" at bounding box center [257, 133] width 197 height 9
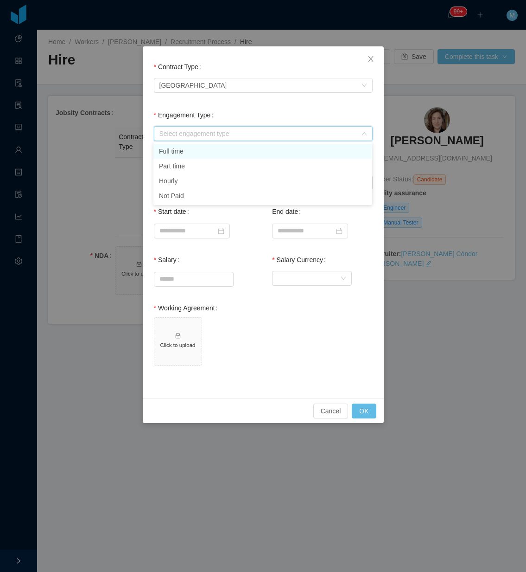
click at [186, 152] on li "Full time" at bounding box center [262, 151] width 219 height 15
type input "*"
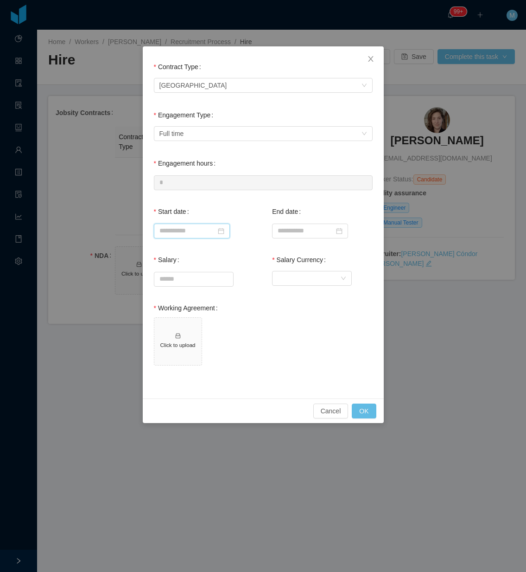
click at [191, 232] on input at bounding box center [192, 230] width 76 height 15
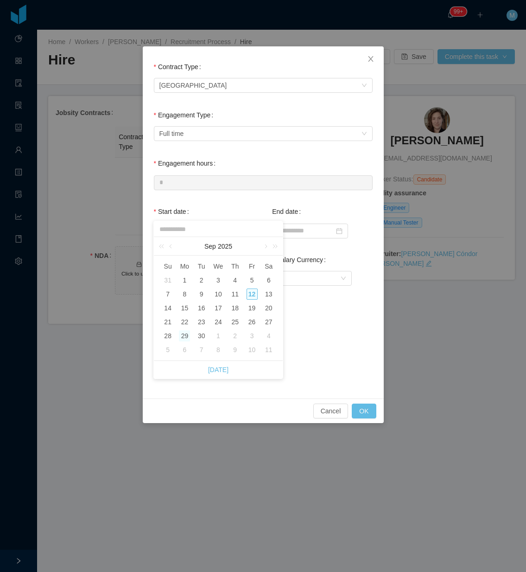
click at [182, 335] on div "29" at bounding box center [184, 335] width 11 height 11
type input "**********"
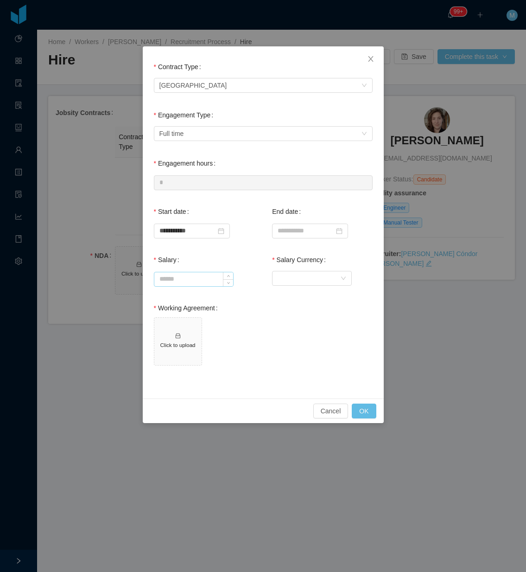
click at [188, 274] on input "Salary" at bounding box center [193, 279] width 79 height 14
type input "*******"
click at [297, 286] on div "Currency" at bounding box center [322, 278] width 100 height 19
click at [305, 272] on div "Currency" at bounding box center [309, 278] width 63 height 14
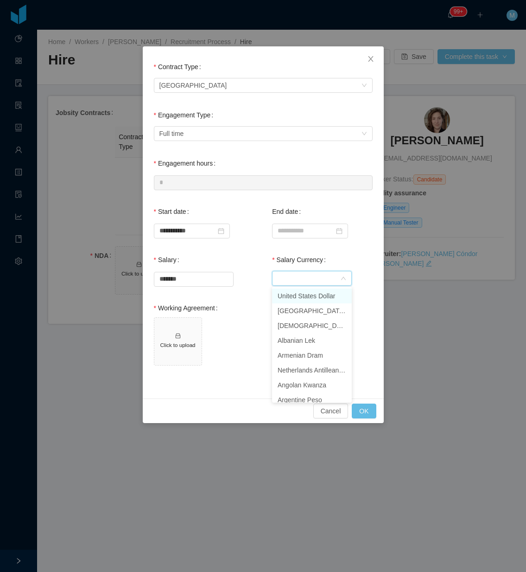
click at [295, 295] on li "United States Dollar" at bounding box center [312, 295] width 80 height 15
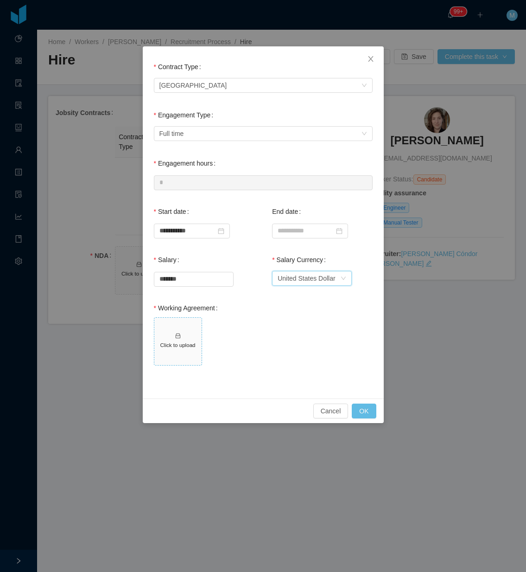
click at [177, 342] on h5 "Click to upload" at bounding box center [178, 345] width 40 height 8
drag, startPoint x: 368, startPoint y: 409, endPoint x: 363, endPoint y: 411, distance: 5.6
click at [367, 409] on button "OK" at bounding box center [364, 410] width 24 height 15
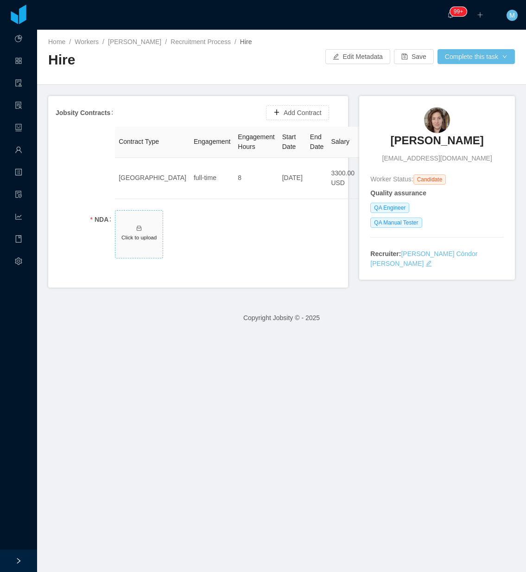
click at [127, 234] on h5 "Click to upload" at bounding box center [139, 237] width 40 height 8
click at [452, 59] on button "Complete this task" at bounding box center [476, 56] width 77 height 15
click at [454, 95] on button "Save and continue" at bounding box center [468, 96] width 79 height 15
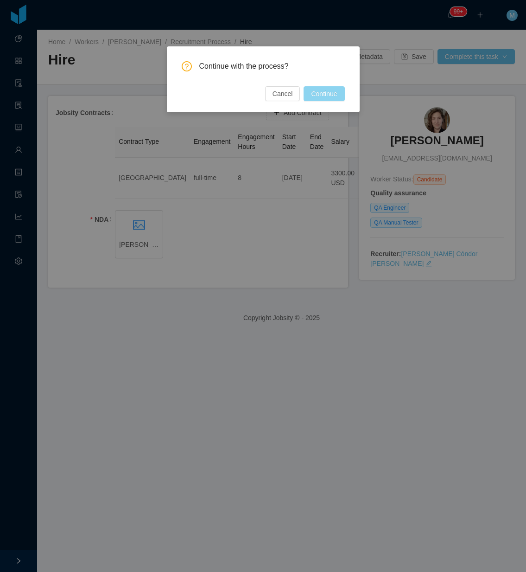
click at [325, 93] on button "Continue" at bounding box center [324, 93] width 41 height 15
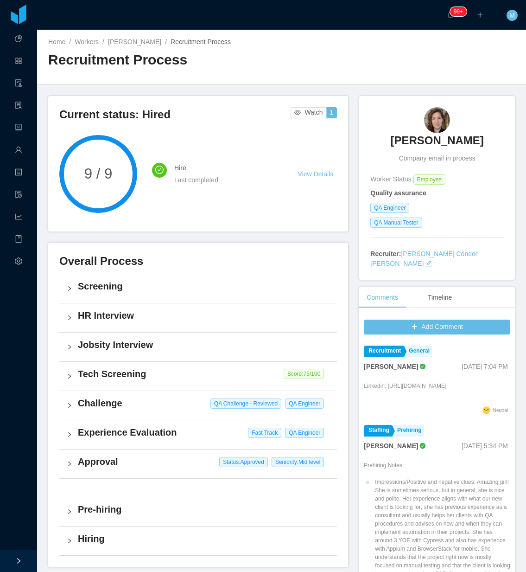
click at [413, 136] on h3 "Antonia Castells" at bounding box center [436, 140] width 93 height 15
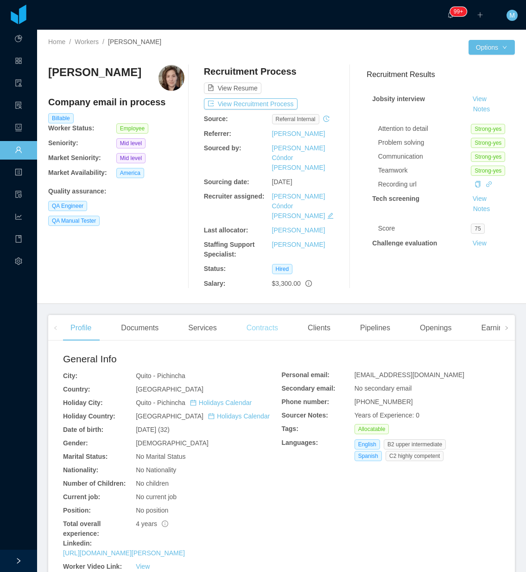
click at [278, 315] on div "Contracts" at bounding box center [262, 328] width 46 height 26
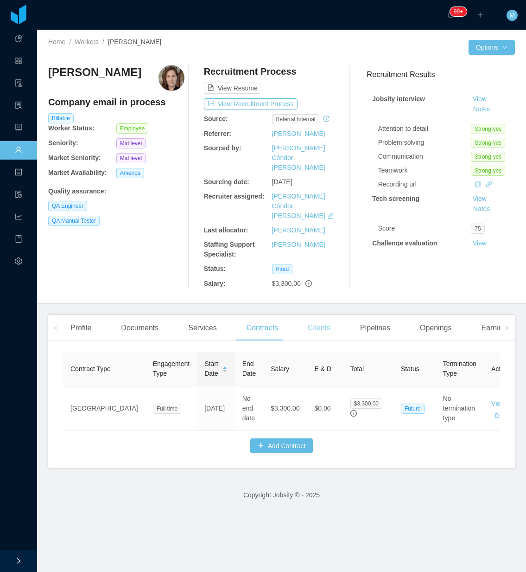
click at [313, 315] on div "Clients" at bounding box center [319, 328] width 38 height 26
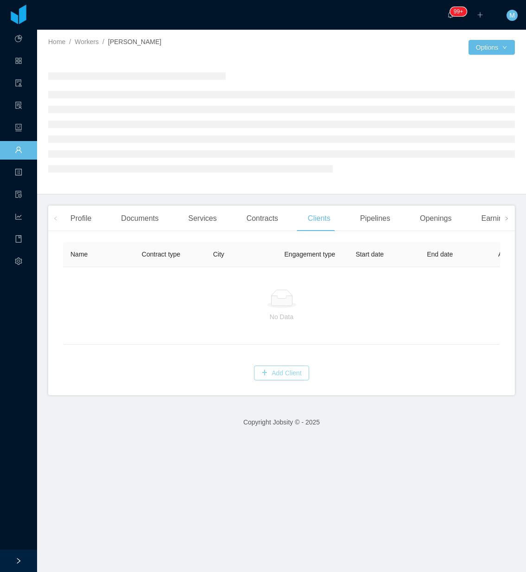
click at [267, 380] on button "Add Client" at bounding box center [281, 372] width 55 height 15
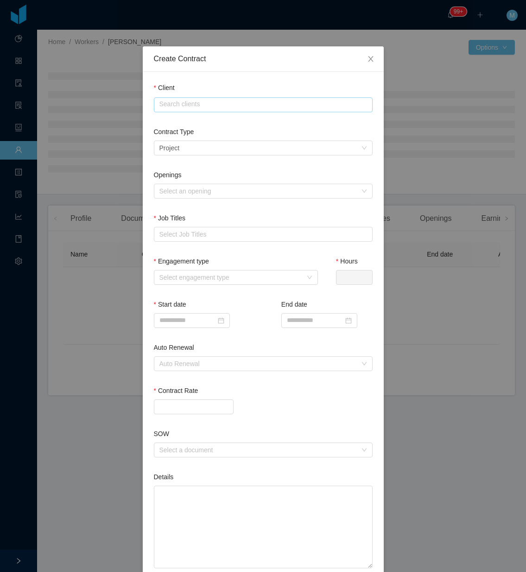
click at [195, 105] on input "text" at bounding box center [263, 104] width 219 height 15
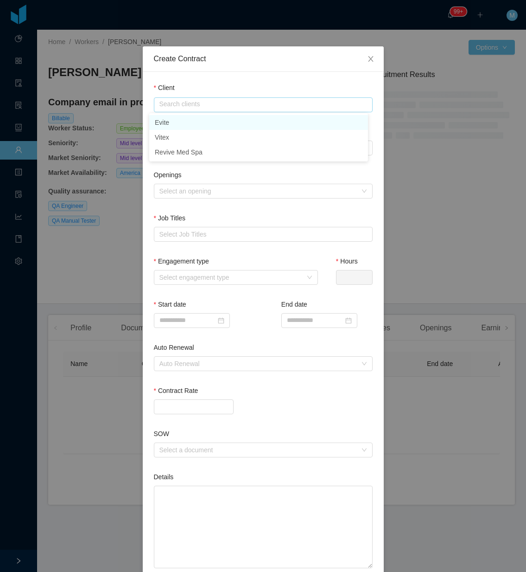
click at [193, 122] on li "Evite" at bounding box center [258, 122] width 219 height 15
type input "*****"
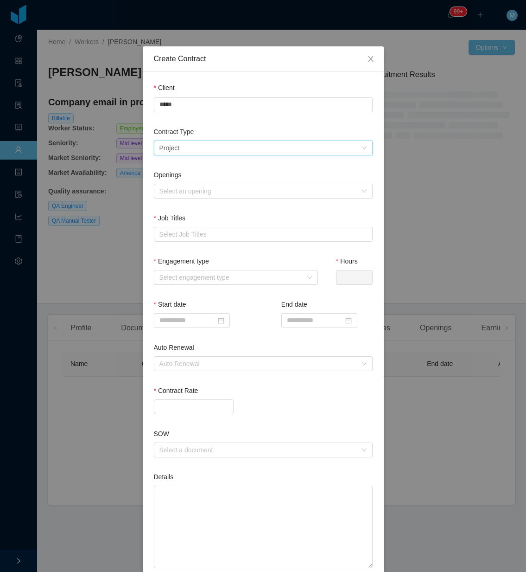
click at [193, 144] on div "Select a contract type Project" at bounding box center [260, 148] width 202 height 14
click at [189, 178] on li "Staffing" at bounding box center [258, 179] width 219 height 15
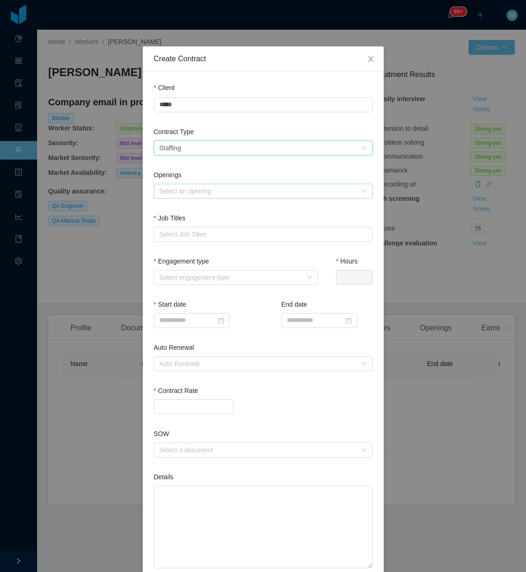
click at [189, 191] on div "Select an opening" at bounding box center [257, 190] width 197 height 9
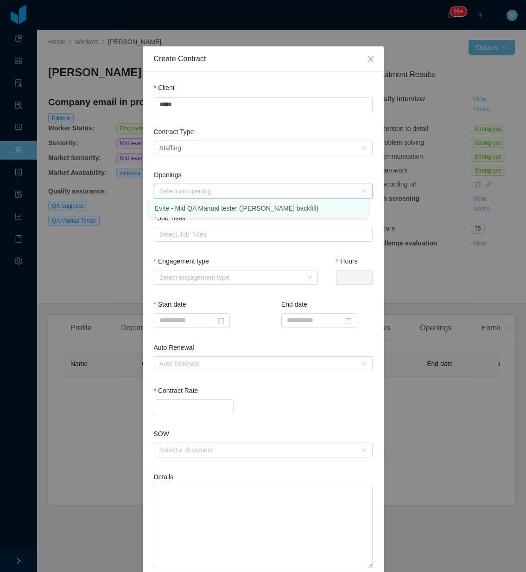
click at [187, 209] on li "Evite - Mid QA Manual tester (Juan Penalosa's backfill)" at bounding box center [258, 208] width 219 height 15
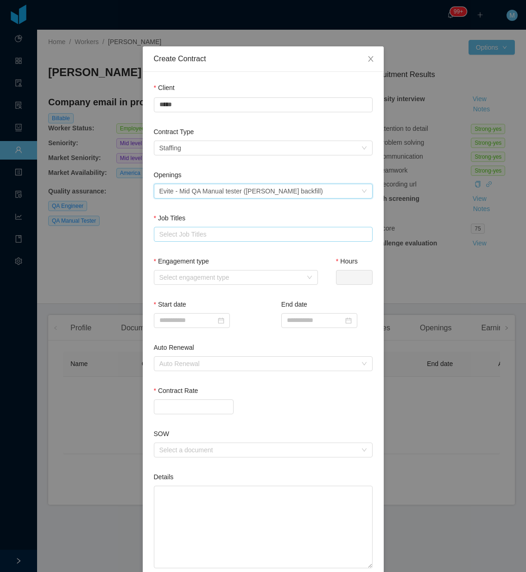
click at [185, 236] on div "Select Job Titles" at bounding box center [261, 233] width 204 height 9
type input "******"
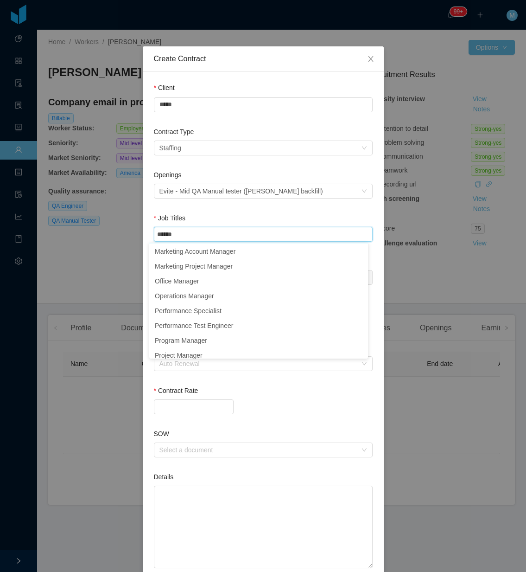
scroll to position [232, 0]
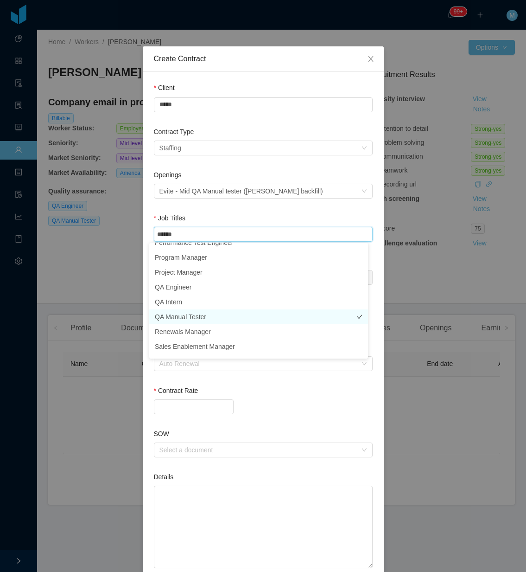
click at [196, 312] on li "QA Manual Tester" at bounding box center [258, 316] width 219 height 15
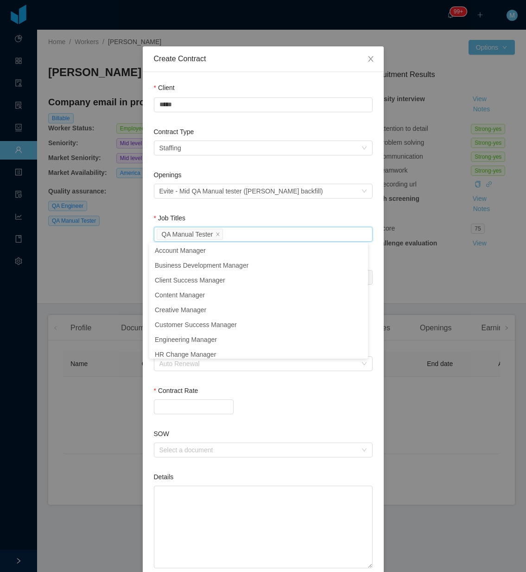
click at [202, 210] on div "Openings Select an opening Evite - Mid QA Manual tester (Juan Penalosa's backfi…" at bounding box center [263, 191] width 219 height 43
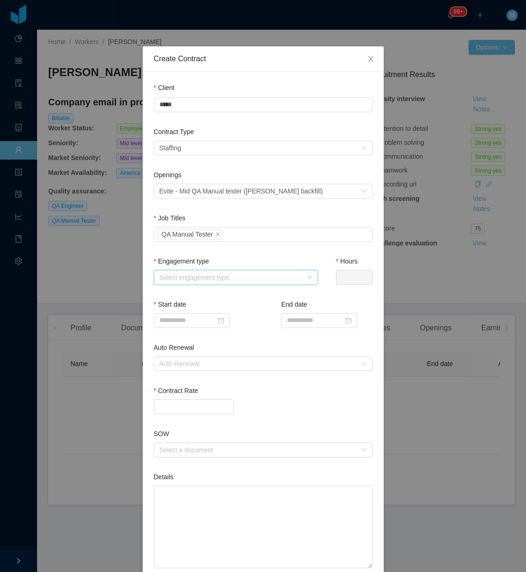
click at [210, 282] on div "Select engagement type" at bounding box center [232, 277] width 147 height 14
click at [204, 297] on li "Full time" at bounding box center [231, 294] width 164 height 15
type input "*"
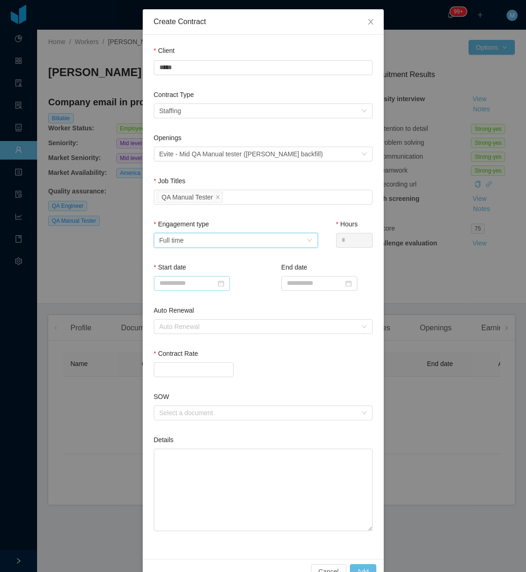
scroll to position [58, 0]
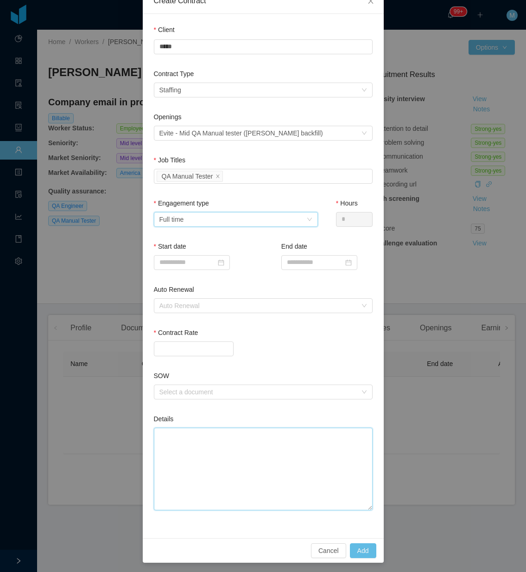
click at [243, 452] on textarea "Details" at bounding box center [263, 468] width 219 height 83
paste textarea "**********"
type textarea "**********"
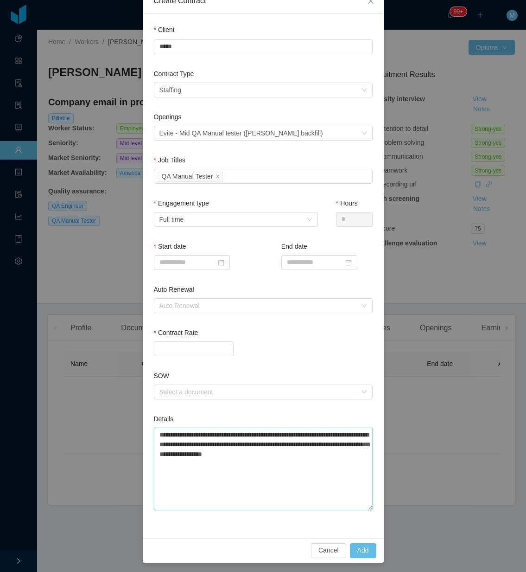
type textarea "**********"
paste textarea "**********"
type textarea "**********"
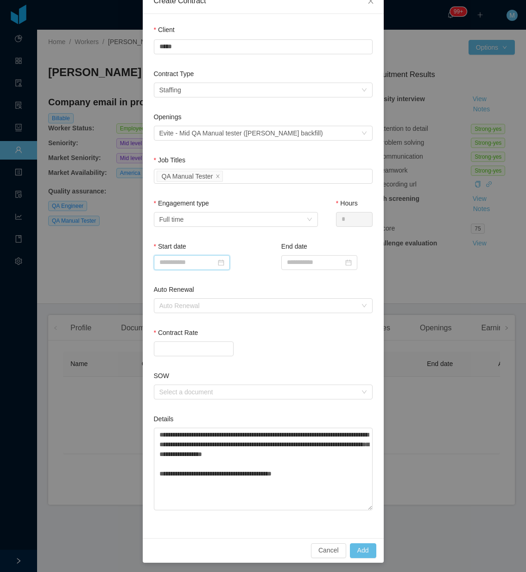
click at [191, 260] on input at bounding box center [192, 262] width 76 height 15
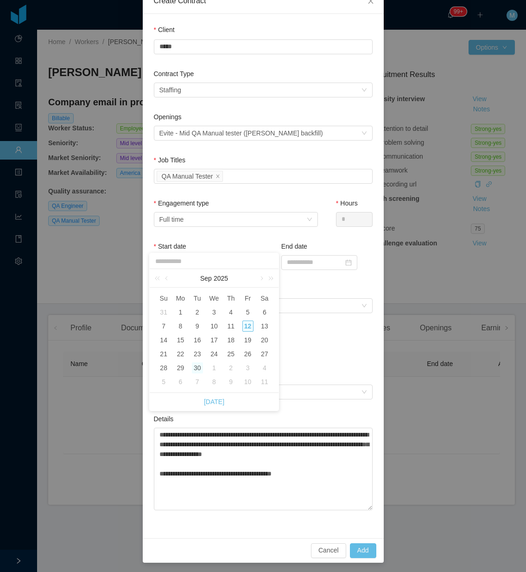
click at [197, 369] on div "30" at bounding box center [197, 367] width 11 height 11
type input "**********"
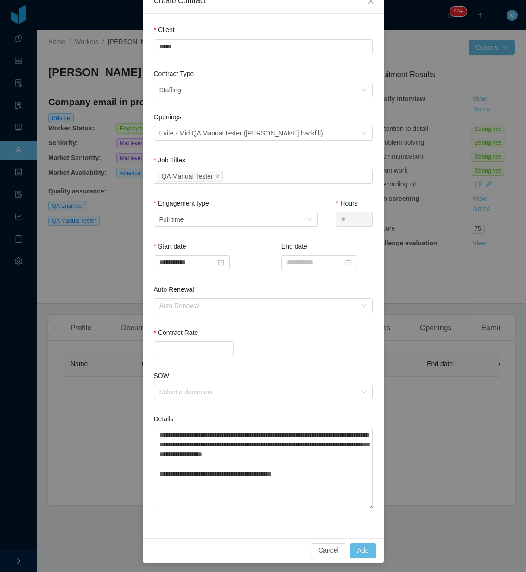
click at [274, 349] on div at bounding box center [263, 348] width 219 height 15
click at [220, 305] on div "Auto Renewal" at bounding box center [257, 305] width 197 height 9
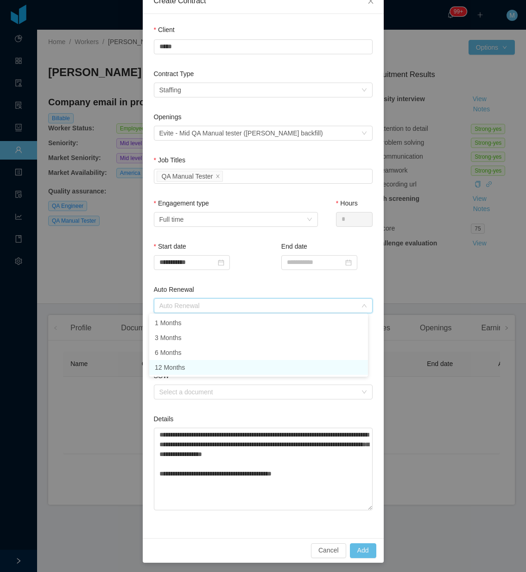
click at [192, 370] on li "12 Months" at bounding box center [258, 367] width 219 height 15
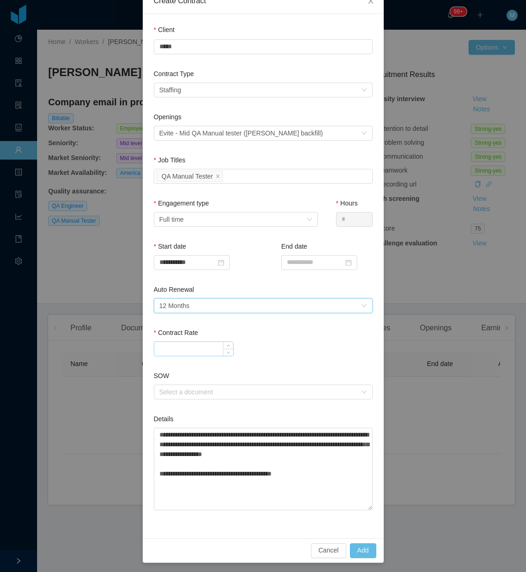
click at [166, 342] on input "Contract Rate" at bounding box center [193, 349] width 79 height 14
type input "*******"
click at [280, 350] on div "*******" at bounding box center [263, 348] width 219 height 15
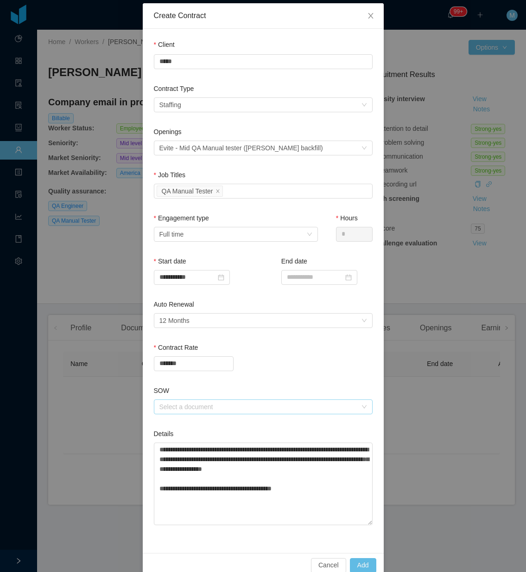
scroll to position [59, 0]
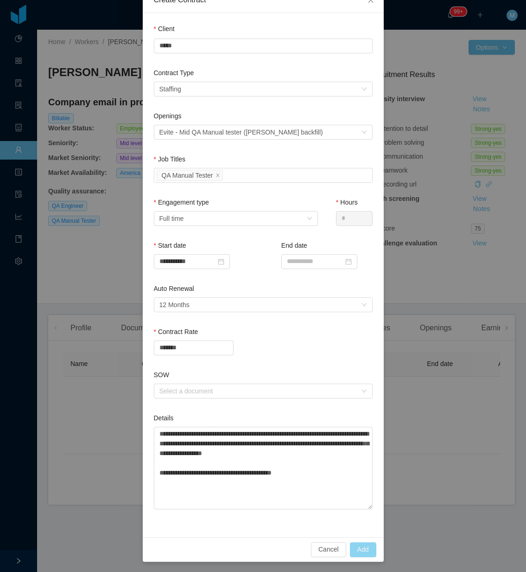
click at [355, 545] on button "Add" at bounding box center [363, 549] width 26 height 15
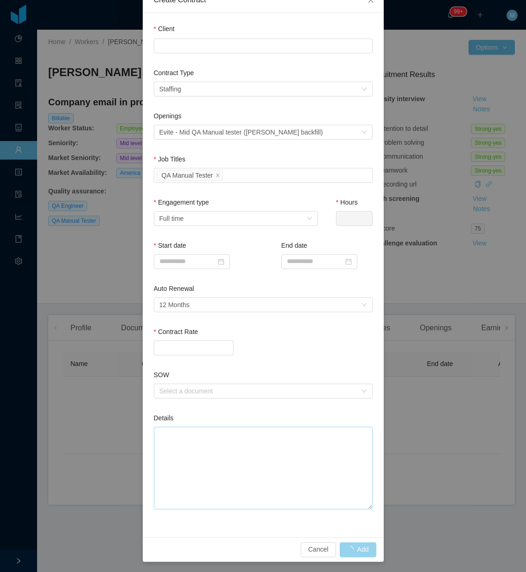
scroll to position [13, 0]
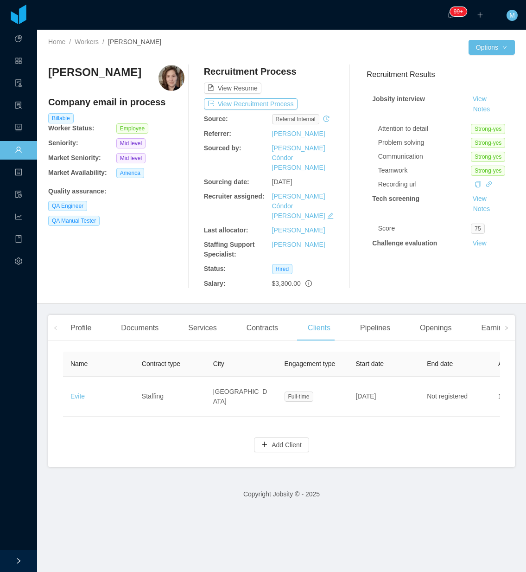
click at [153, 267] on div "Antonia Castells Company email in process Billable Worker Status: Employee Seni…" at bounding box center [281, 176] width 467 height 238
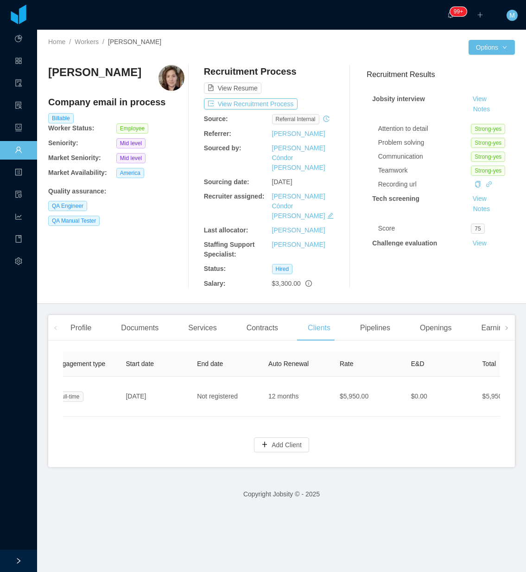
scroll to position [0, 499]
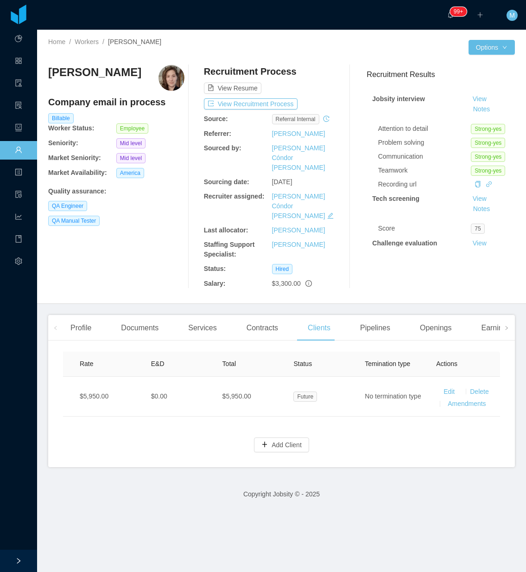
click at [211, 315] on div "Profile Documents Services Contracts Clients Pipelines Openings Earnings And Di…" at bounding box center [281, 391] width 467 height 152
click at [202, 315] on div "Services" at bounding box center [202, 328] width 43 height 26
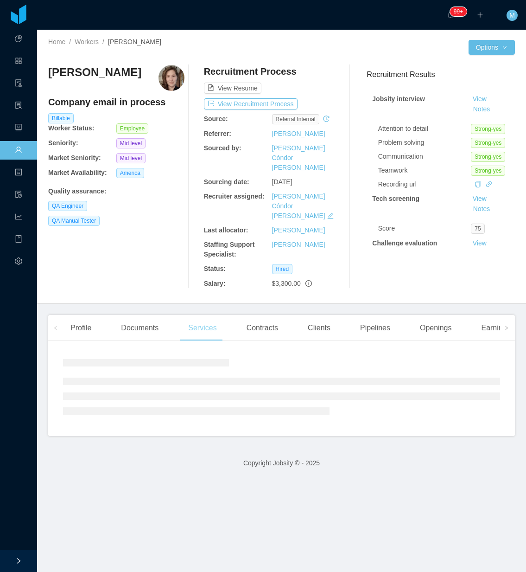
scroll to position [0, 469]
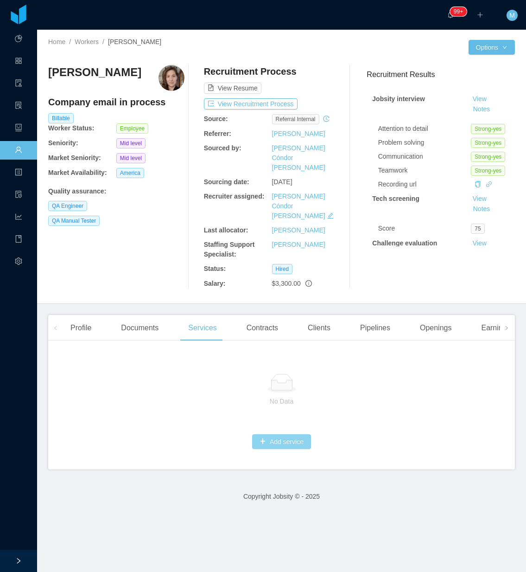
click at [286, 434] on button "Add service" at bounding box center [281, 441] width 59 height 15
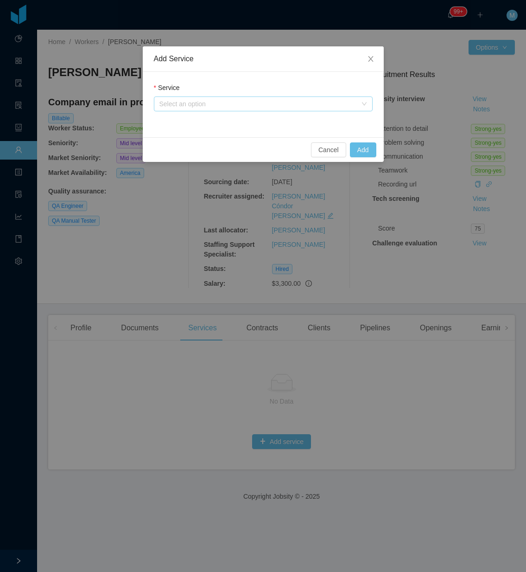
click at [209, 108] on div "Select an option" at bounding box center [257, 103] width 197 height 9
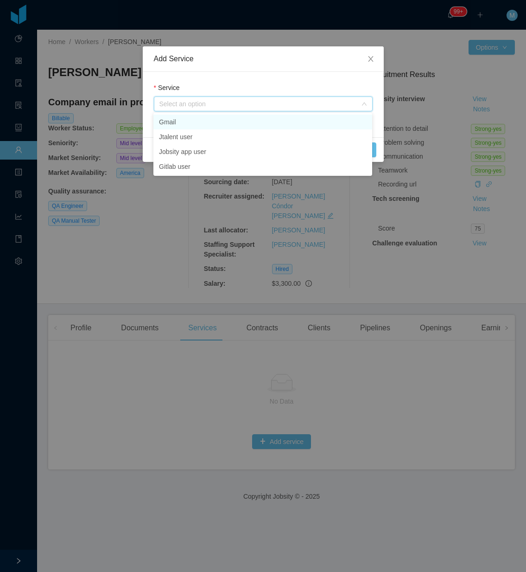
click at [192, 124] on li "Gmail" at bounding box center [262, 122] width 219 height 15
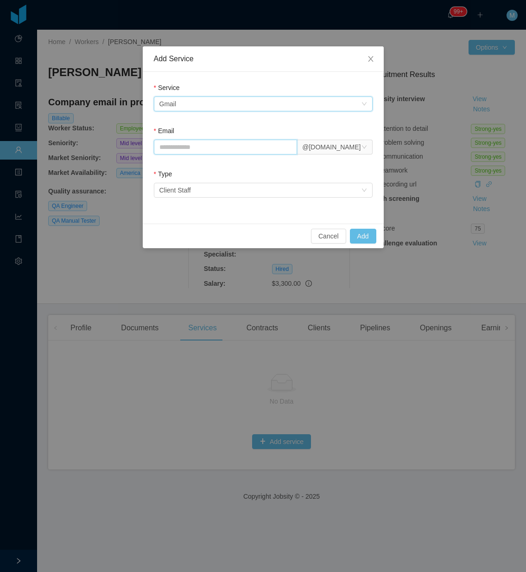
click at [186, 148] on input "Email" at bounding box center [226, 147] width 144 height 15
paste input "**********"
type input "**********"
click at [246, 190] on div "Select an option Client Staff" at bounding box center [260, 190] width 202 height 14
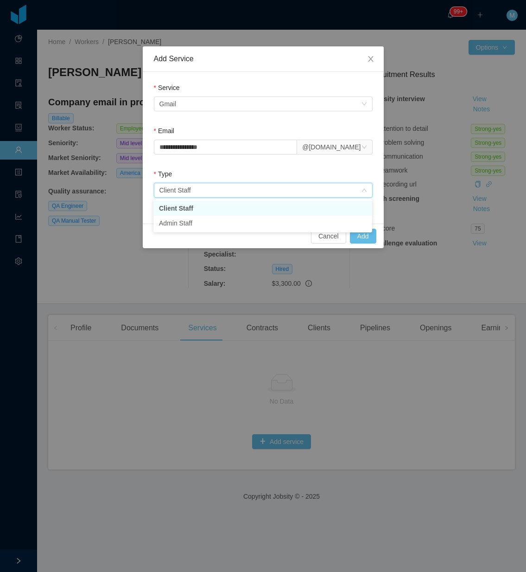
click at [247, 191] on div "Select an option Client Staff" at bounding box center [260, 190] width 202 height 14
click at [290, 156] on div "**********" at bounding box center [263, 142] width 219 height 32
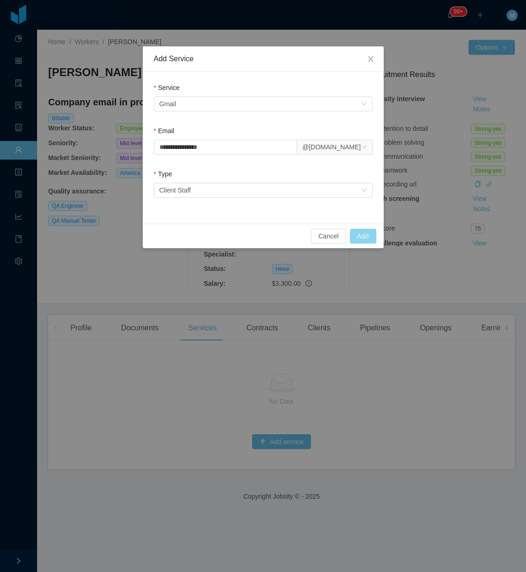
click at [362, 233] on button "Add" at bounding box center [363, 236] width 26 height 15
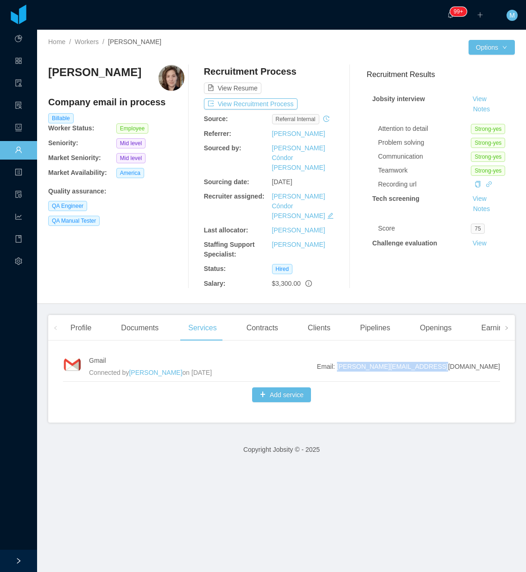
drag, startPoint x: 494, startPoint y: 338, endPoint x: 409, endPoint y: 340, distance: 84.9
click at [409, 348] on div "Gmail Connected by Merwin Ponce on Sep 12th, 2025 Email: antonia.castells@jobsi…" at bounding box center [281, 385] width 467 height 75
copy span "antonia.castells@jobsity.com"
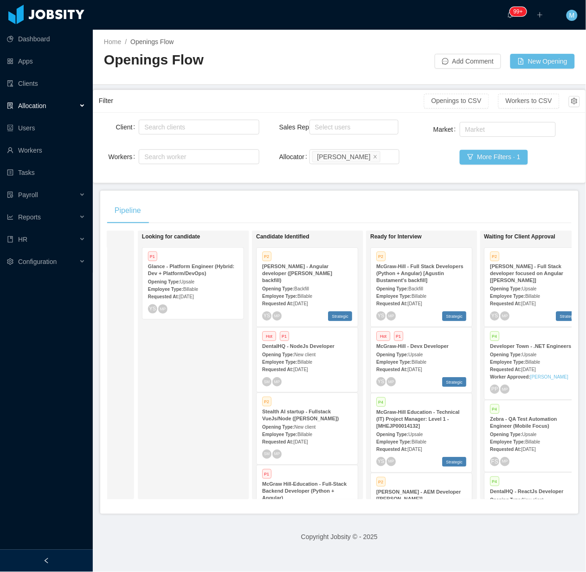
scroll to position [0, 98]
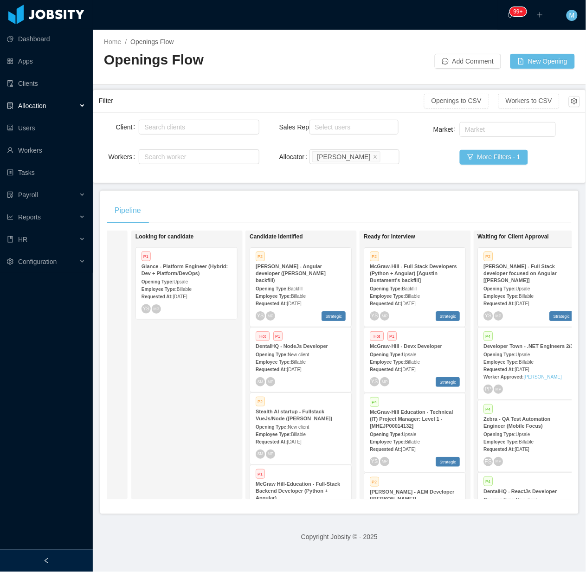
click at [40, 564] on div at bounding box center [46, 560] width 93 height 22
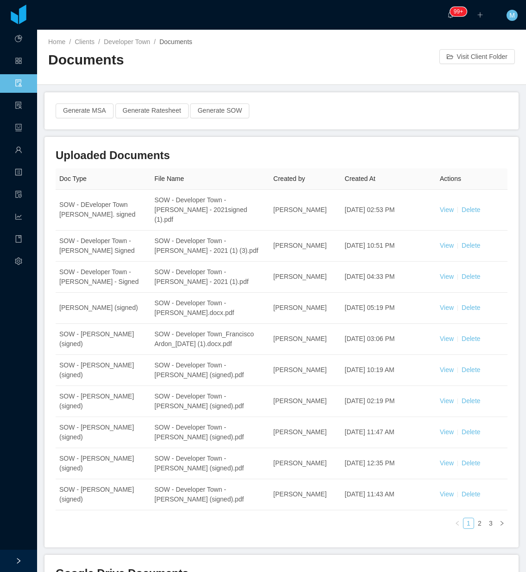
click at [18, 87] on link "Clients" at bounding box center [18, 83] width 7 height 19
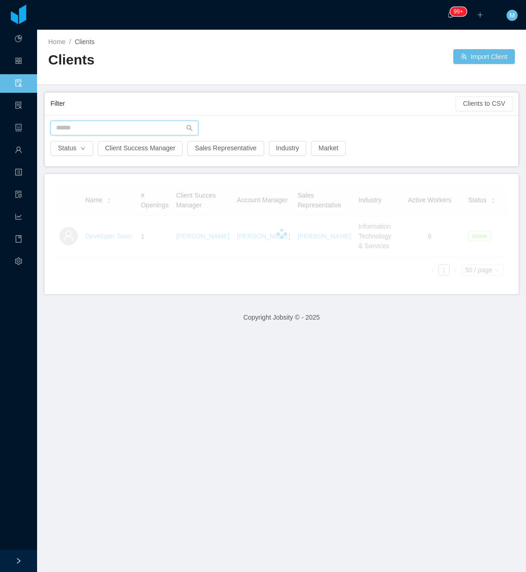
click at [116, 134] on input "text" at bounding box center [125, 128] width 148 height 15
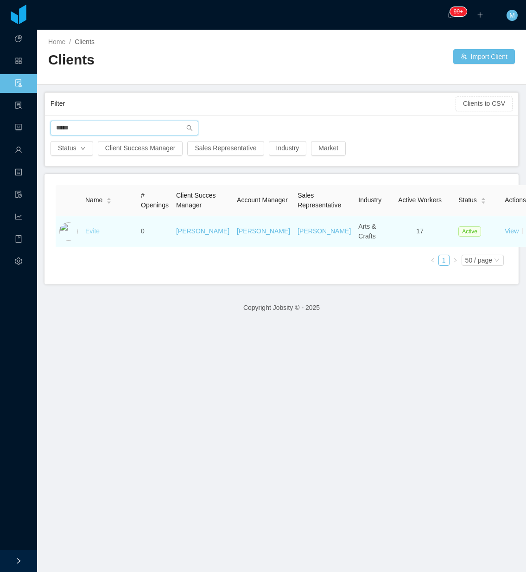
type input "*****"
click at [92, 235] on link "Evite" at bounding box center [92, 230] width 14 height 7
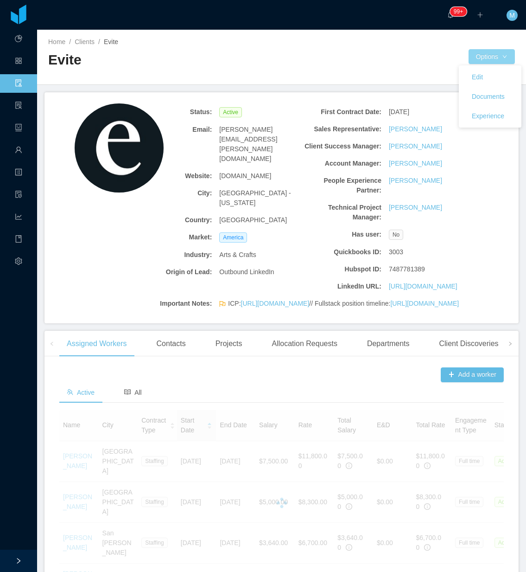
click at [500, 58] on button "Options" at bounding box center [492, 56] width 46 height 15
click at [488, 94] on button "Documents" at bounding box center [489, 96] width 48 height 15
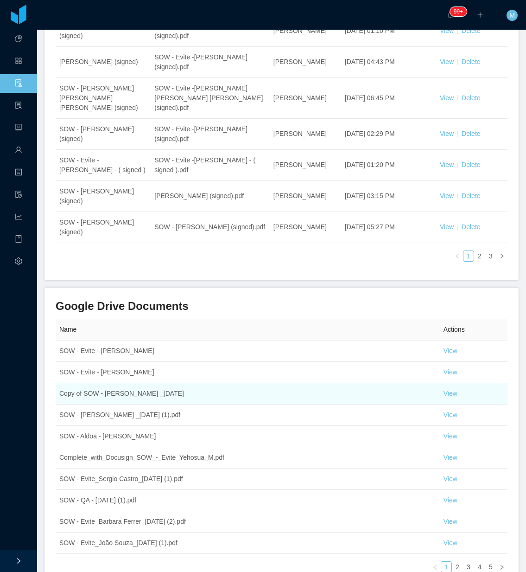
scroll to position [269, 0]
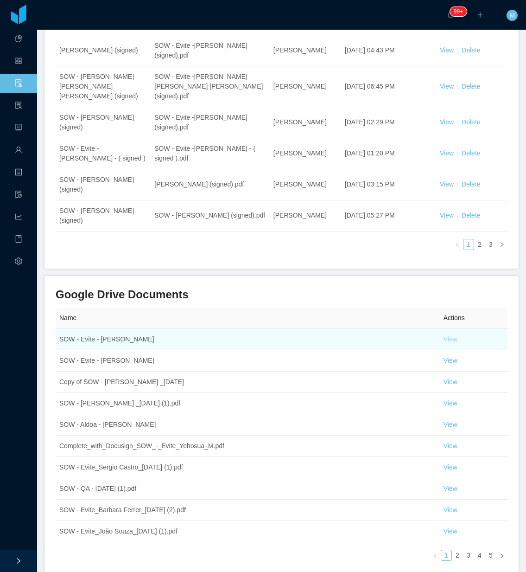
click at [448, 335] on link "View" at bounding box center [451, 338] width 14 height 7
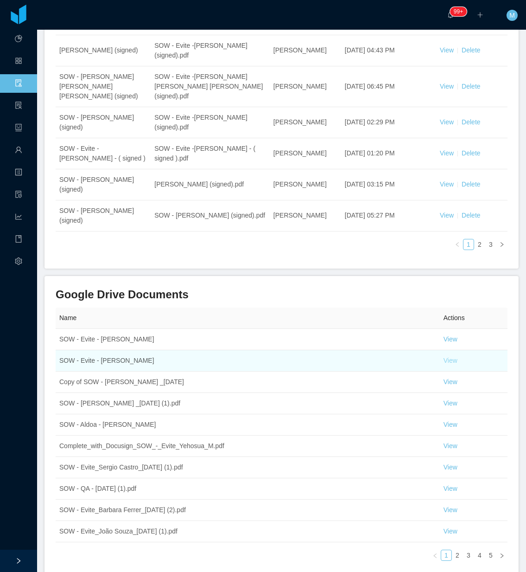
click at [444, 357] on link "View" at bounding box center [451, 360] width 14 height 7
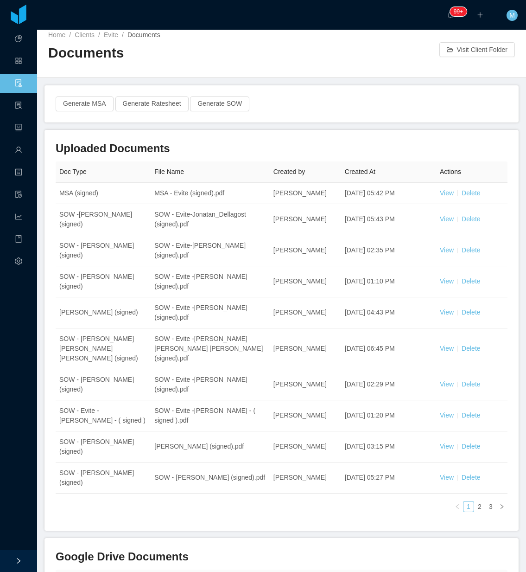
scroll to position [0, 0]
